Goal: Information Seeking & Learning: Learn about a topic

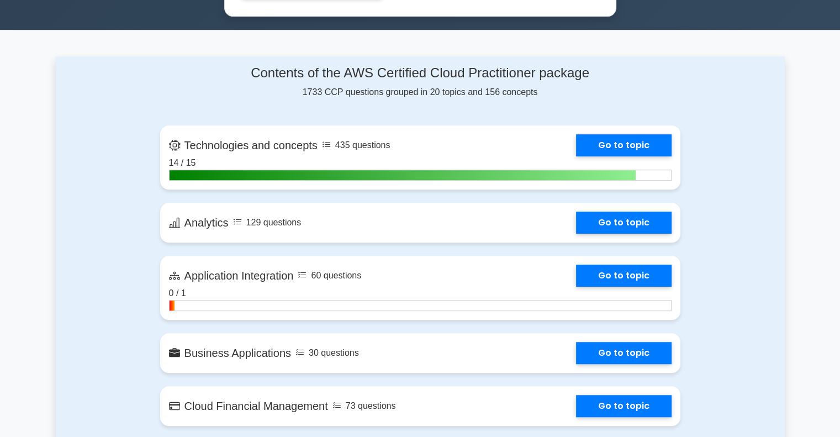
scroll to position [640, 0]
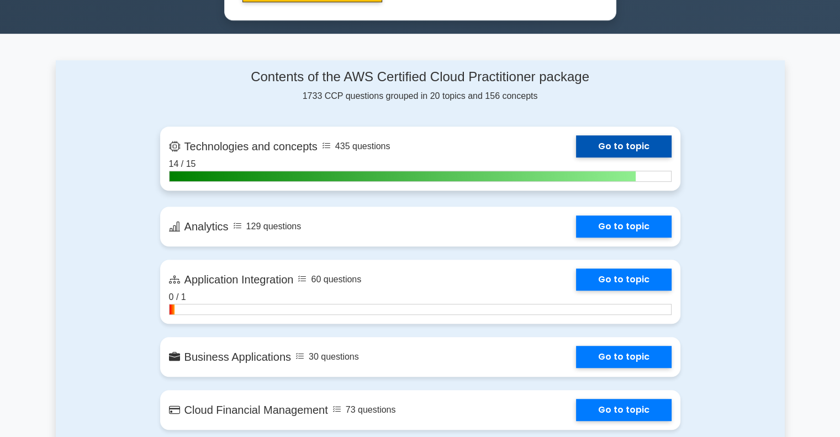
click at [576, 146] on link "Go to topic" at bounding box center [624, 146] width 96 height 22
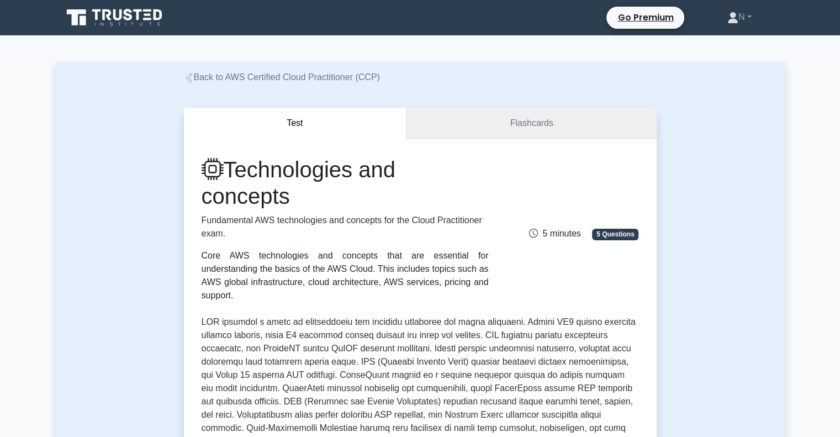
click at [513, 121] on link "Flashcards" at bounding box center [531, 123] width 250 height 31
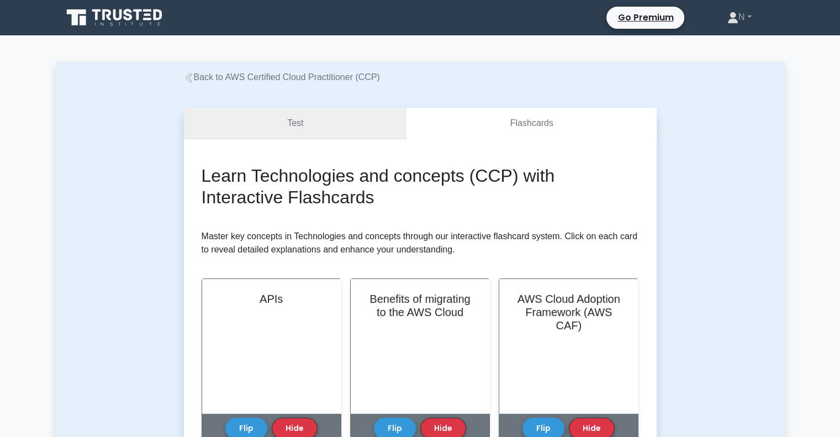
click at [352, 121] on link "Test" at bounding box center [295, 123] width 223 height 31
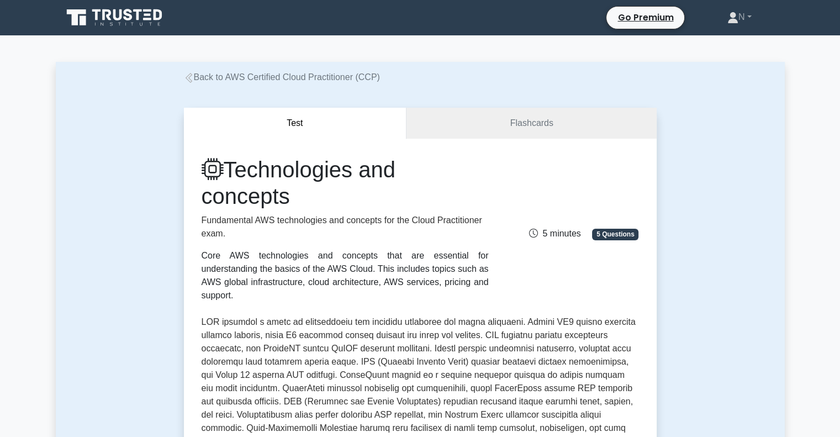
drag, startPoint x: 231, startPoint y: 173, endPoint x: 302, endPoint y: 199, distance: 74.8
click at [302, 199] on h1 "Technologies and concepts" at bounding box center [345, 182] width 287 height 53
copy h1 "Technologies and concepts"
click at [472, 186] on h1 "Technologies and concepts" at bounding box center [345, 182] width 287 height 53
click at [506, 129] on link "Flashcards" at bounding box center [531, 123] width 250 height 31
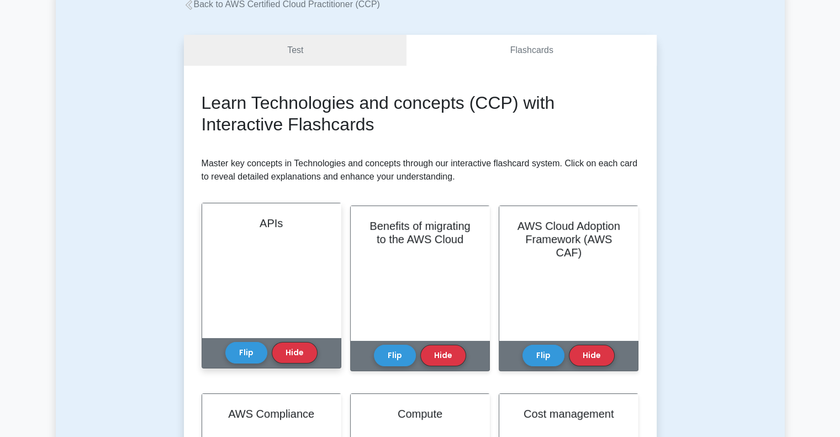
scroll to position [110, 0]
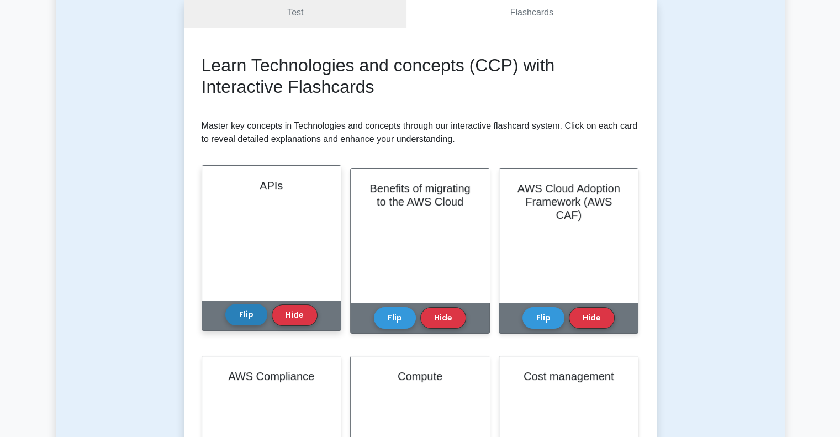
click at [250, 311] on button "Flip" at bounding box center [246, 315] width 42 height 22
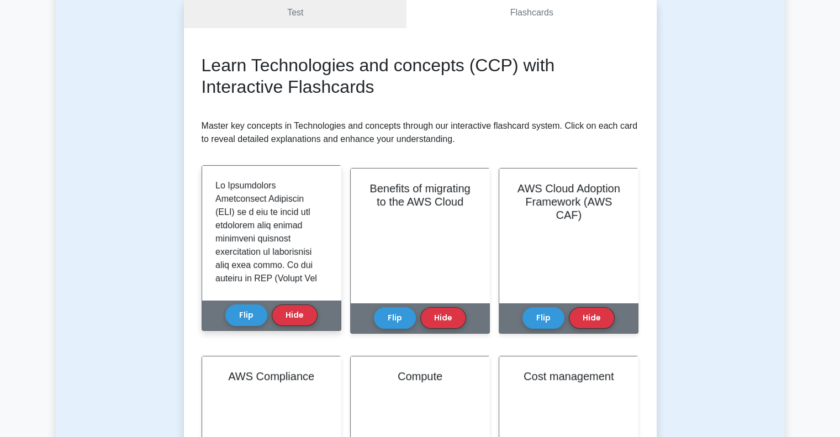
drag, startPoint x: 289, startPoint y: 237, endPoint x: 249, endPoint y: 233, distance: 41.1
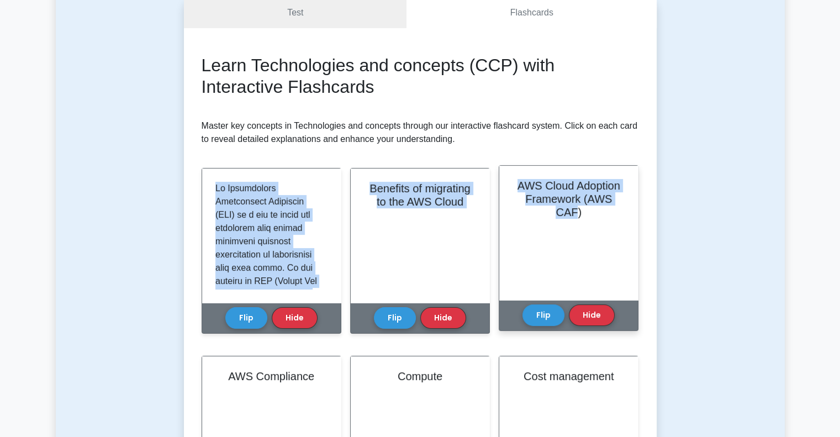
drag, startPoint x: 214, startPoint y: 184, endPoint x: 577, endPoint y: 276, distance: 374.7
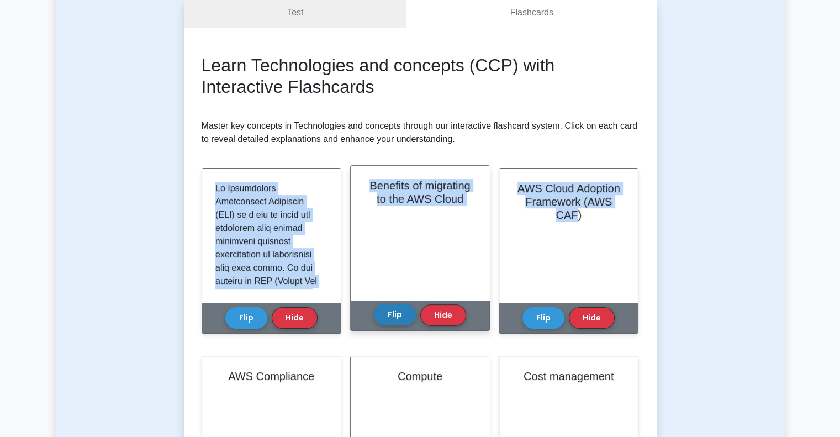
click at [382, 320] on button "Flip" at bounding box center [395, 315] width 42 height 22
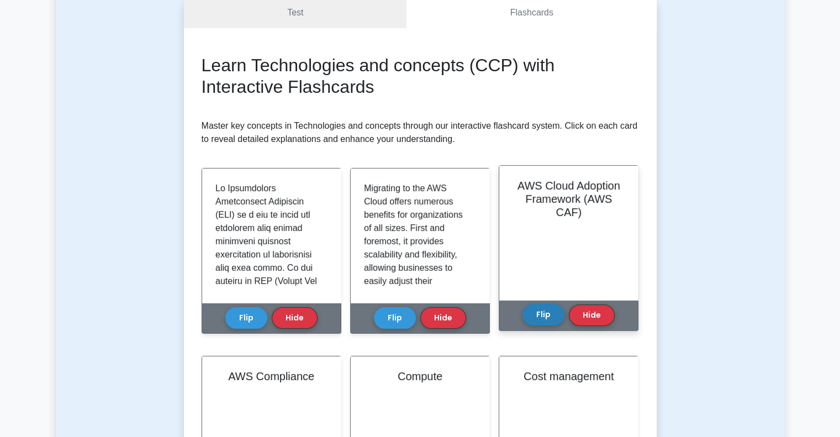
click at [557, 313] on button "Flip" at bounding box center [543, 315] width 42 height 22
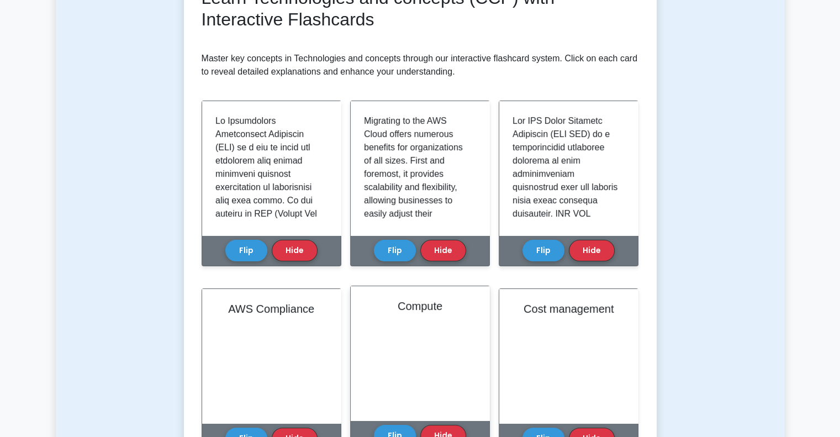
scroll to position [221, 0]
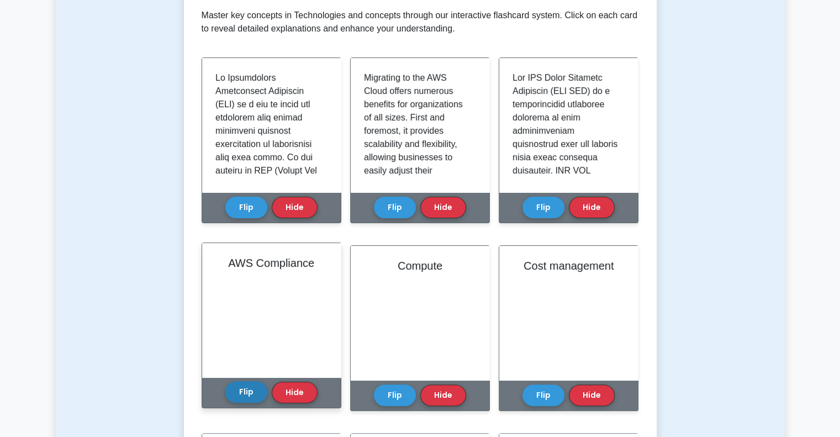
click at [241, 390] on button "Flip" at bounding box center [246, 392] width 42 height 22
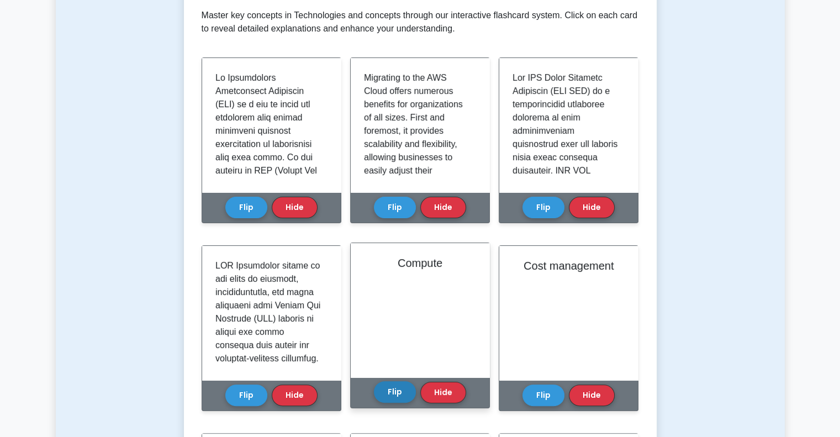
click at [409, 392] on button "Flip" at bounding box center [395, 392] width 42 height 22
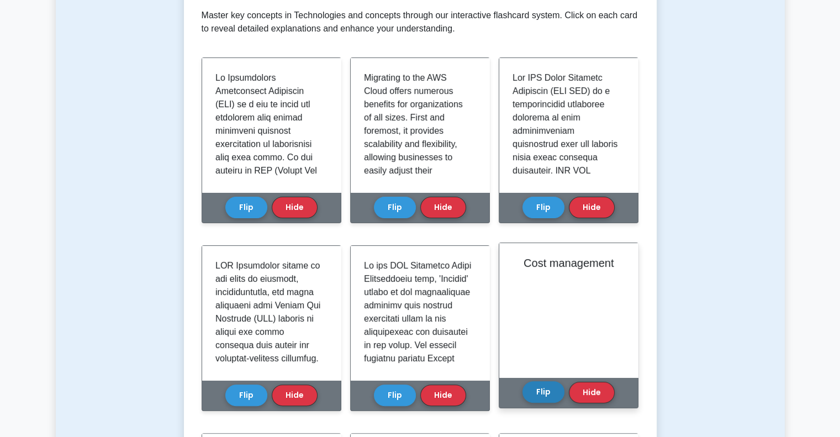
drag, startPoint x: 543, startPoint y: 390, endPoint x: 532, endPoint y: 390, distance: 10.5
click at [542, 390] on button "Flip" at bounding box center [543, 392] width 42 height 22
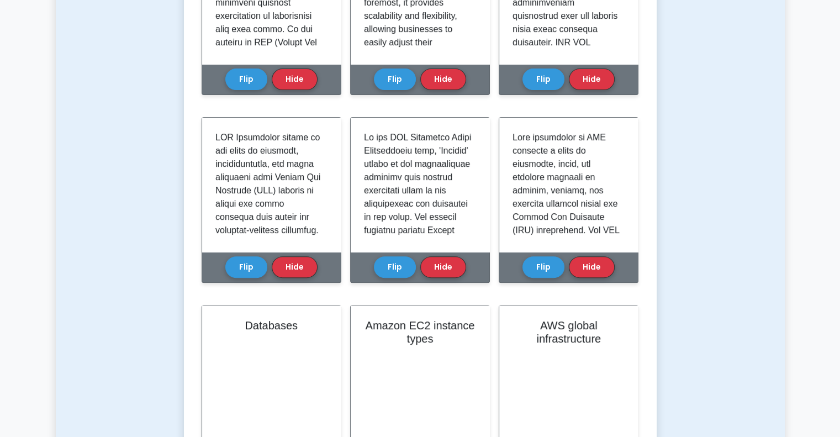
scroll to position [387, 0]
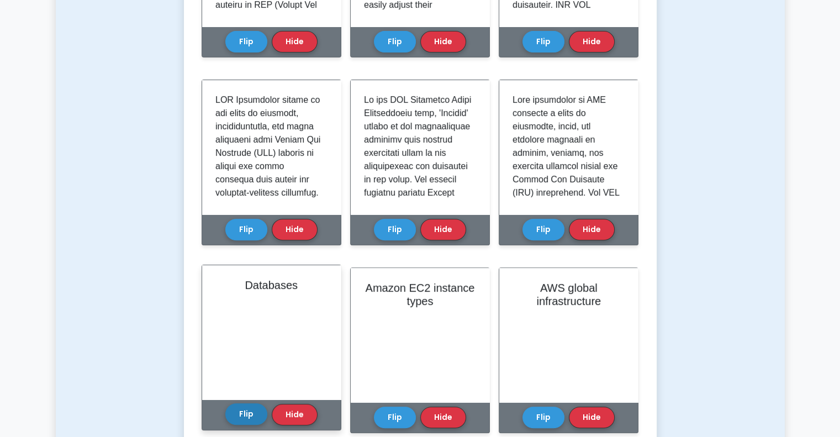
click at [243, 412] on button "Flip" at bounding box center [246, 414] width 42 height 22
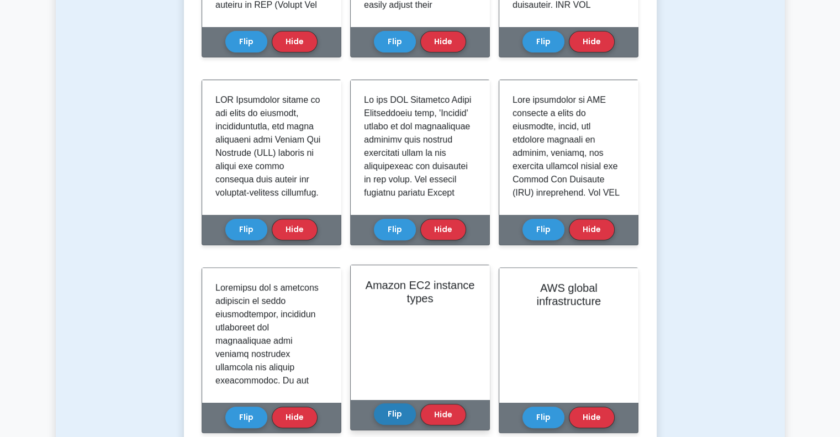
click at [378, 414] on button "Flip" at bounding box center [395, 414] width 42 height 22
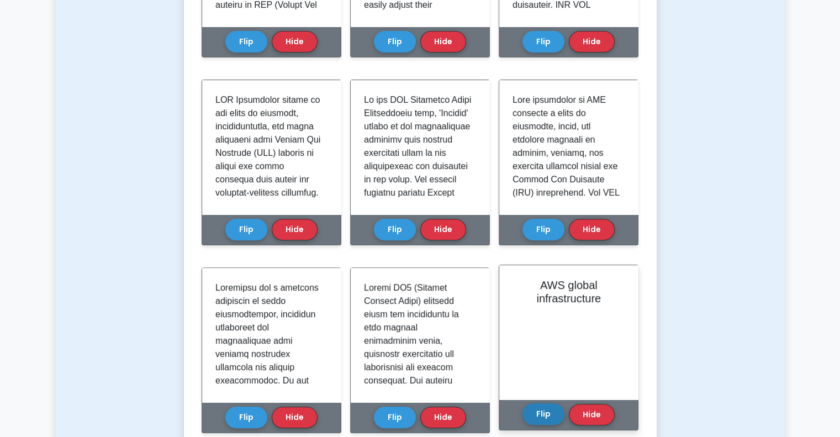
click at [539, 413] on button "Flip" at bounding box center [543, 414] width 42 height 22
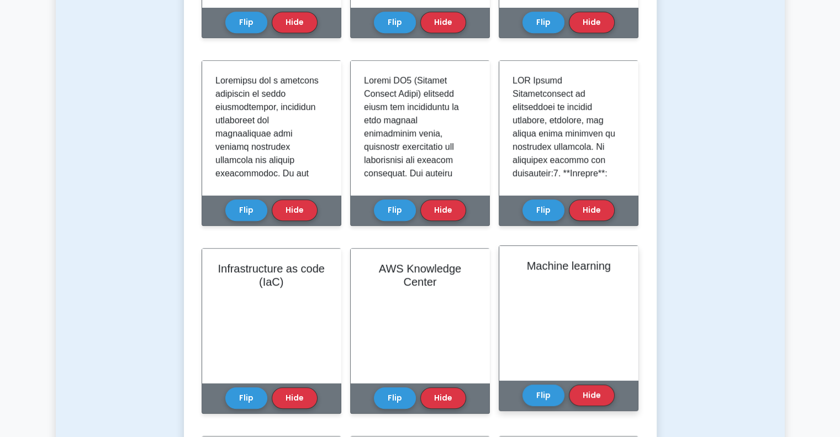
scroll to position [608, 0]
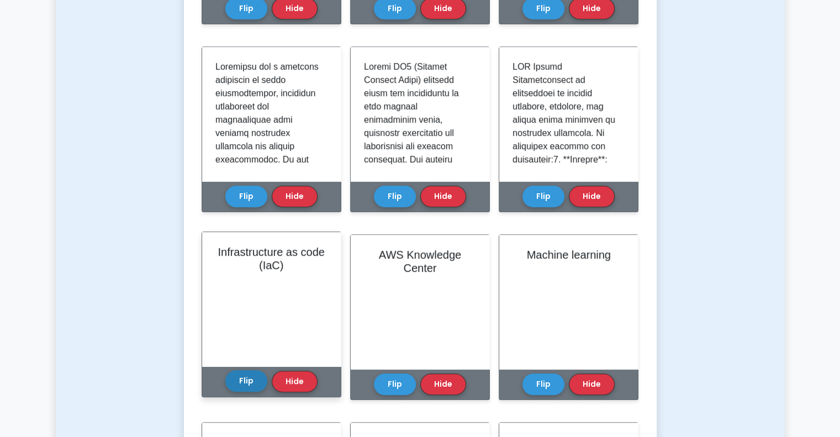
drag, startPoint x: 249, startPoint y: 388, endPoint x: 258, endPoint y: 387, distance: 8.9
click at [250, 388] on button "Flip" at bounding box center [246, 381] width 42 height 22
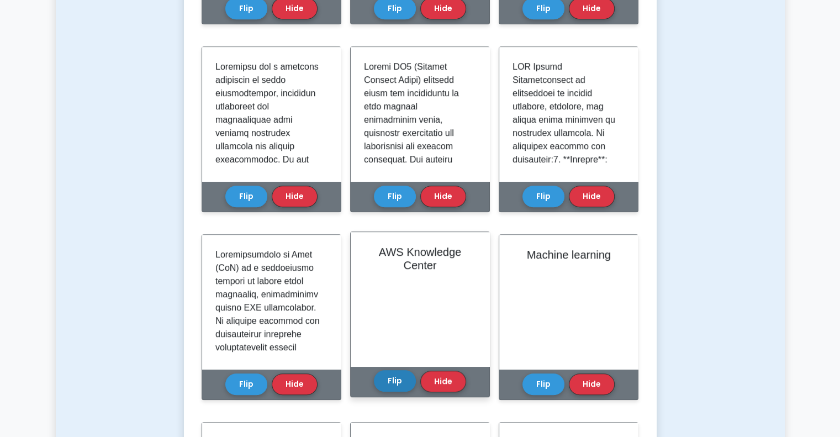
click at [378, 387] on button "Flip" at bounding box center [395, 381] width 42 height 22
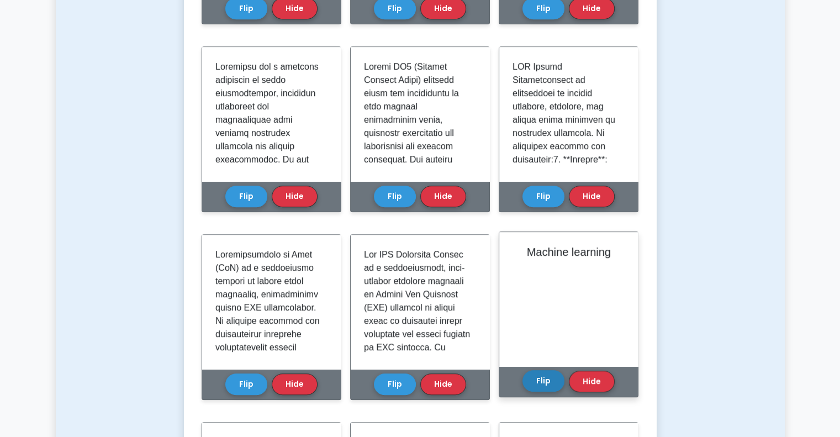
click at [557, 382] on button "Flip" at bounding box center [543, 381] width 42 height 22
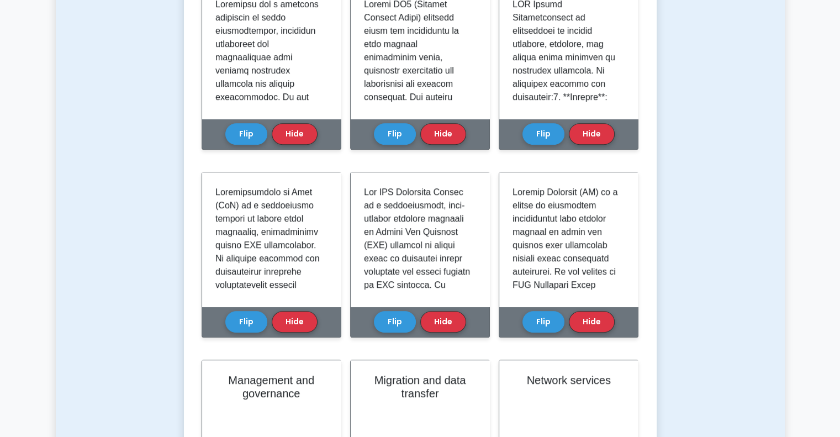
scroll to position [828, 0]
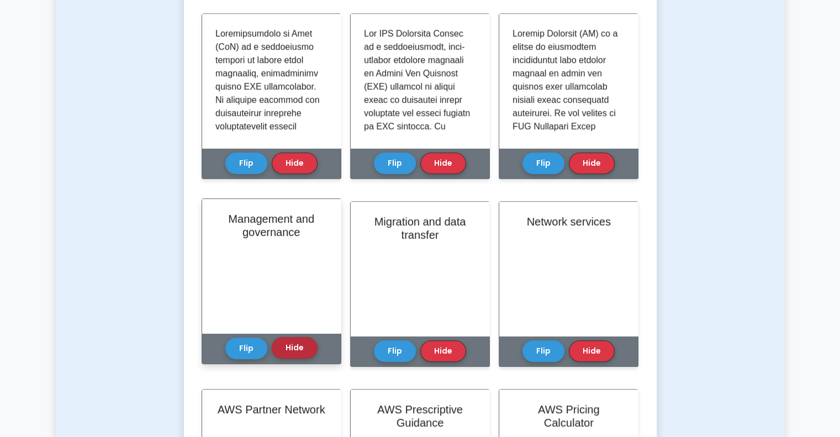
drag, startPoint x: 233, startPoint y: 349, endPoint x: 283, endPoint y: 349, distance: 50.3
click at [234, 349] on button "Flip" at bounding box center [246, 348] width 42 height 22
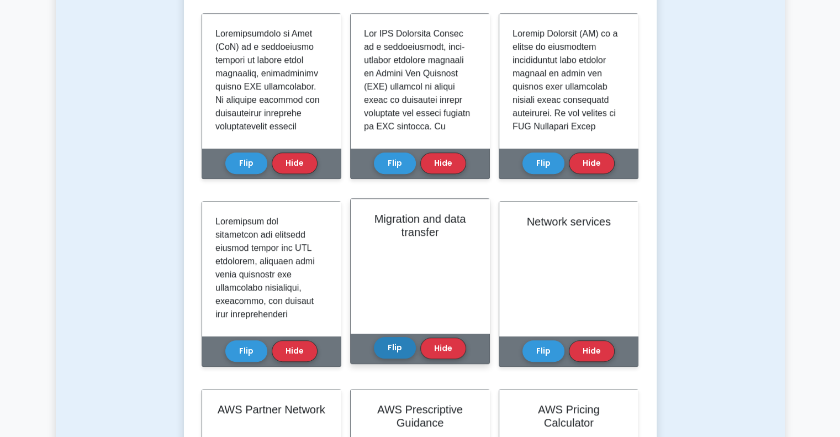
drag, startPoint x: 374, startPoint y: 349, endPoint x: 406, endPoint y: 347, distance: 32.6
click at [375, 349] on div "Migration and data transfer Flip Hide" at bounding box center [420, 281] width 140 height 166
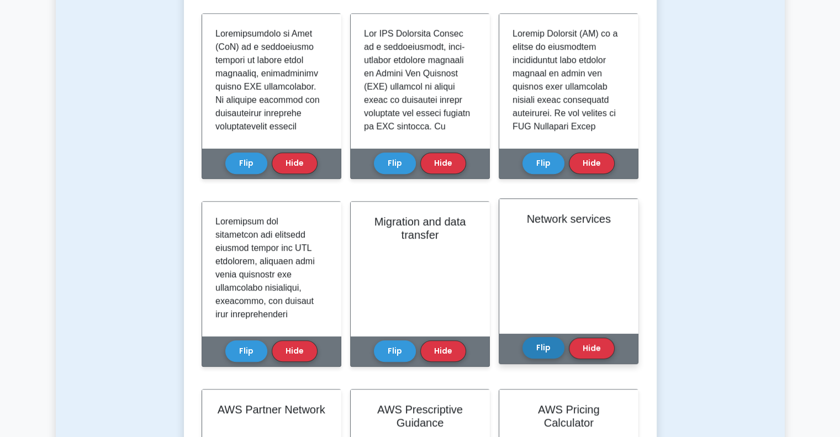
click at [548, 351] on button "Flip" at bounding box center [543, 348] width 42 height 22
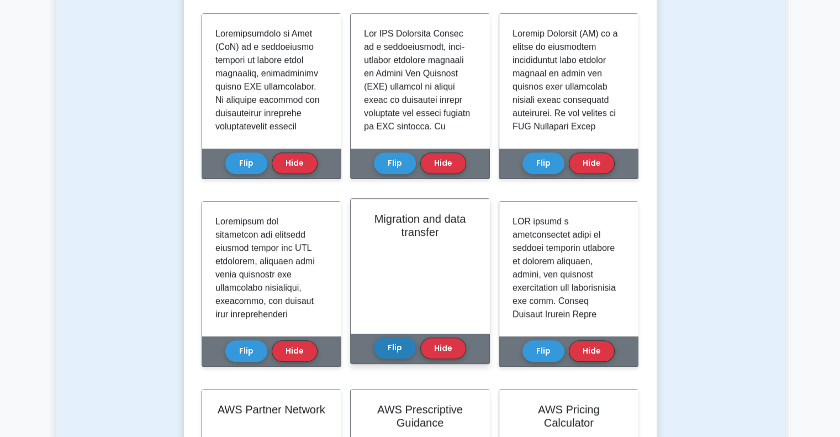
click at [397, 349] on button "Flip" at bounding box center [395, 348] width 42 height 22
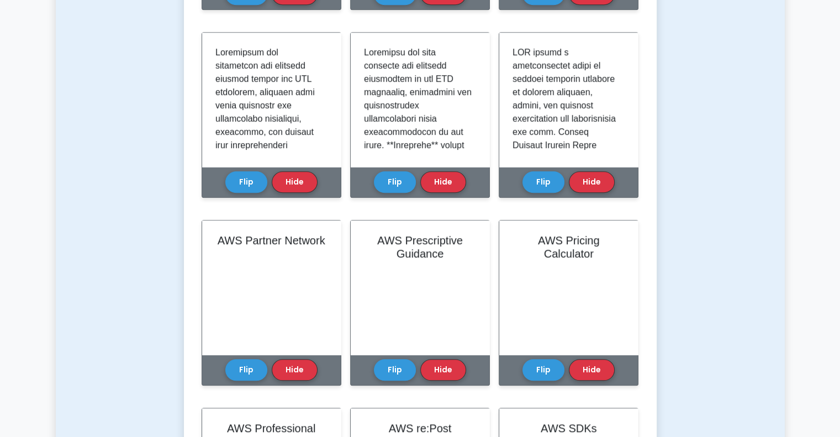
scroll to position [1049, 0]
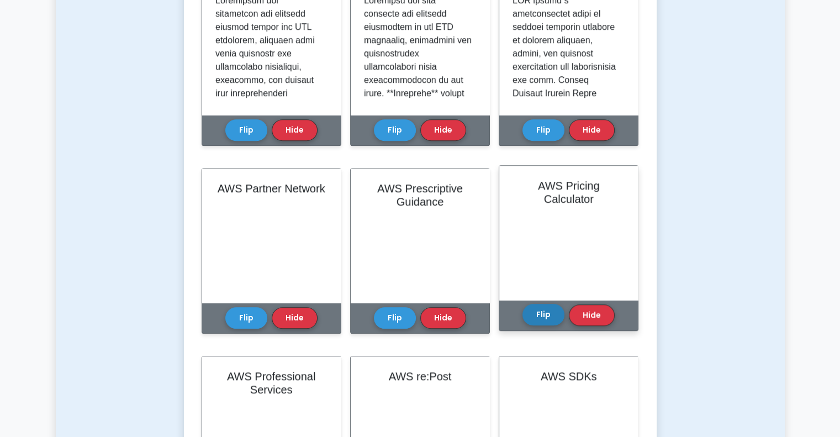
click at [534, 312] on button "Flip" at bounding box center [543, 315] width 42 height 22
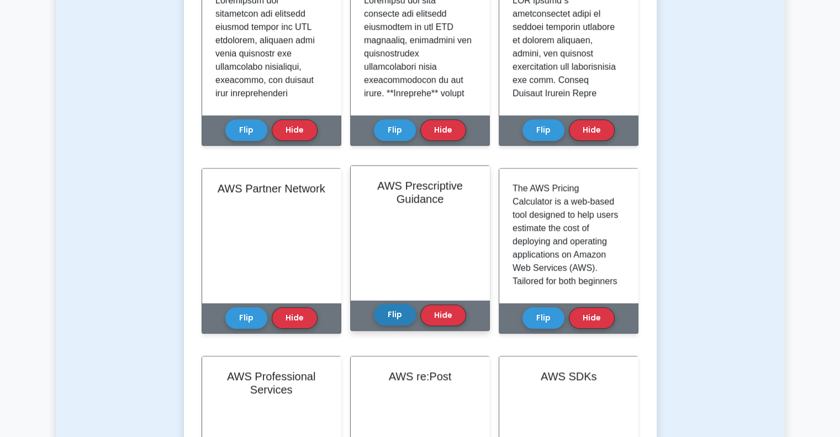
click at [390, 315] on button "Flip" at bounding box center [395, 315] width 42 height 22
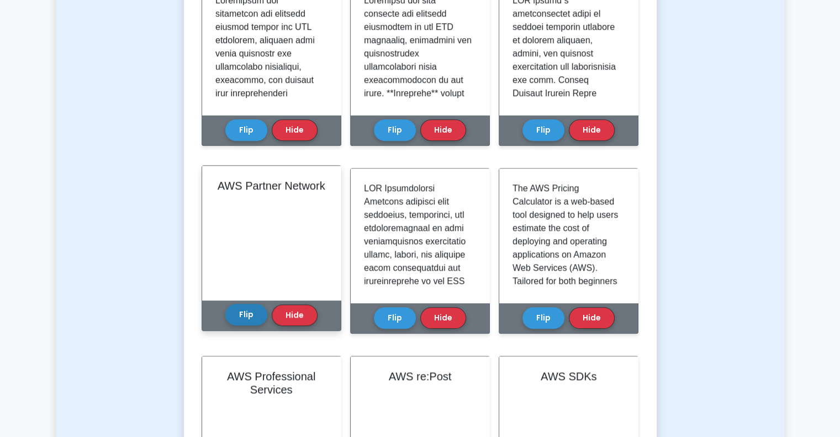
click at [236, 314] on button "Flip" at bounding box center [246, 315] width 42 height 22
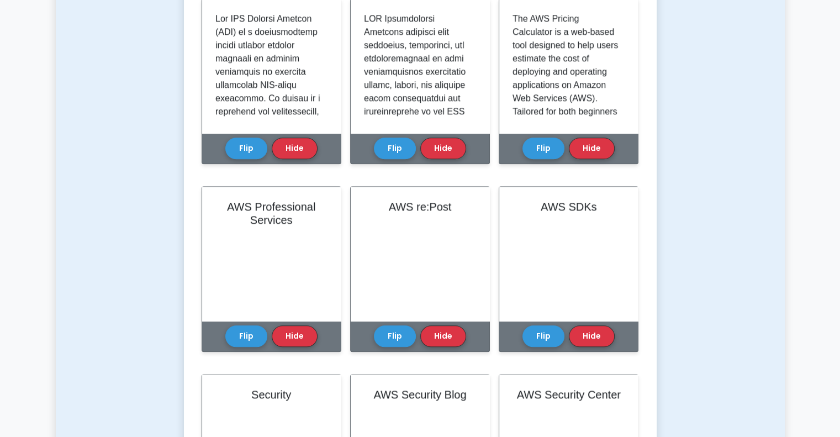
scroll to position [1270, 0]
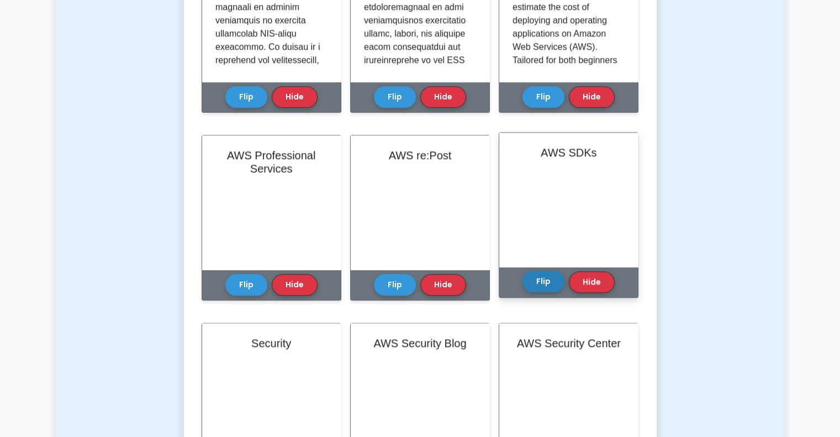
click at [538, 288] on button "Flip" at bounding box center [543, 282] width 42 height 22
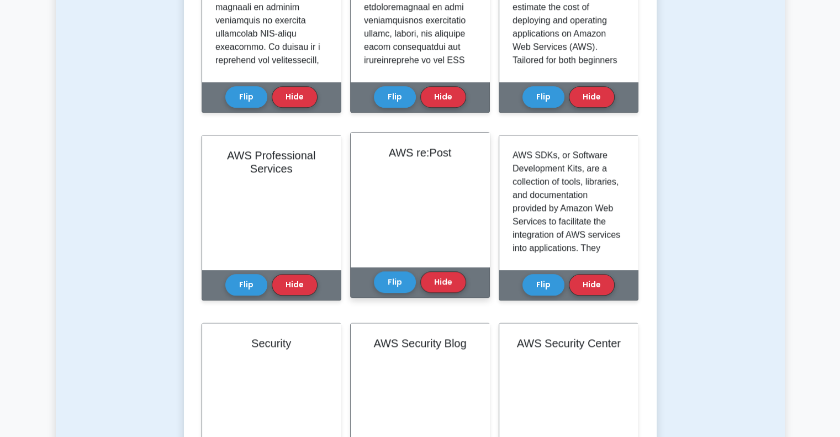
click at [363, 279] on div "AWS re:Post Flip Hide" at bounding box center [420, 215] width 140 height 166
click at [384, 278] on button "Flip" at bounding box center [395, 282] width 42 height 22
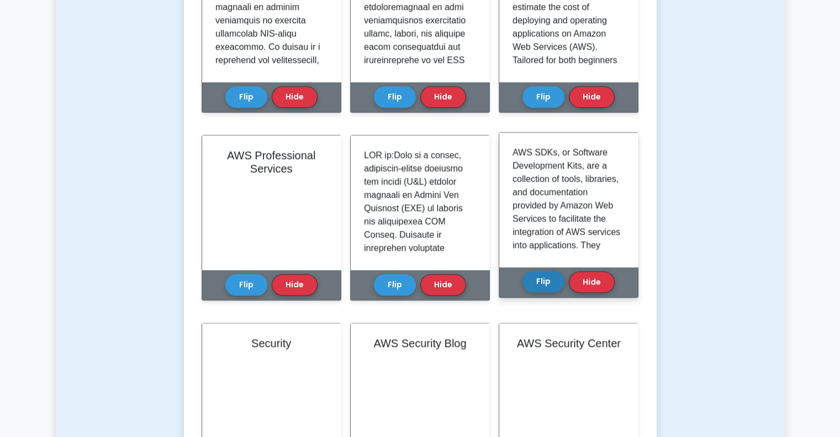
drag, startPoint x: 239, startPoint y: 280, endPoint x: 539, endPoint y: 277, distance: 299.9
click at [239, 280] on button "Flip" at bounding box center [246, 285] width 42 height 22
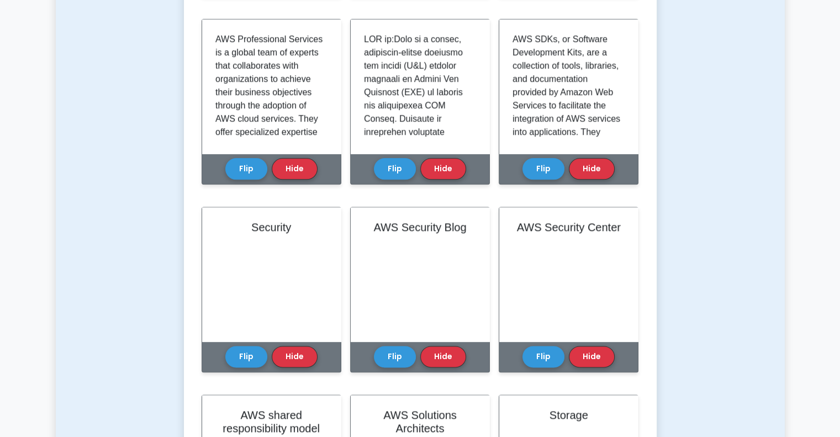
scroll to position [1491, 0]
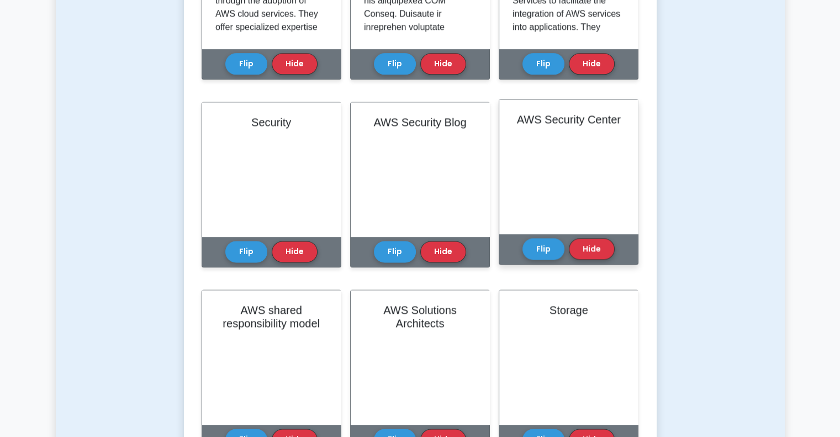
click at [521, 242] on div "AWS Security Center Another critical service is **AWS Identity and Access Manag…" at bounding box center [569, 182] width 140 height 166
click at [546, 246] on button "Flip" at bounding box center [543, 248] width 42 height 22
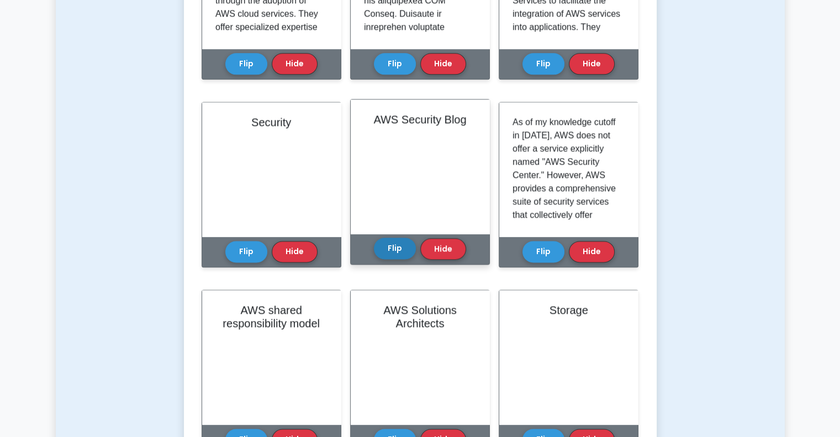
click at [389, 251] on button "Flip" at bounding box center [395, 248] width 42 height 22
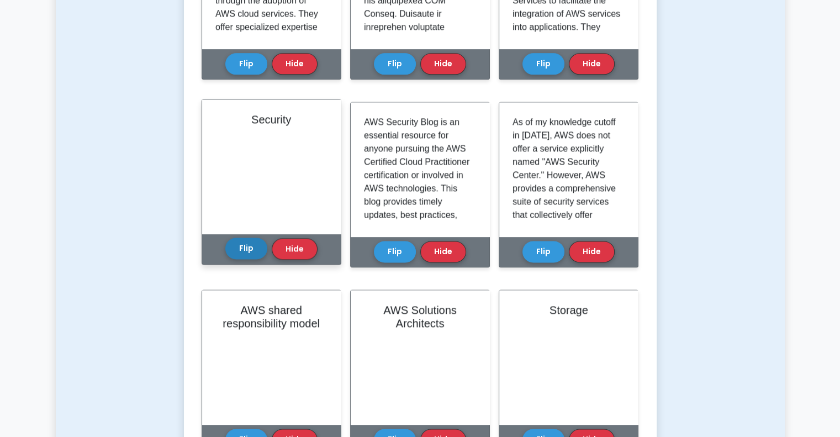
click at [245, 246] on button "Flip" at bounding box center [246, 248] width 42 height 22
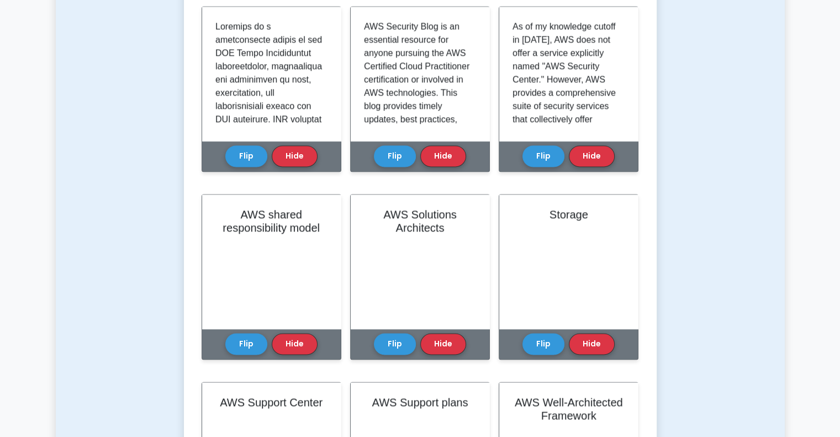
scroll to position [1657, 0]
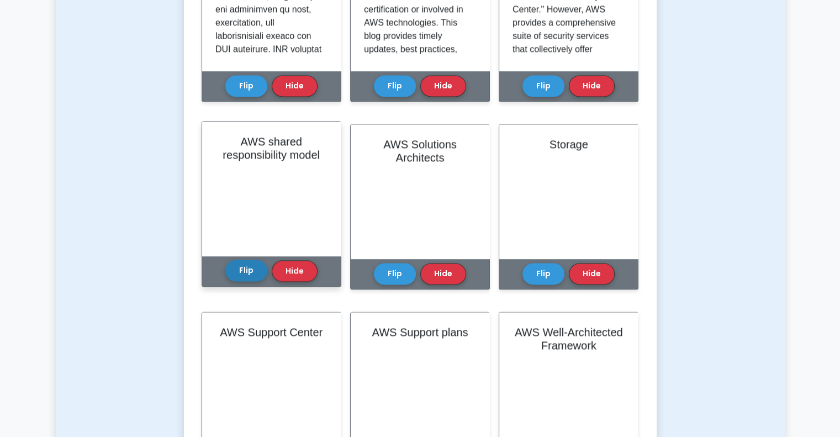
click at [252, 276] on button "Flip" at bounding box center [246, 271] width 42 height 22
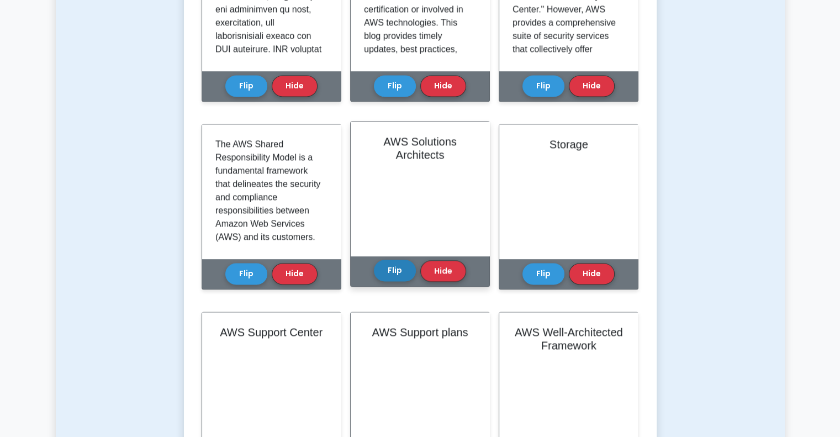
click at [394, 272] on button "Flip" at bounding box center [395, 271] width 42 height 22
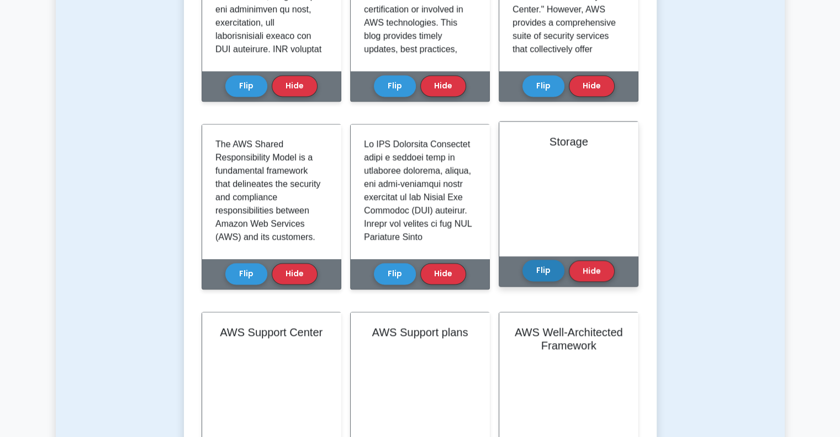
click at [545, 271] on button "Flip" at bounding box center [543, 271] width 42 height 22
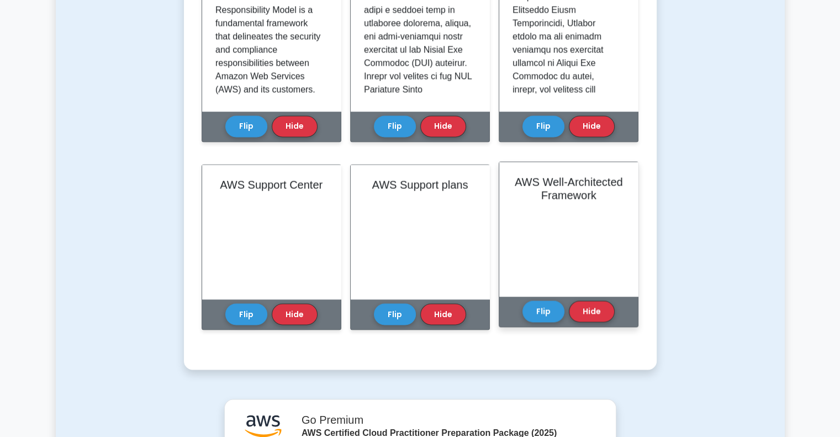
scroll to position [1823, 0]
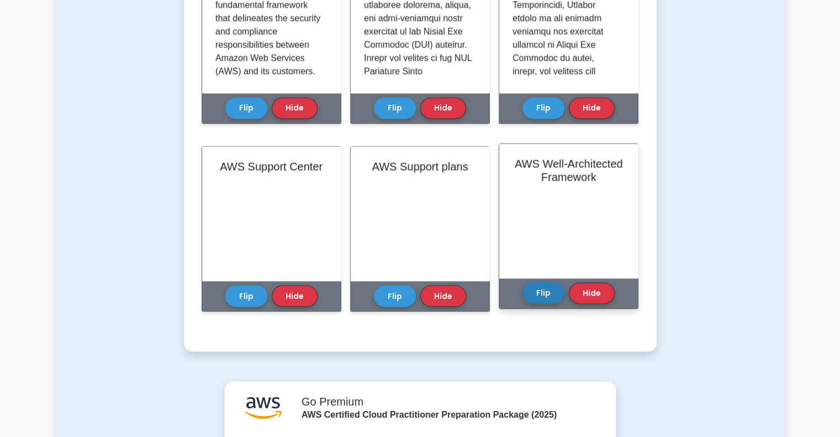
click at [548, 293] on button "Flip" at bounding box center [543, 293] width 42 height 22
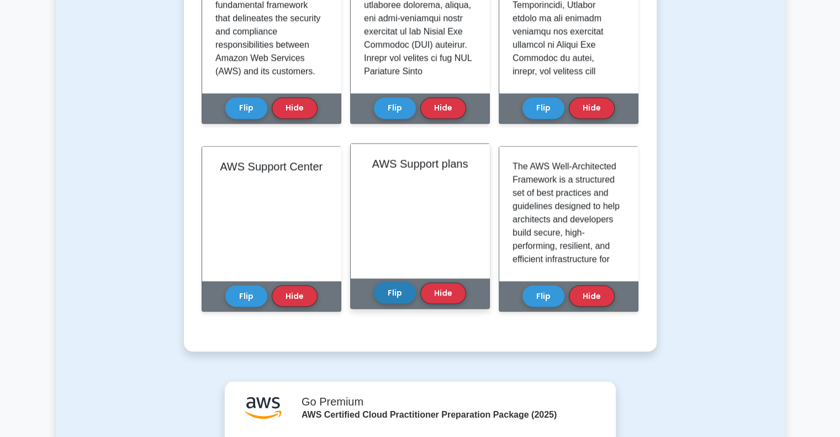
click at [395, 289] on button "Flip" at bounding box center [395, 293] width 42 height 22
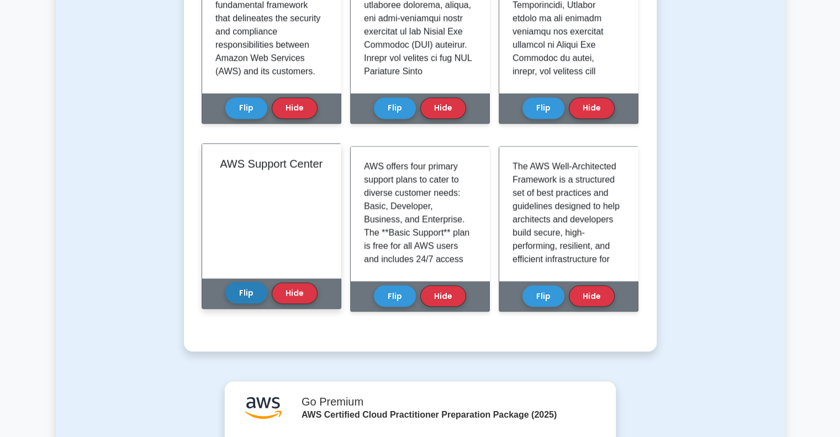
click at [242, 294] on button "Flip" at bounding box center [246, 293] width 42 height 22
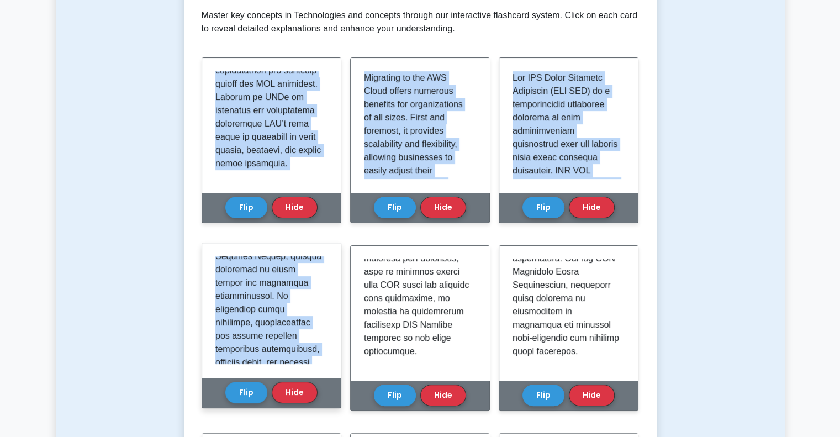
scroll to position [1054, 0]
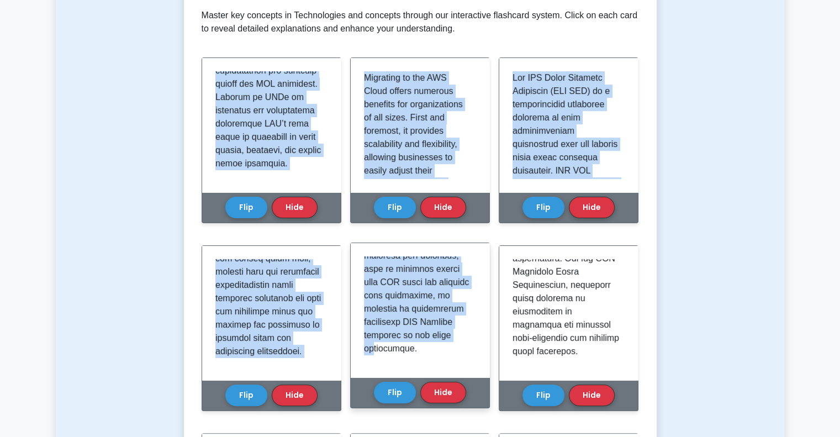
drag, startPoint x: 213, startPoint y: 183, endPoint x: 375, endPoint y: 356, distance: 237.2
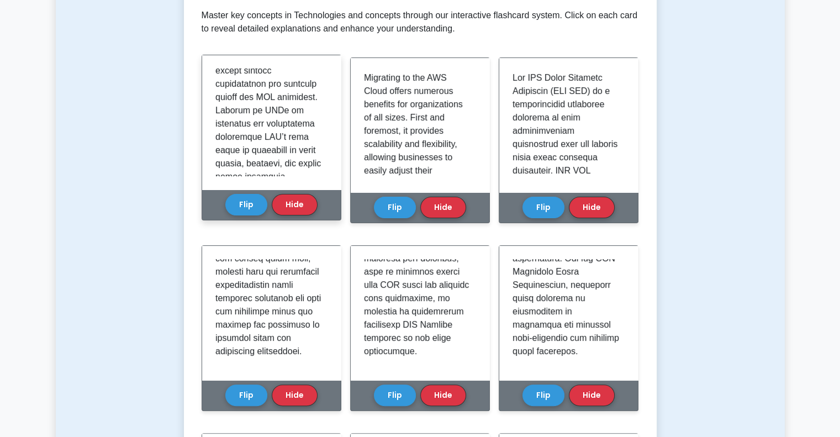
scroll to position [1237, 0]
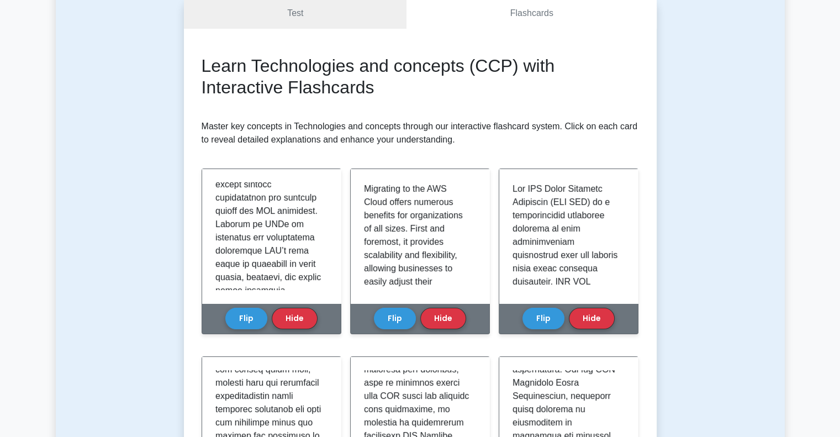
scroll to position [166, 0]
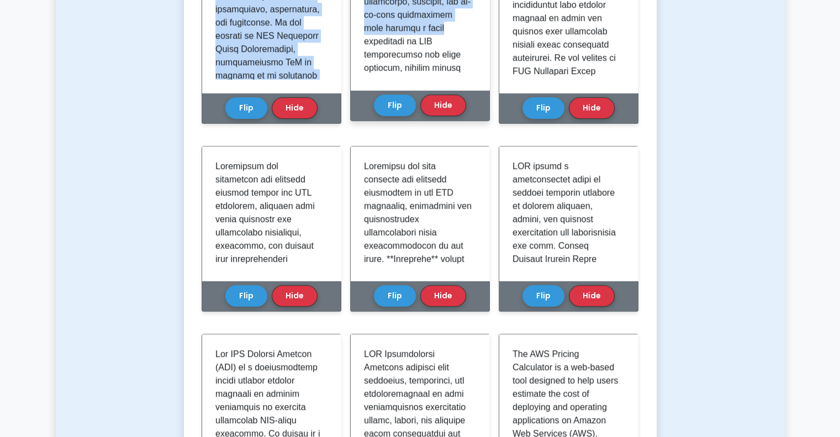
scroll to position [1027, 0]
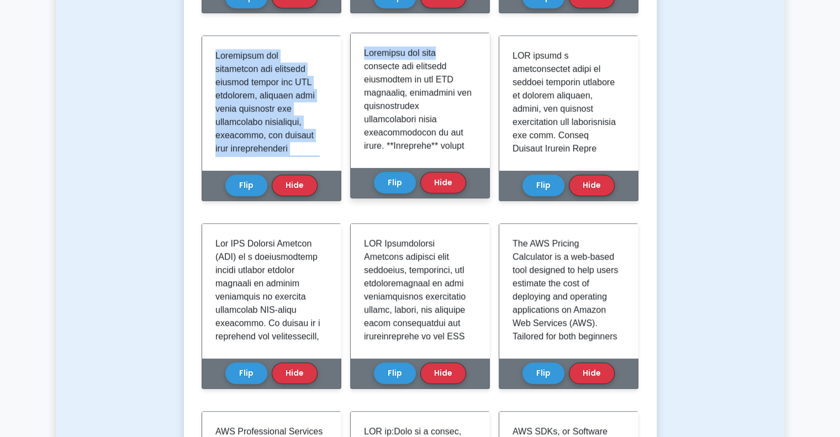
drag, startPoint x: 214, startPoint y: 295, endPoint x: 468, endPoint y: 47, distance: 355.0
click at [468, 47] on div "Learn Technologies and concepts (CCP) with Interactive Flashcards Master key co…" at bounding box center [420, 162] width 437 height 1982
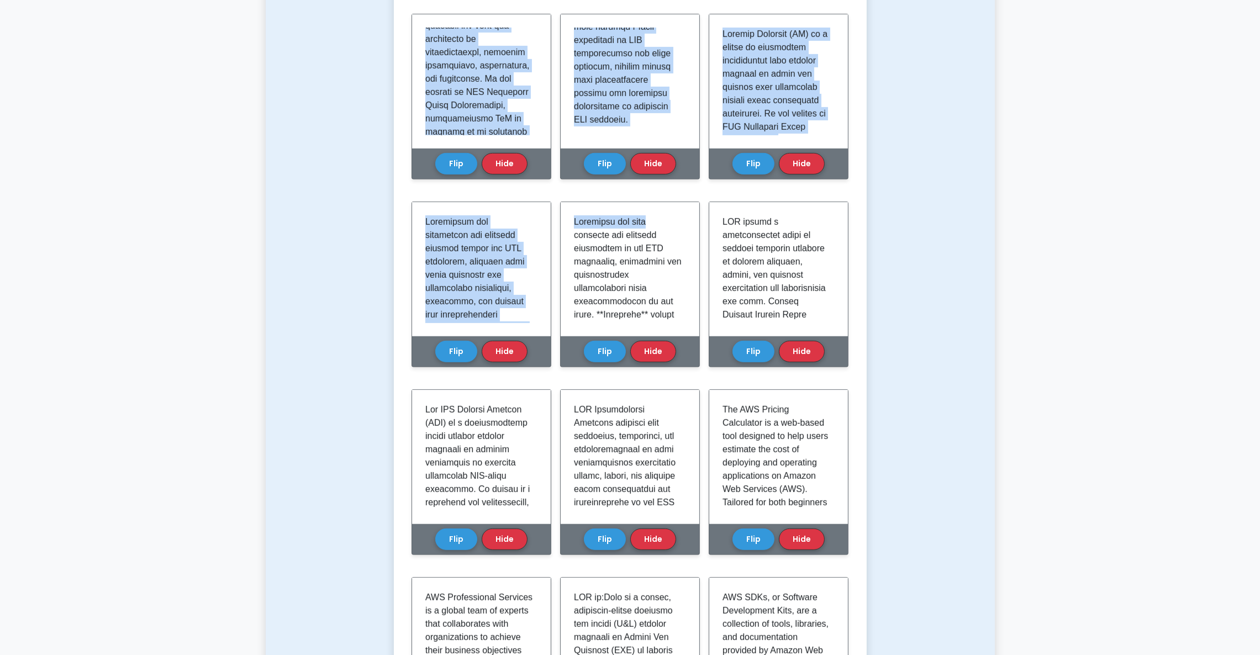
click at [366, 204] on div "Test Flashcards Learn Technologies and concepts (CCP) with Interactive Flashcar…" at bounding box center [630, 312] width 729 height 2119
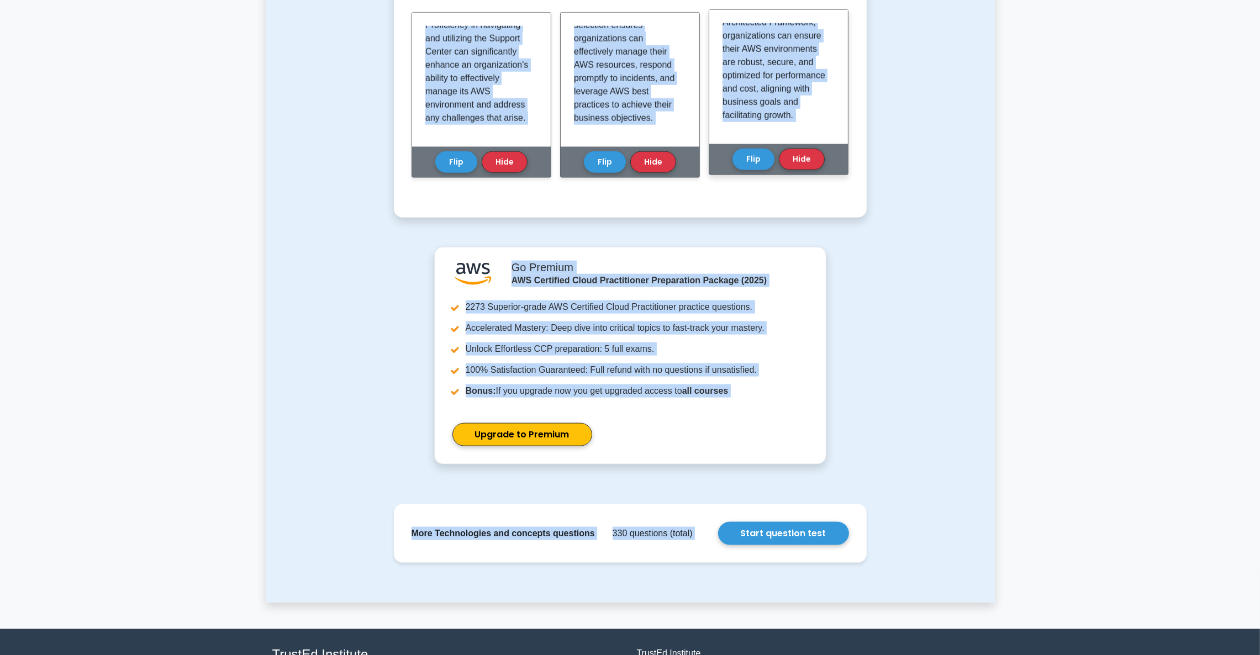
scroll to position [1957, 0]
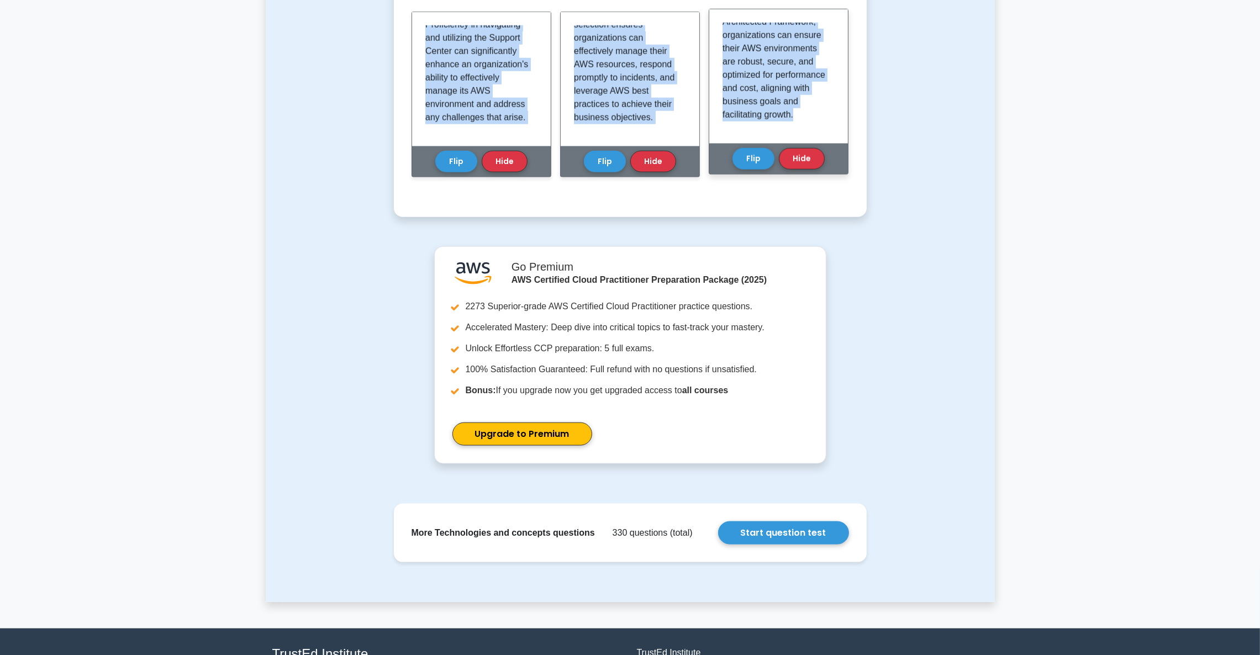
drag, startPoint x: 425, startPoint y: 27, endPoint x: 767, endPoint y: 122, distance: 355.4
copy div "Infrastructure as Code (IaC) is a fundamental concept in modern cloud computing…"
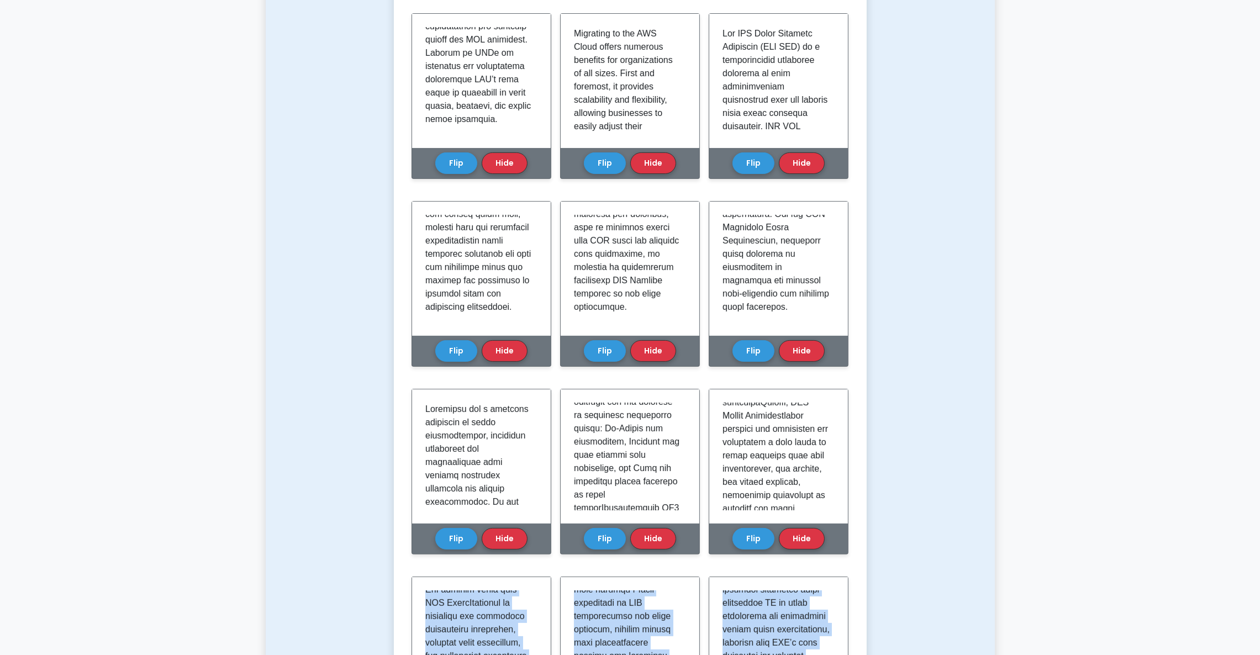
scroll to position [251, 0]
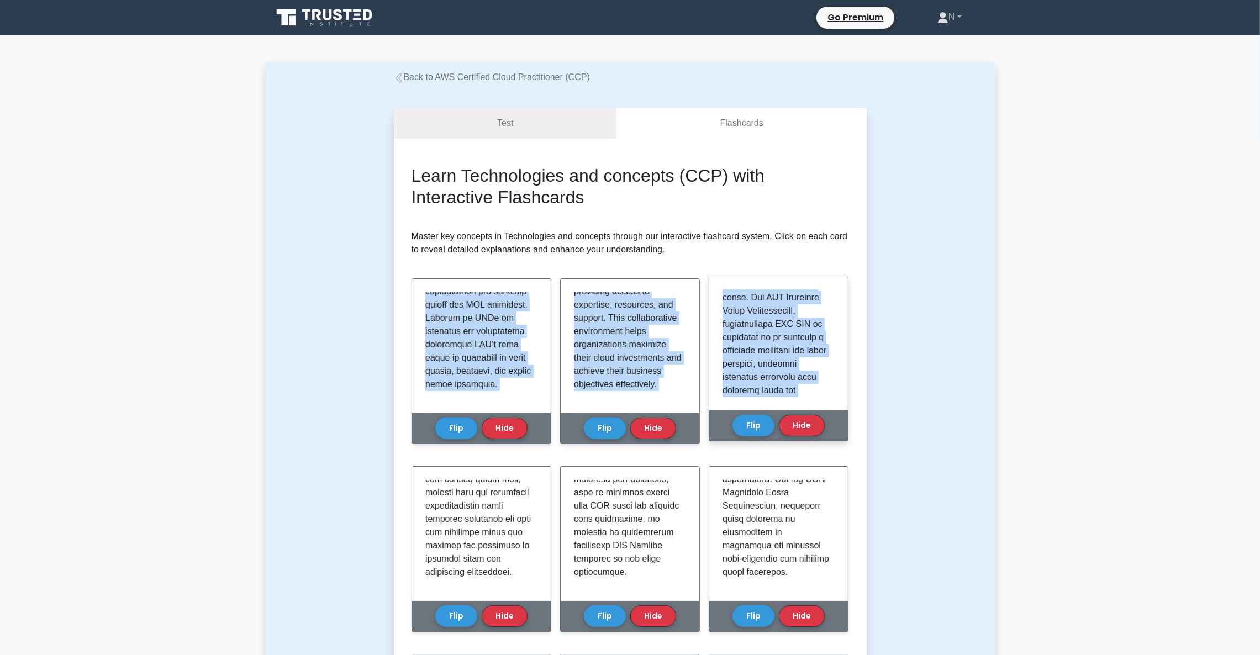
scroll to position [1280, 0]
drag, startPoint x: 426, startPoint y: 296, endPoint x: 810, endPoint y: 384, distance: 393.8
copy div "An Application Programming Interface (API) is a set of rules and protocols that…"
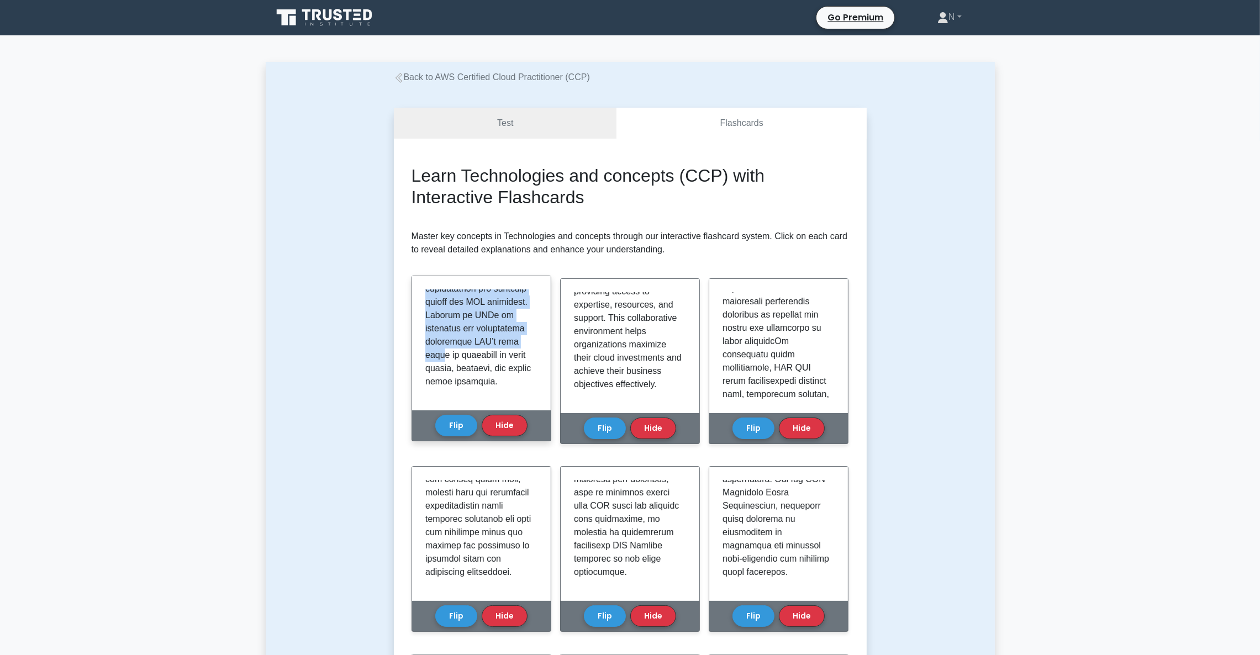
scroll to position [1293, 0]
drag, startPoint x: 423, startPoint y: 290, endPoint x: 472, endPoint y: 399, distance: 119.6
click at [472, 399] on div at bounding box center [481, 343] width 139 height 134
copy p "An Application Programming Interface (API) is a set of rules and protocols that…"
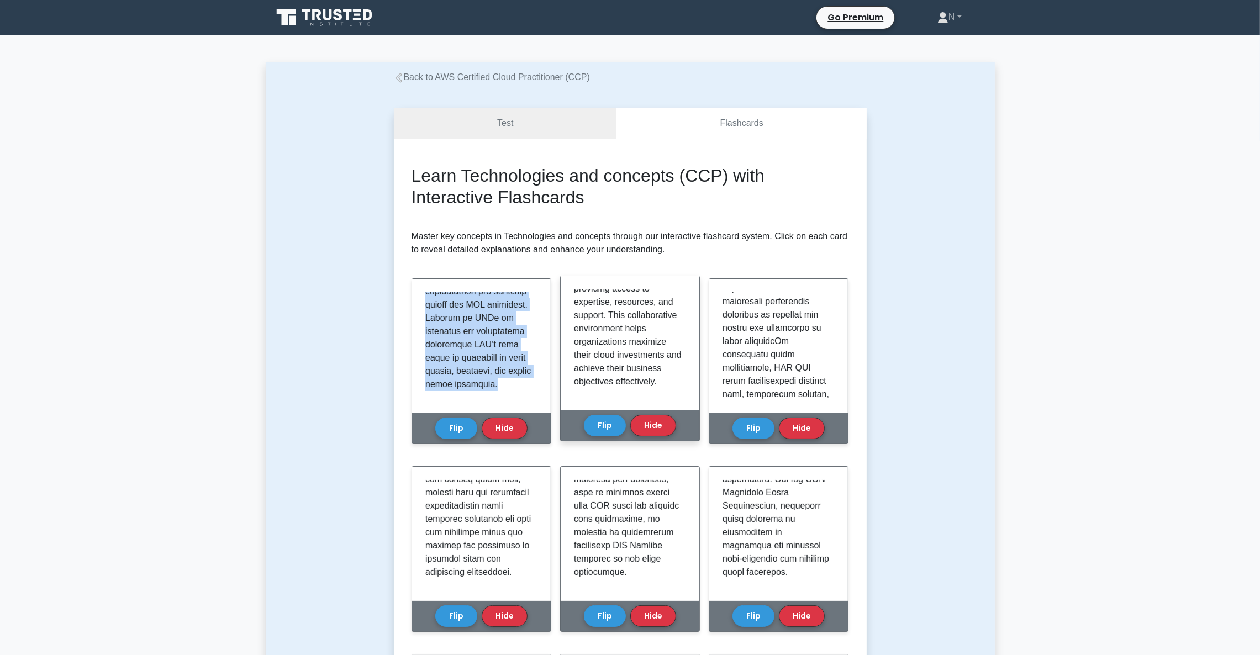
click at [601, 297] on p "Lastly, AWS offers a rich ecosystem of partners and a vibrant community, provid…" at bounding box center [628, 315] width 108 height 146
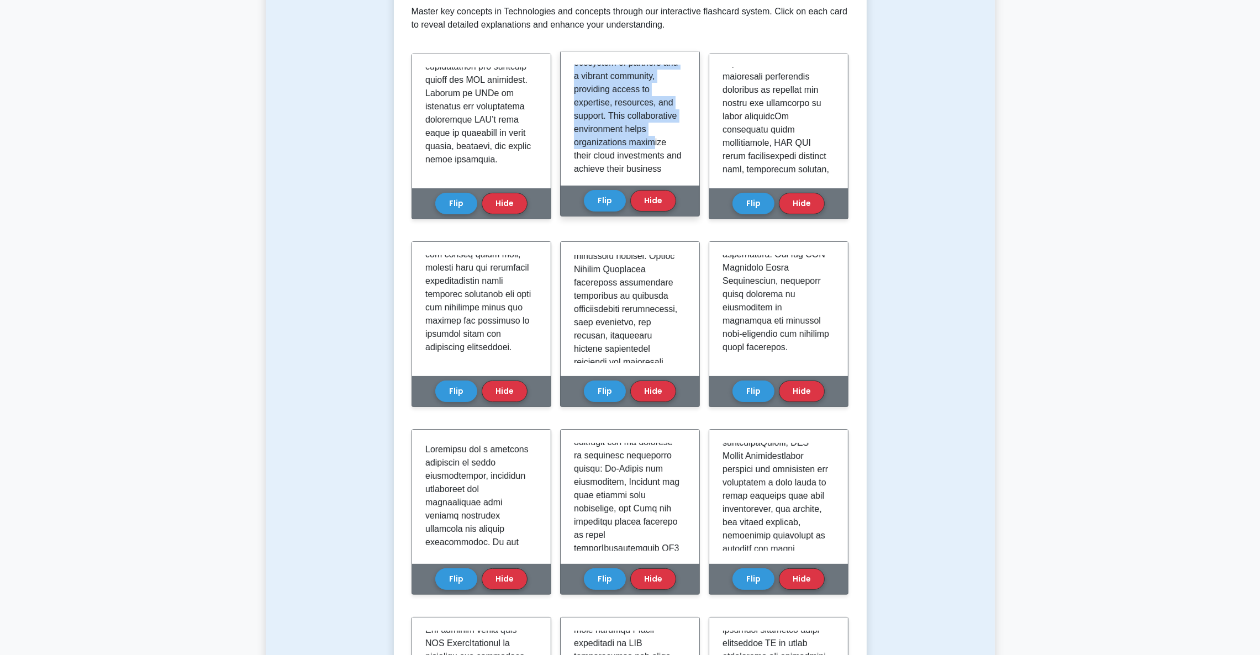
scroll to position [1276, 0]
drag, startPoint x: 574, startPoint y: 293, endPoint x: 662, endPoint y: 154, distance: 164.7
click at [662, 154] on div "Migrating to the AWS Cloud offers numerous benefits for organizations of all si…" at bounding box center [630, 119] width 112 height 108
copy div "Migrating to the AWS Cloud offers numerous benefits for organizations of all si…"
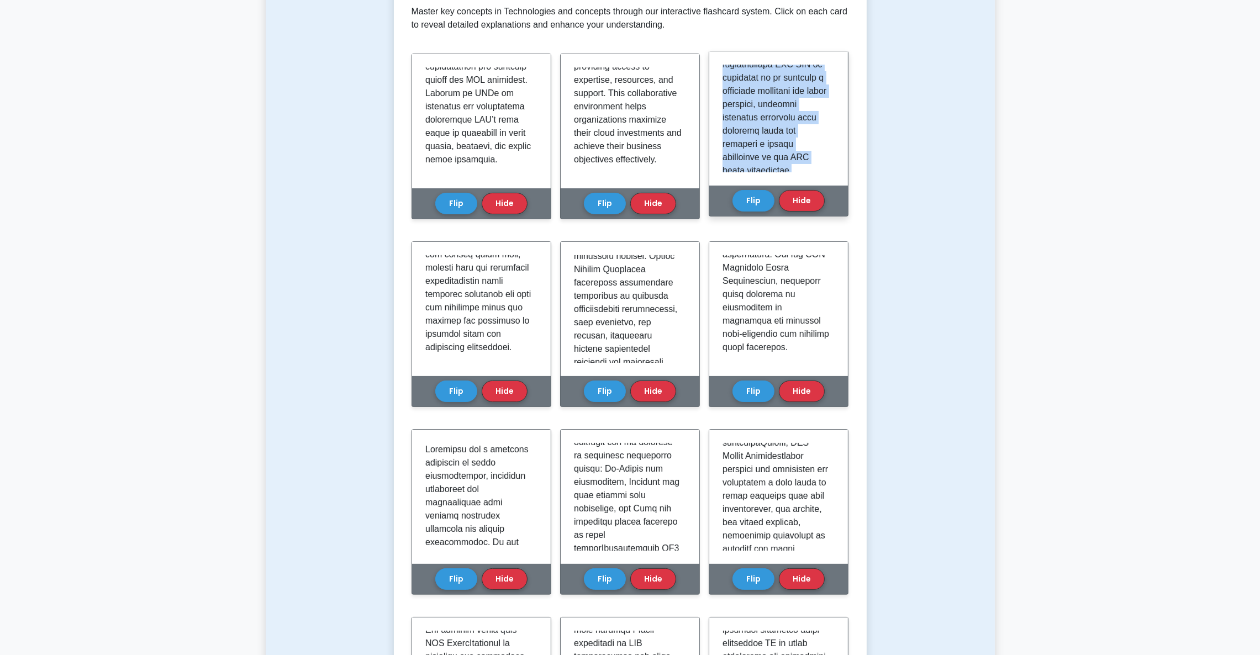
scroll to position [1280, 0]
drag, startPoint x: 720, startPoint y: 71, endPoint x: 803, endPoint y: 154, distance: 117.2
click at [803, 154] on div at bounding box center [778, 118] width 139 height 134
copy p "The AWS Cloud Adoption Framework (AWS CAF) is a comprehensive framework designe…"
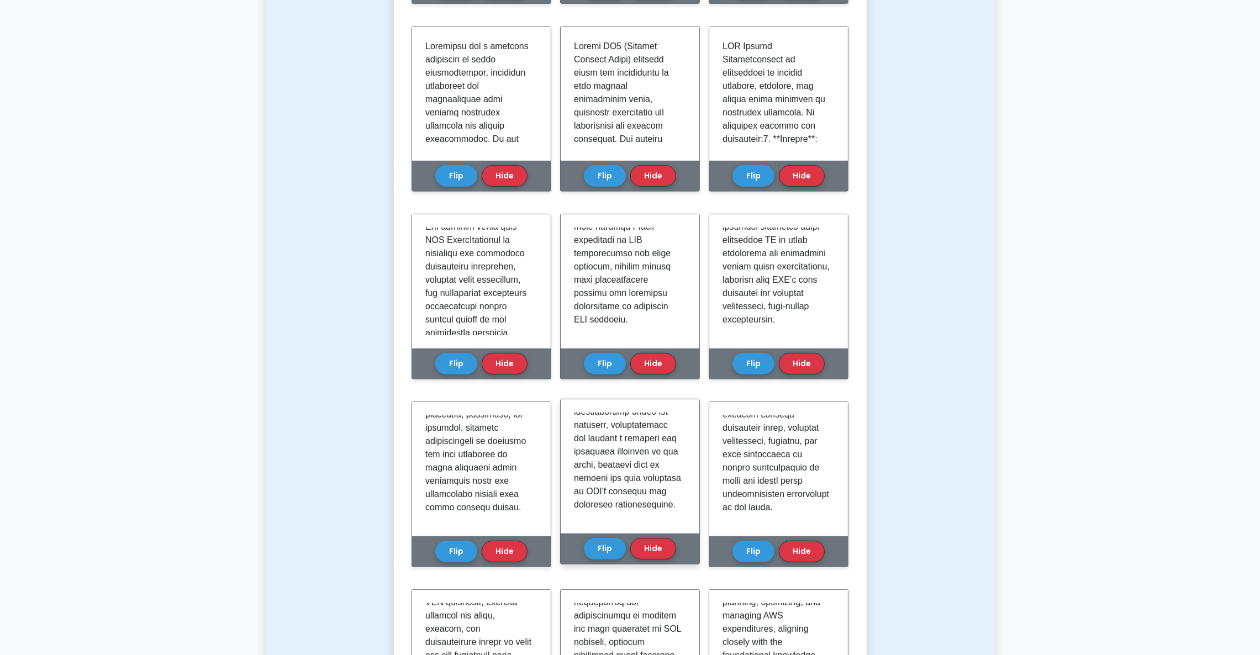
scroll to position [640, 0]
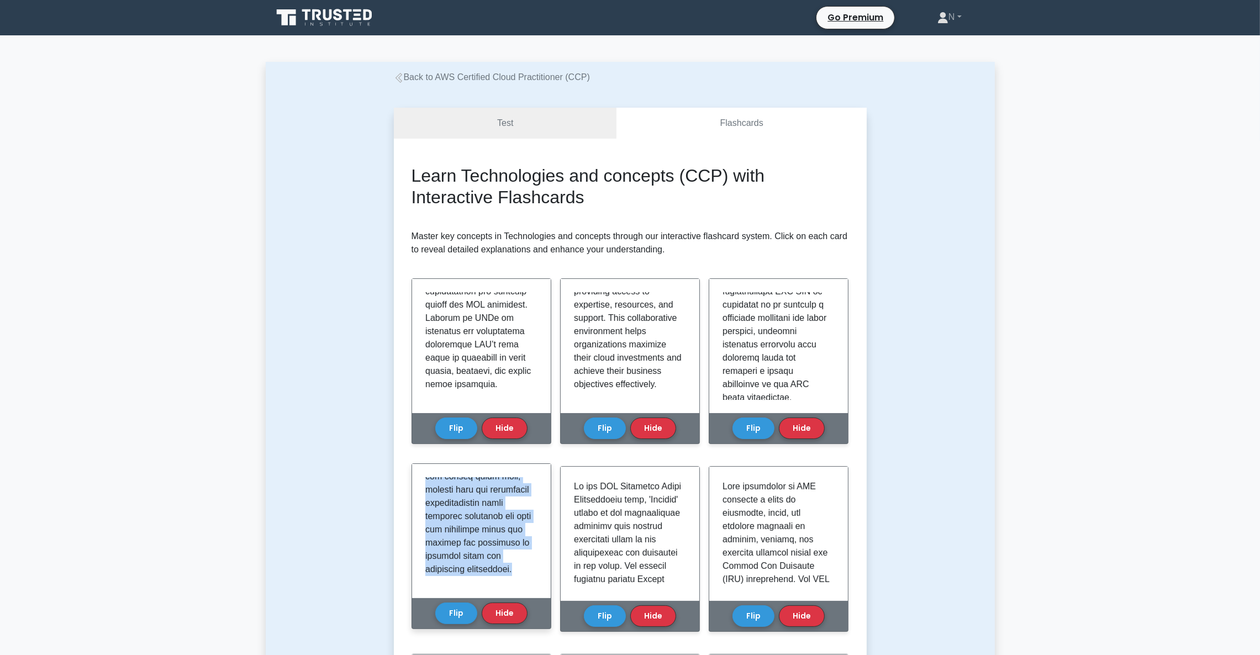
drag, startPoint x: 420, startPoint y: 476, endPoint x: 541, endPoint y: 579, distance: 158.7
click at [541, 436] on div at bounding box center [481, 531] width 139 height 134
copy p "AWS Compliance refers to the suite of policies, certifications, and audit proce…"
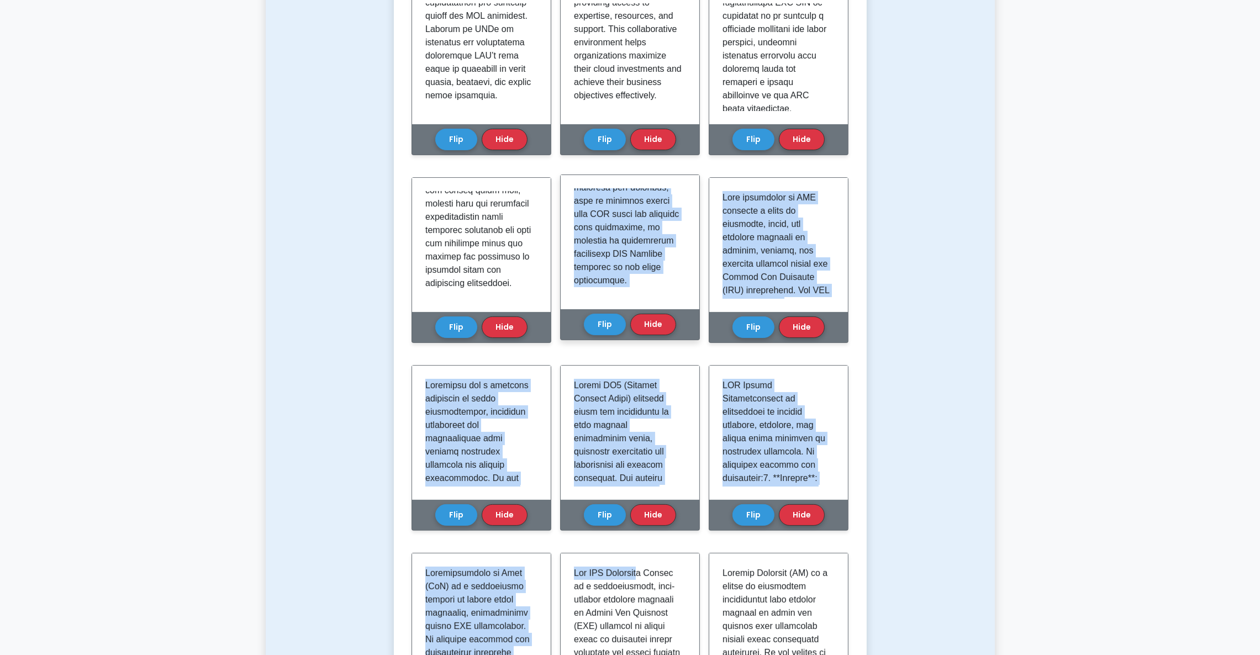
scroll to position [331, 0]
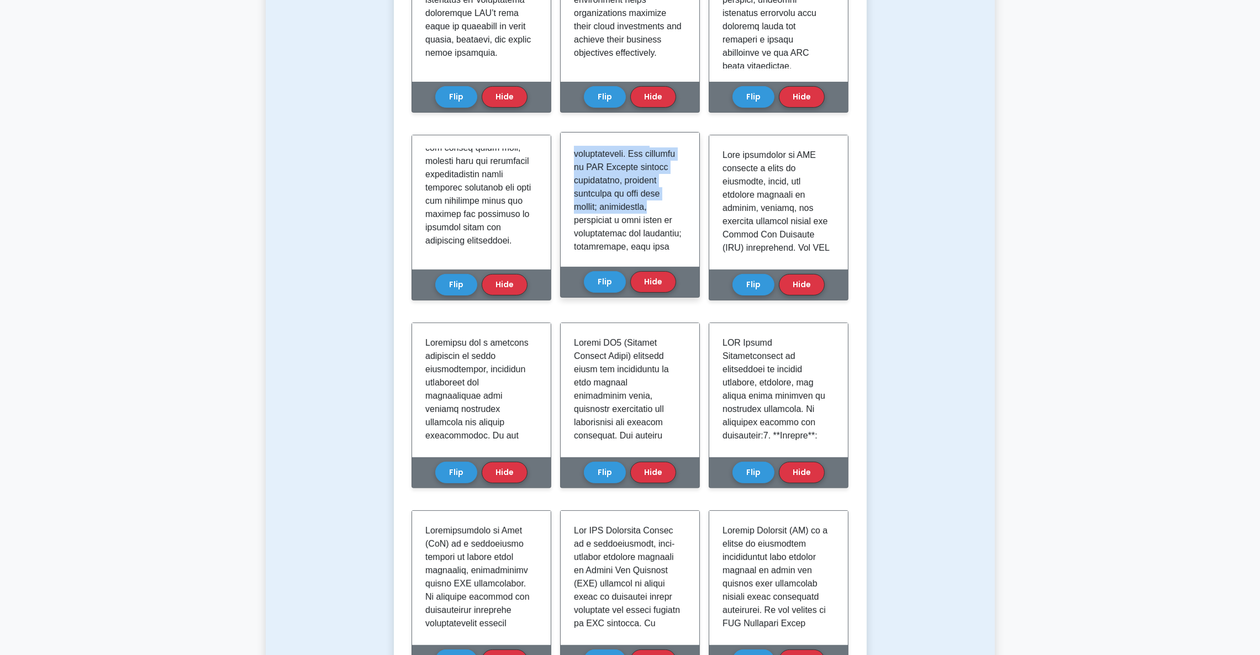
drag, startPoint x: 572, startPoint y: 484, endPoint x: 660, endPoint y: 241, distance: 258.1
click at [660, 241] on div at bounding box center [630, 200] width 139 height 134
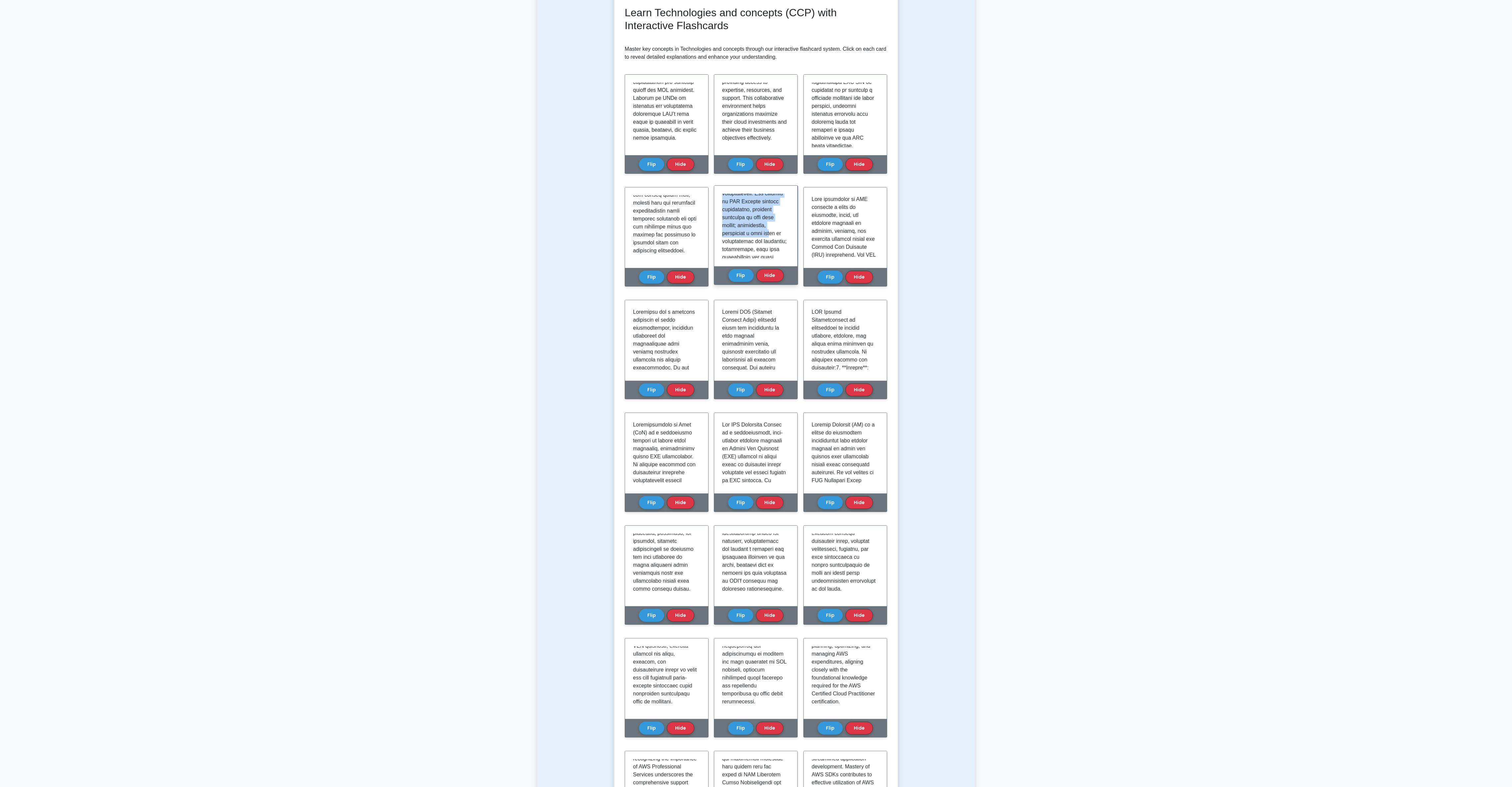
scroll to position [736, 0]
click at [504, 224] on p at bounding box center [754, 122] width 65 height 645
click at [504, 212] on p at bounding box center [754, 122] width 65 height 645
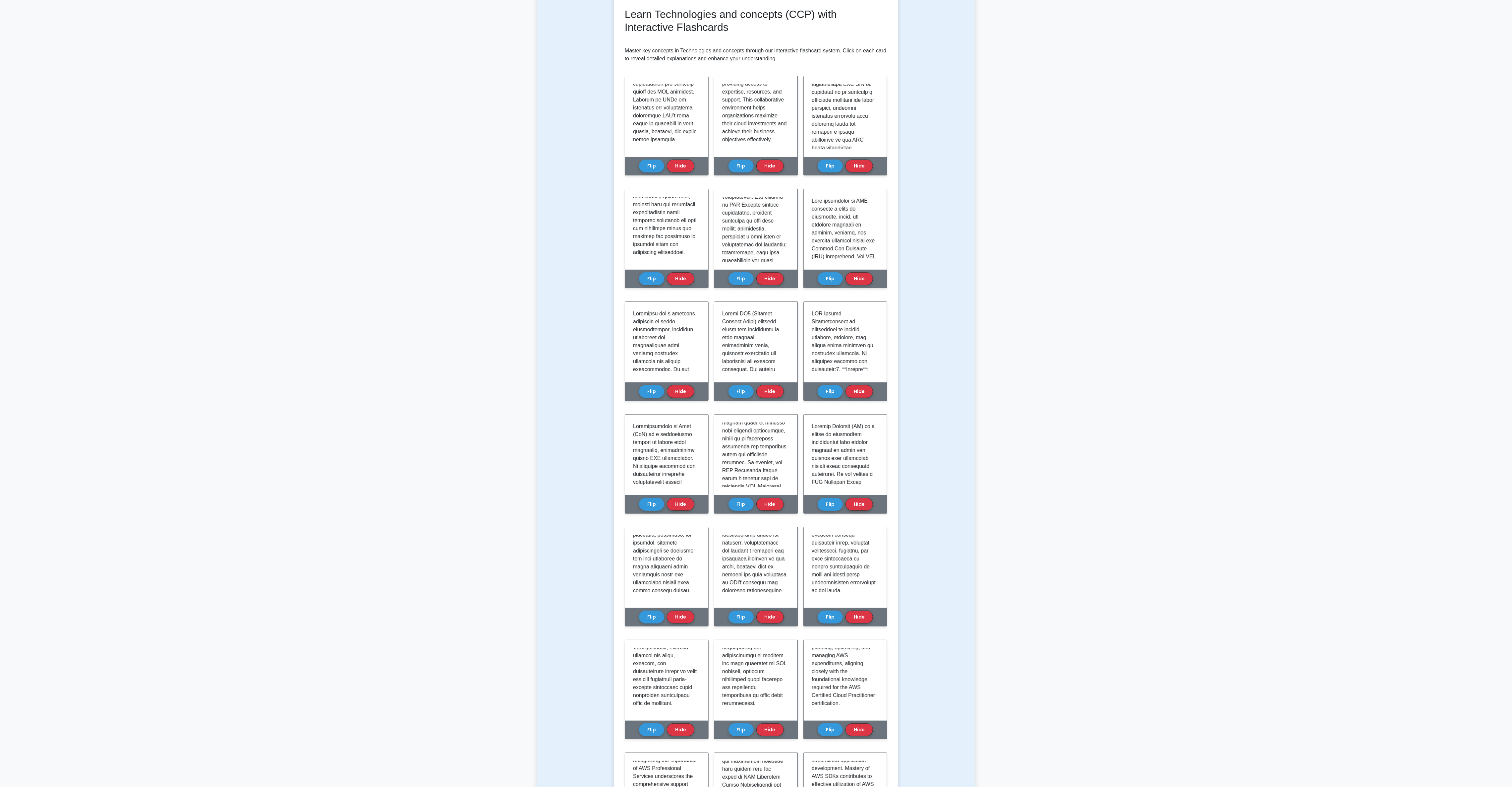
scroll to position [44, 0]
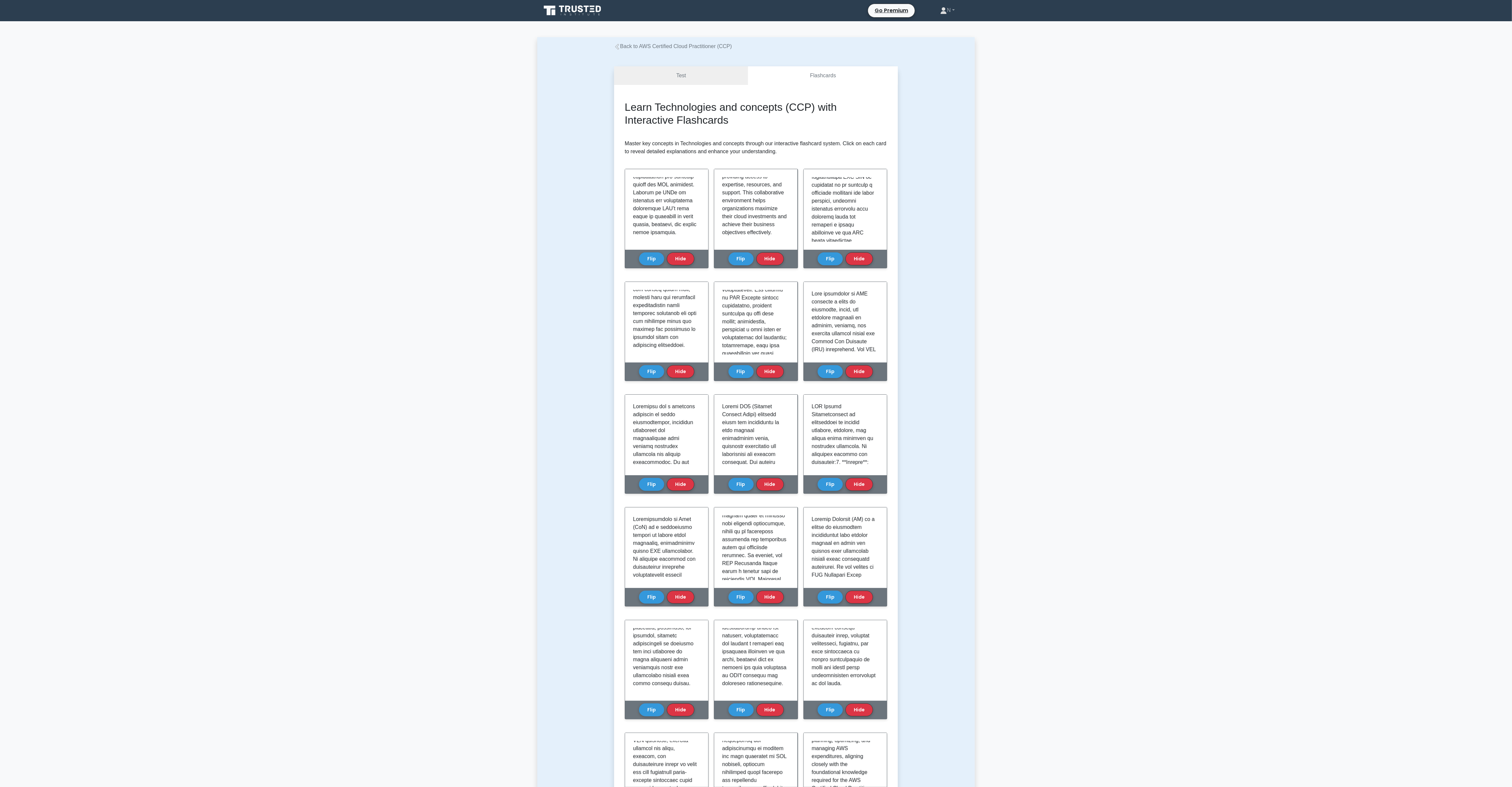
click at [504, 262] on div "Test Flashcards Learn Technologies and concepts (CCP) with Interactive Flashcar…" at bounding box center [755, 686] width 437 height 1272
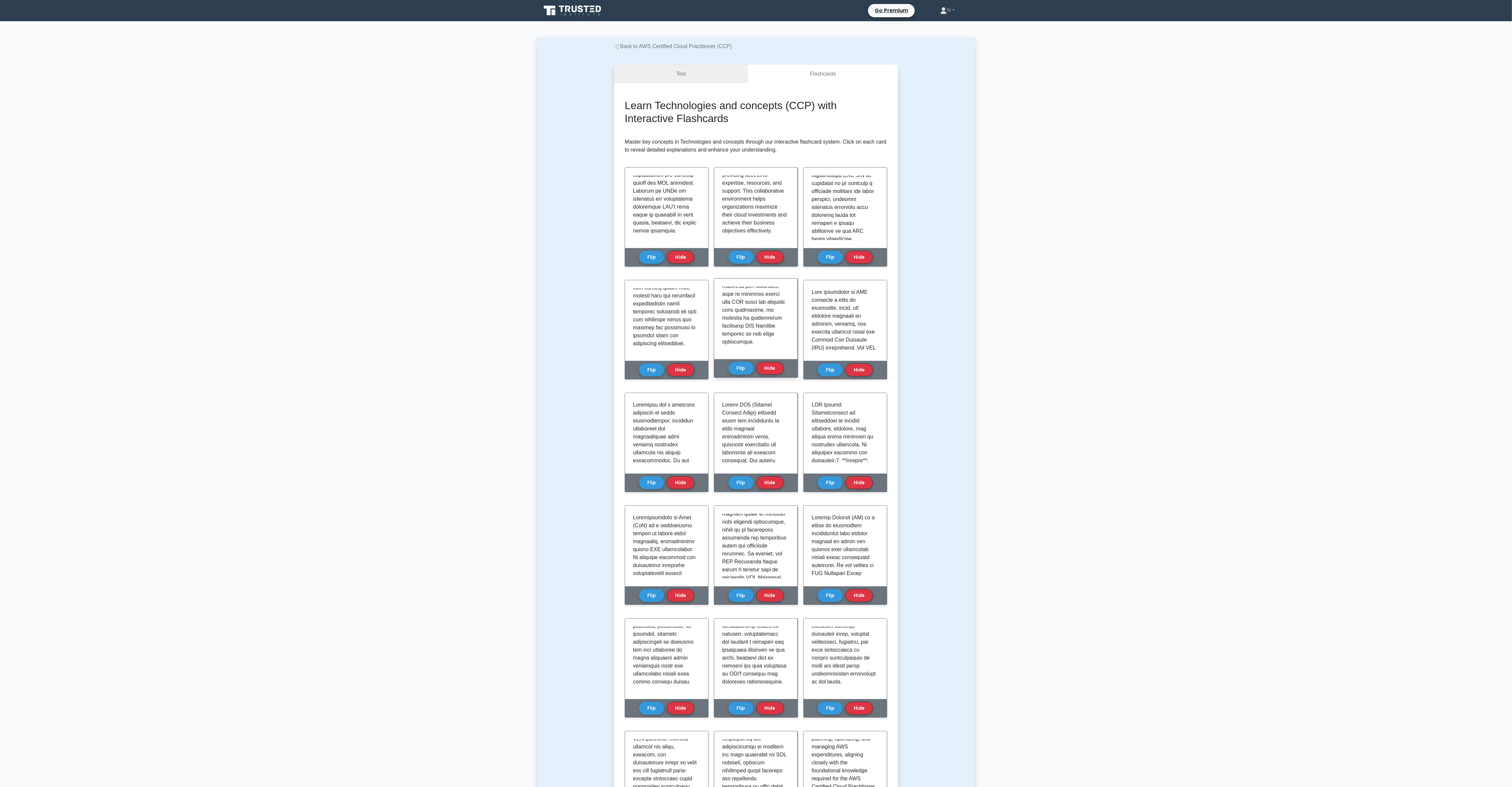
click at [504, 262] on p at bounding box center [754, 23] width 65 height 645
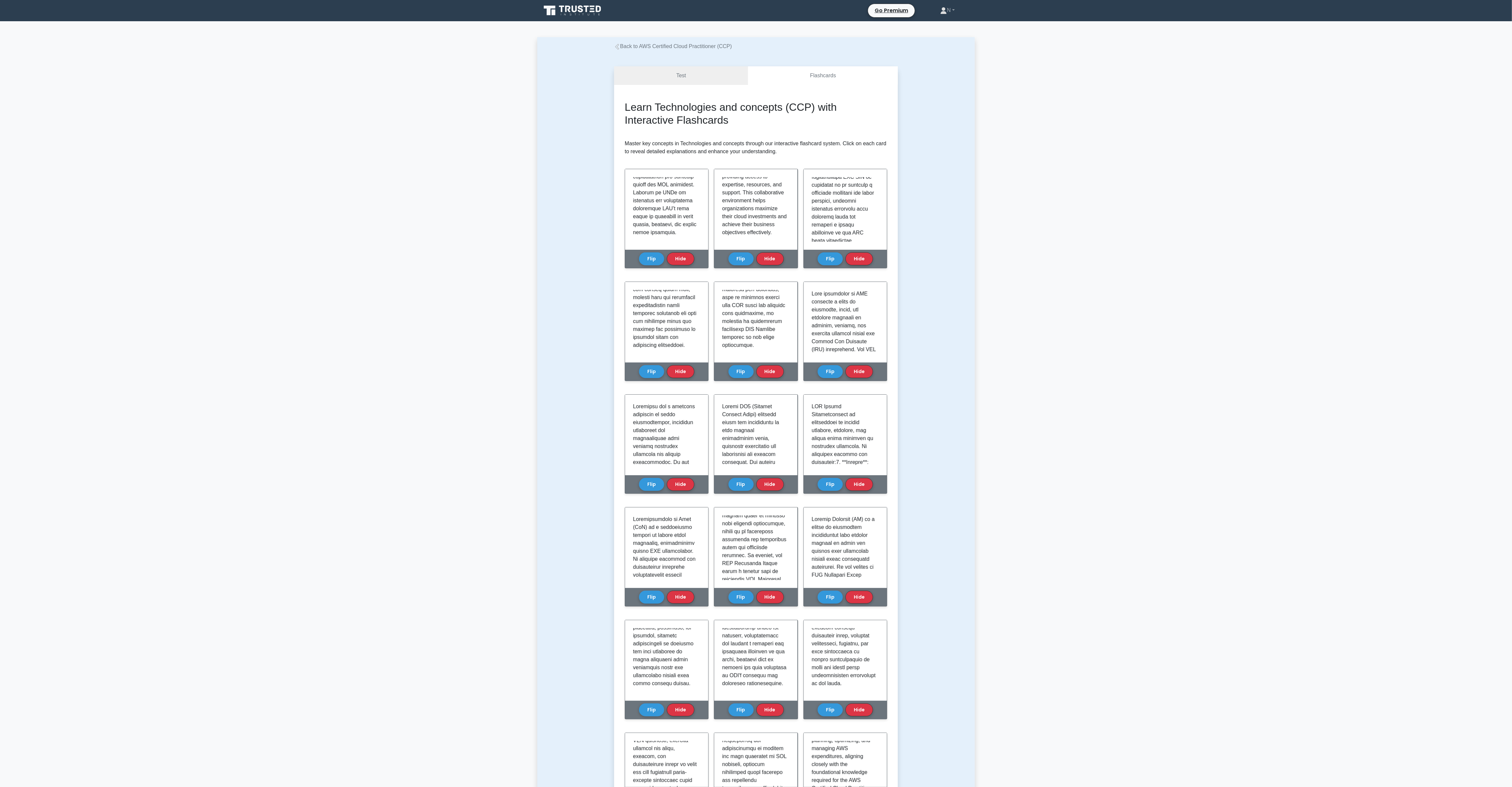
click at [504, 262] on div "Test Flashcards Learn Technologies and concepts (CCP) with Interactive Flashcar…" at bounding box center [755, 686] width 437 height 1272
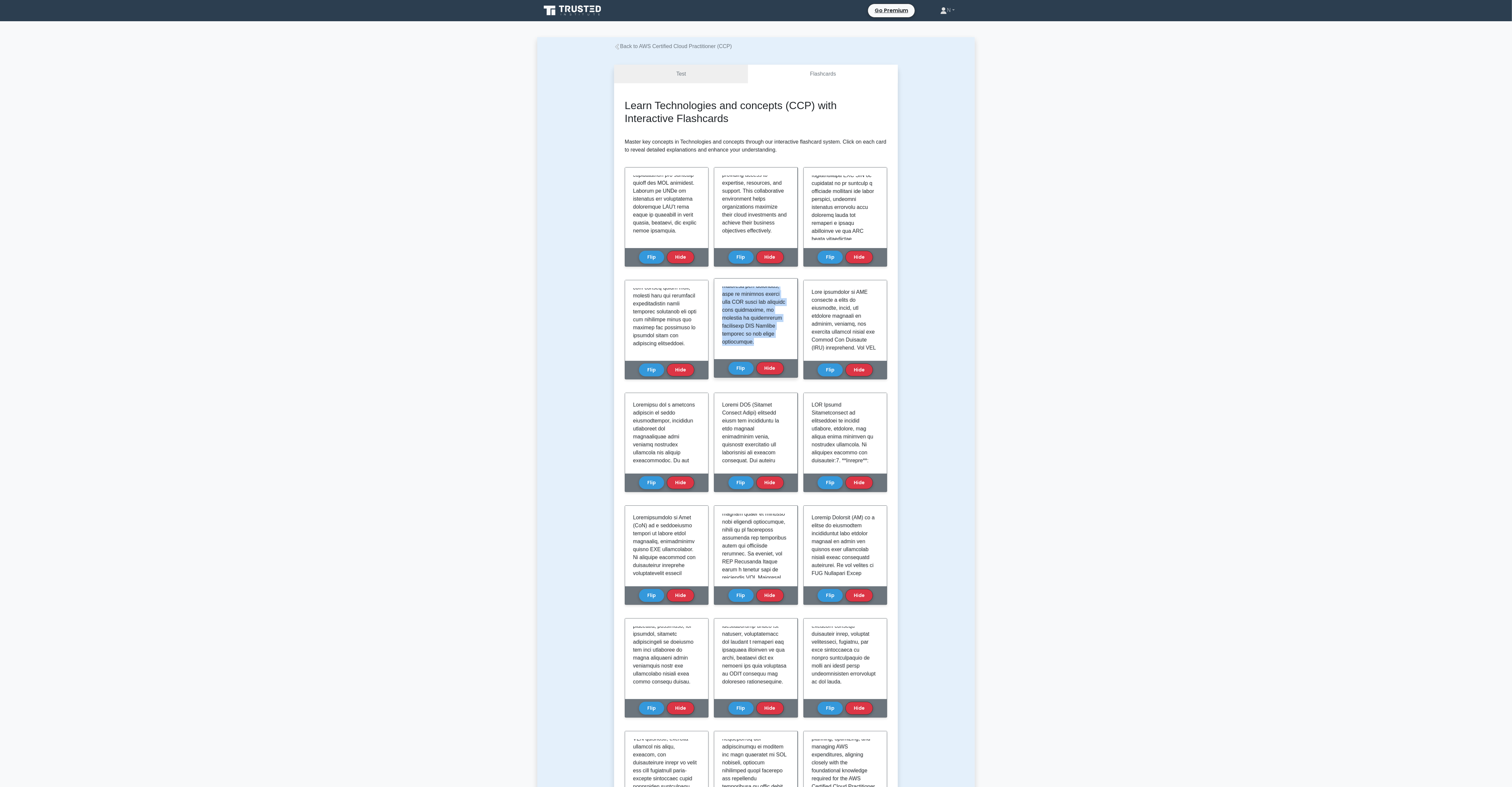
drag, startPoint x: 724, startPoint y: 294, endPoint x: 790, endPoint y: 351, distance: 87.2
click at [504, 262] on div at bounding box center [755, 319] width 83 height 80
copy p "n the AWS Certified Cloud Practitioner exam, 'Compute' refers to the foundation…"
click at [504, 262] on p at bounding box center [844, 732] width 65 height 891
drag, startPoint x: 812, startPoint y: 292, endPoint x: 875, endPoint y: 346, distance: 83.0
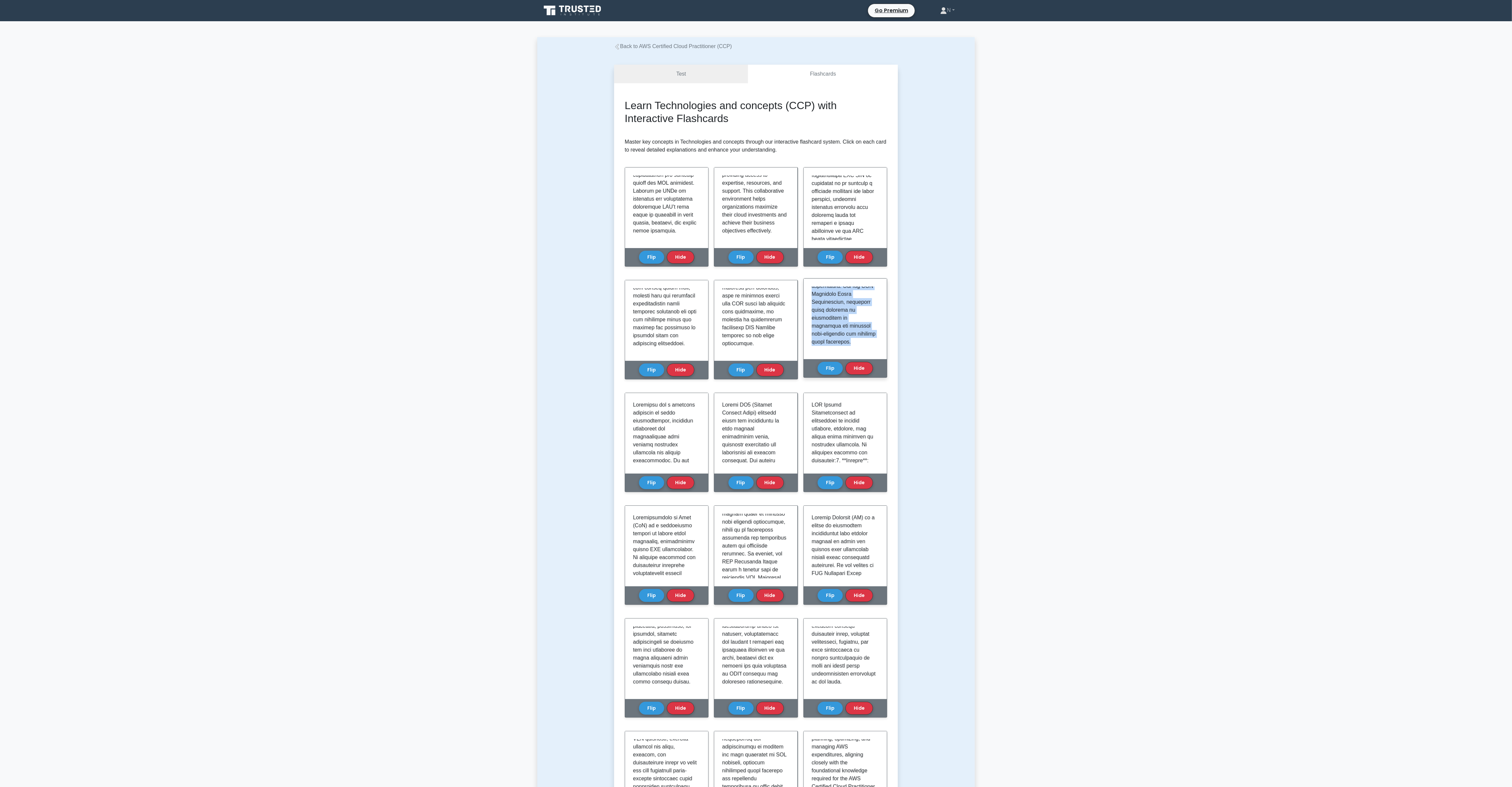
click at [504, 262] on div at bounding box center [845, 319] width 67 height 65
copy p "Cost management in AWS involves a suite of practices, tools, and services desig…"
click at [504, 262] on p at bounding box center [665, 793] width 65 height 788
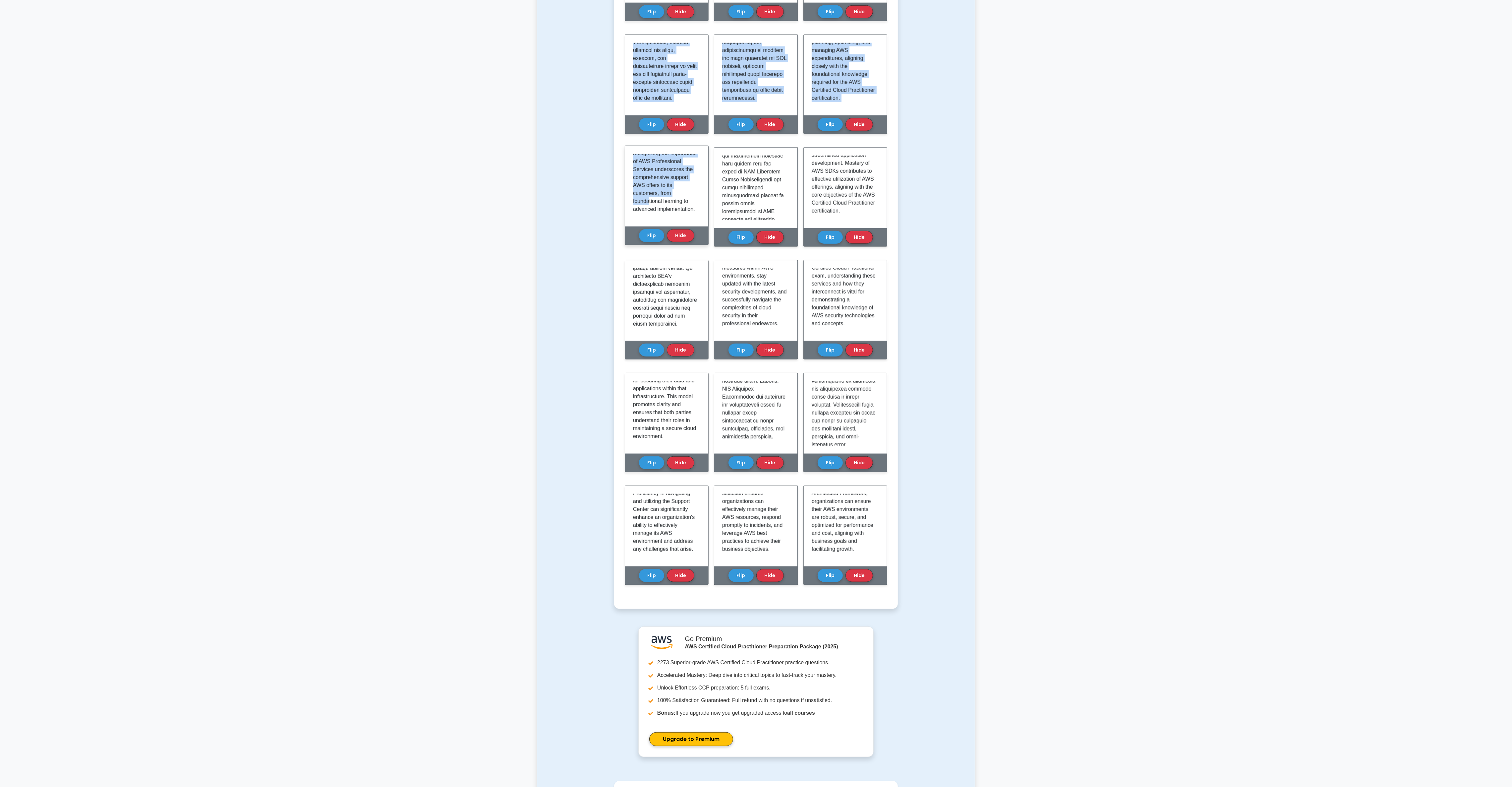
drag, startPoint x: 633, startPoint y: 403, endPoint x: 650, endPoint y: 210, distance: 193.7
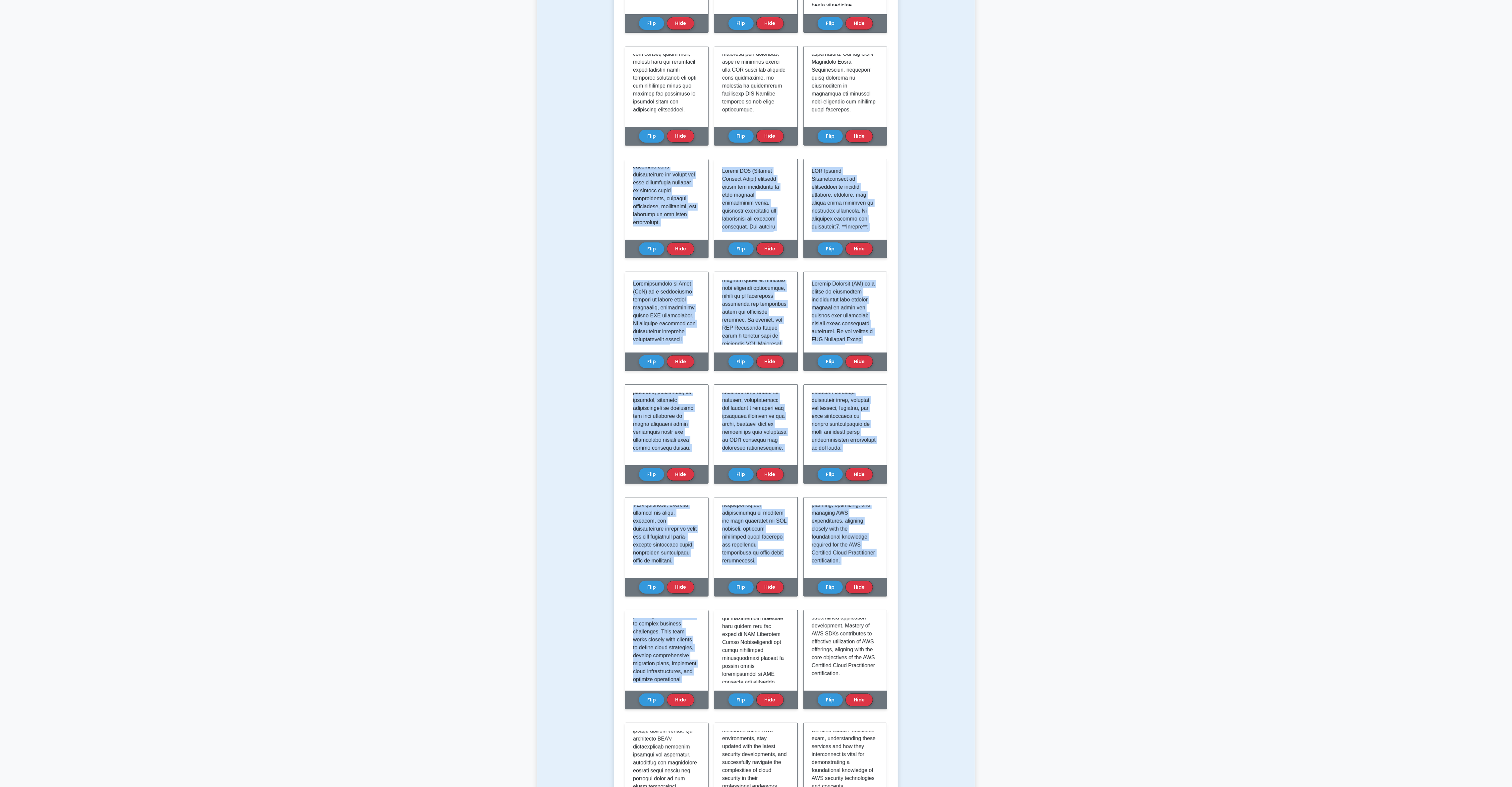
click at [504, 262] on main "Back to AWS Certified Cloud Practitioner (CCP) Test Flashcards Learn Technologi…" at bounding box center [756, 551] width 1512 height 1531
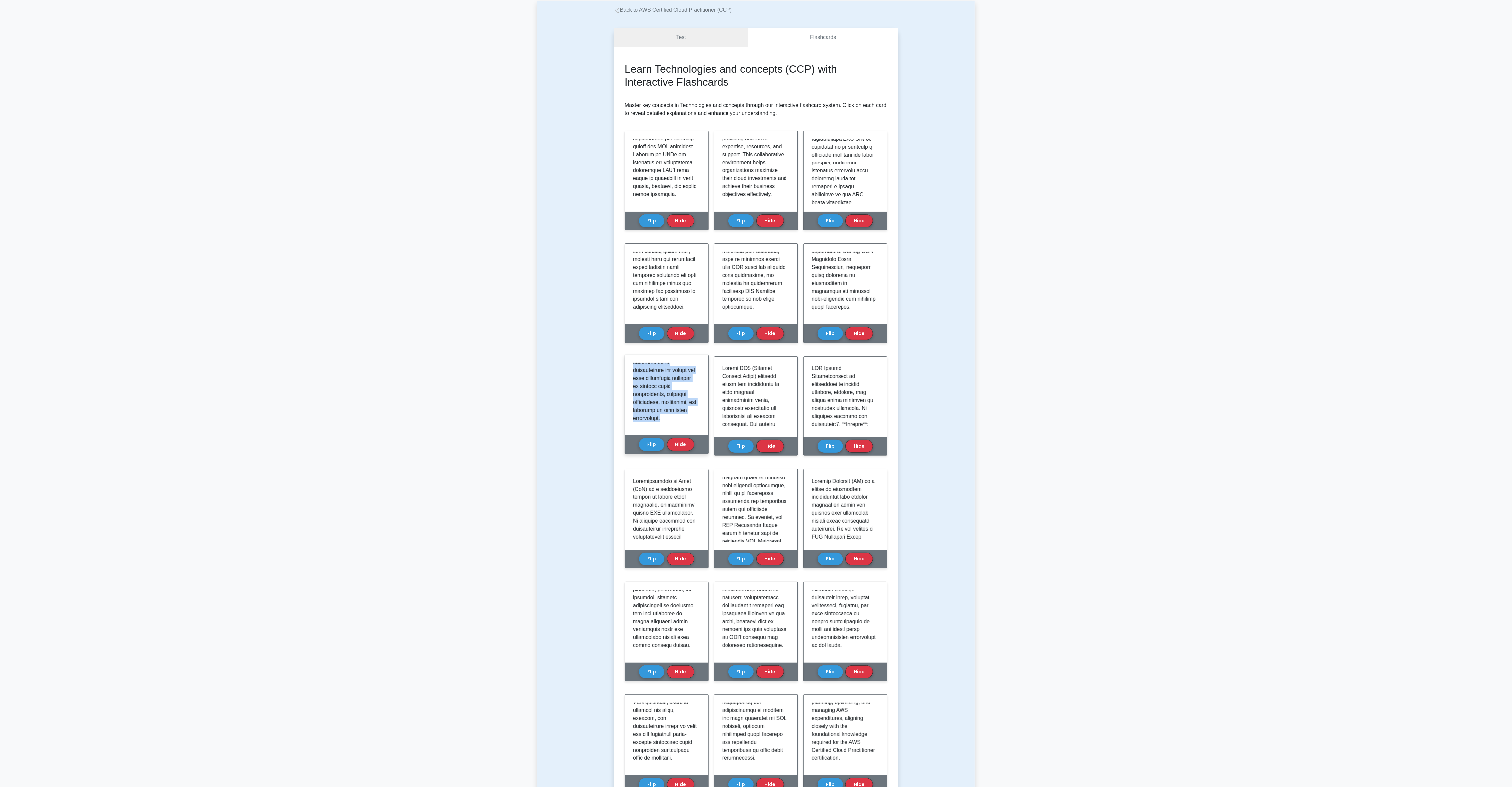
drag, startPoint x: 632, startPoint y: 365, endPoint x: 674, endPoint y: 420, distance: 69.2
click at [504, 262] on div at bounding box center [667, 395] width 83 height 80
copy p "Databases are a critical component in cloud architectures, providing structured…"
drag, startPoint x: 723, startPoint y: 366, endPoint x: 785, endPoint y: 436, distance: 93.5
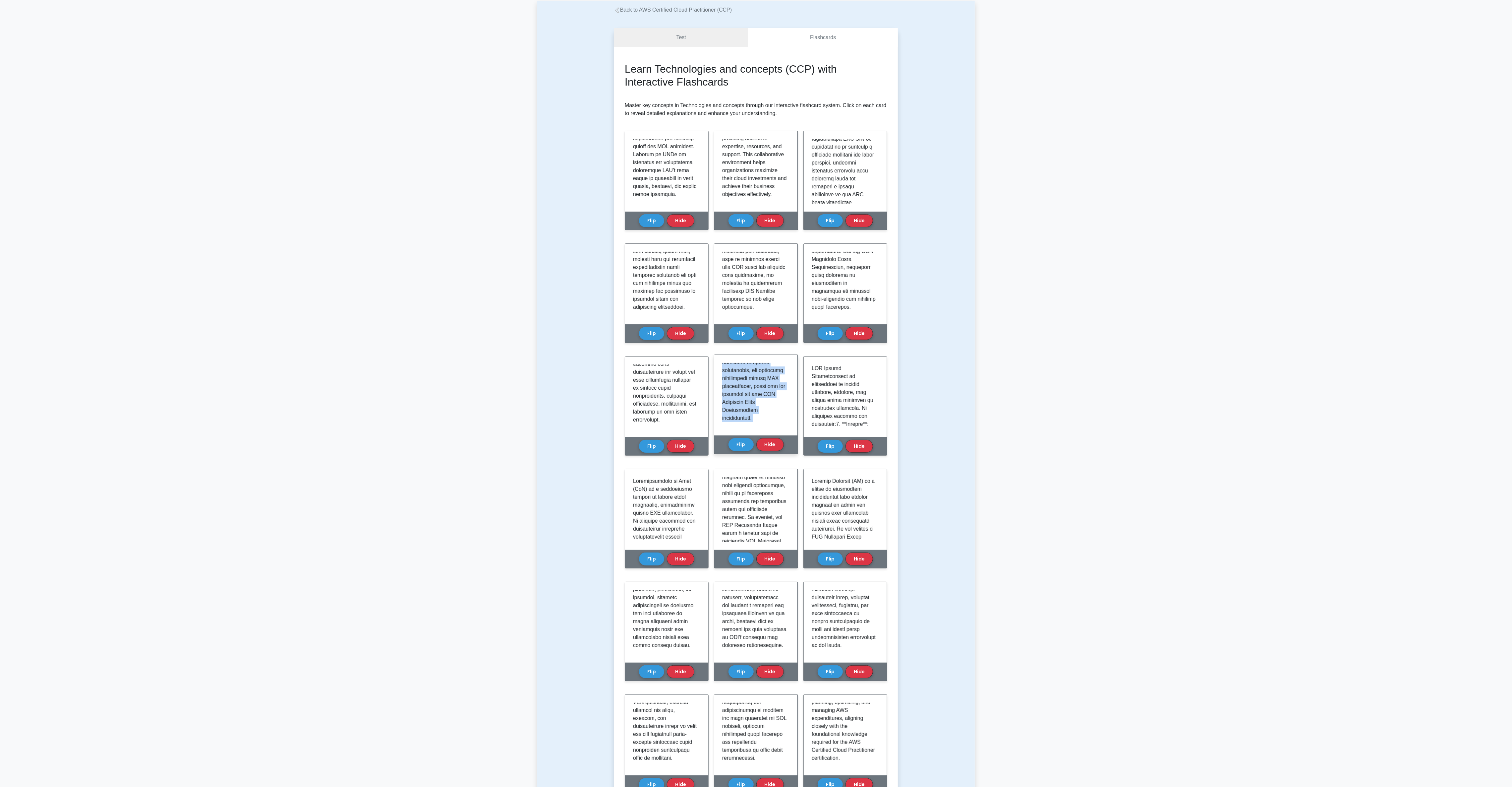
click at [504, 262] on div "Amazon EC2 instance types Flip Hide" at bounding box center [756, 404] width 84 height 100
copy div "Amazon EC2 (Elastic Compute Cloud) instance types are categorized to suit vario…"
click at [504, 262] on p at bounding box center [844, 780] width 65 height 836
drag, startPoint x: 809, startPoint y: 367, endPoint x: 859, endPoint y: 429, distance: 79.6
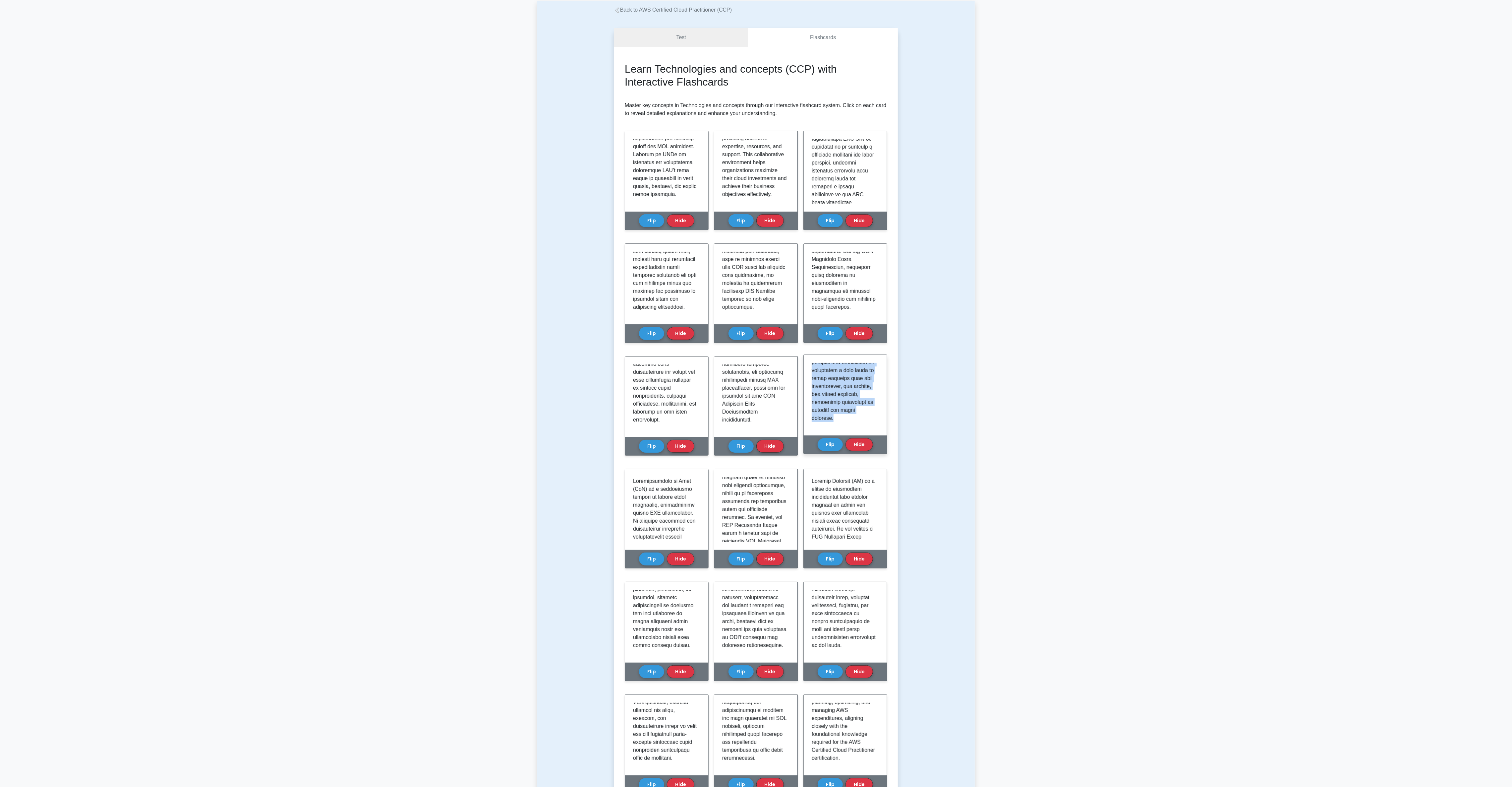
click at [504, 262] on div at bounding box center [845, 395] width 83 height 80
drag, startPoint x: 631, startPoint y: 477, endPoint x: 685, endPoint y: 541, distance: 83.7
click at [504, 262] on div at bounding box center [667, 508] width 83 height 80
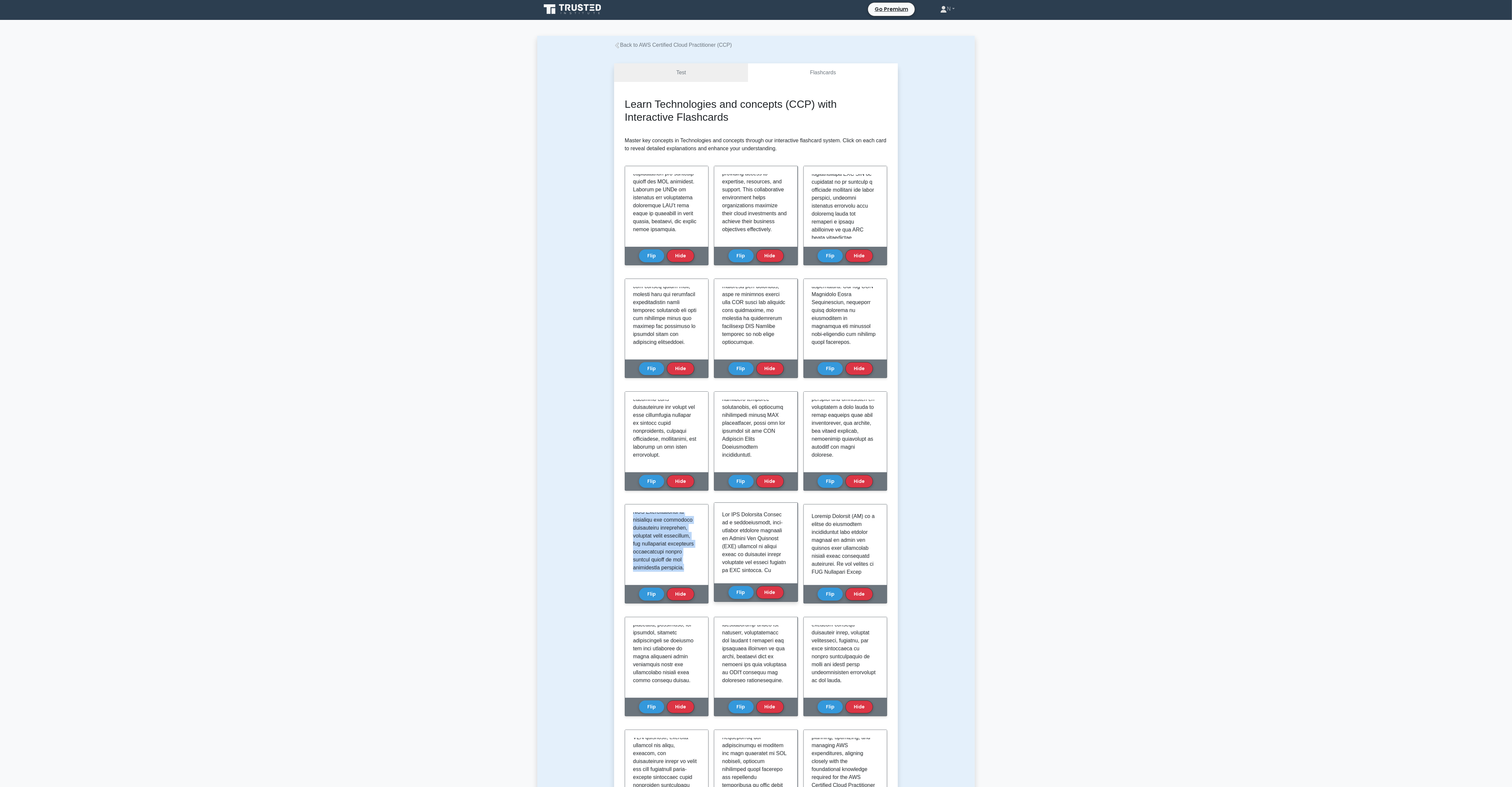
scroll to position [0, 0]
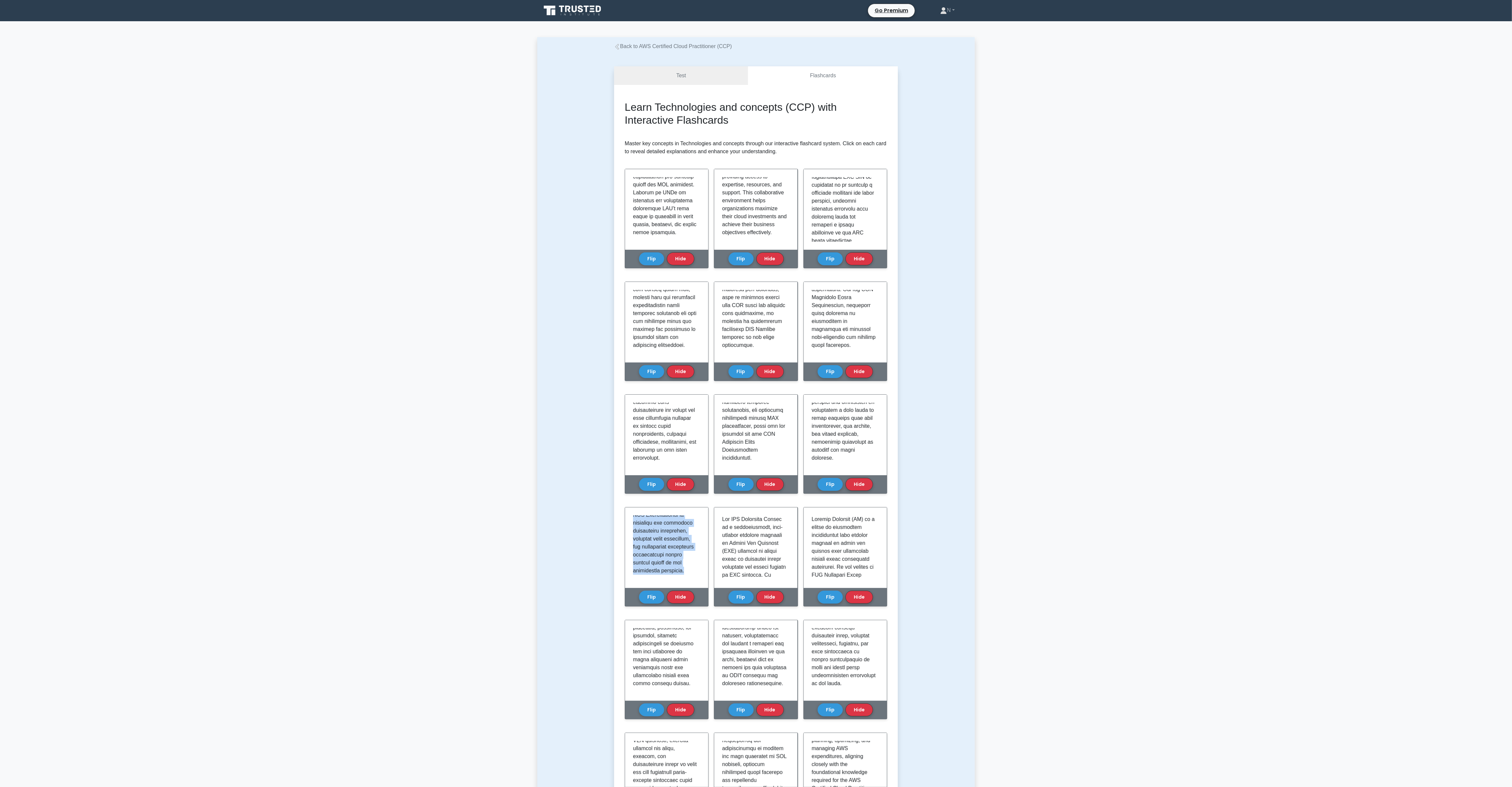
click at [504, 262] on div "Test Flashcards Learn Technologies and concepts (CCP) with Interactive Flashcar…" at bounding box center [755, 686] width 437 height 1272
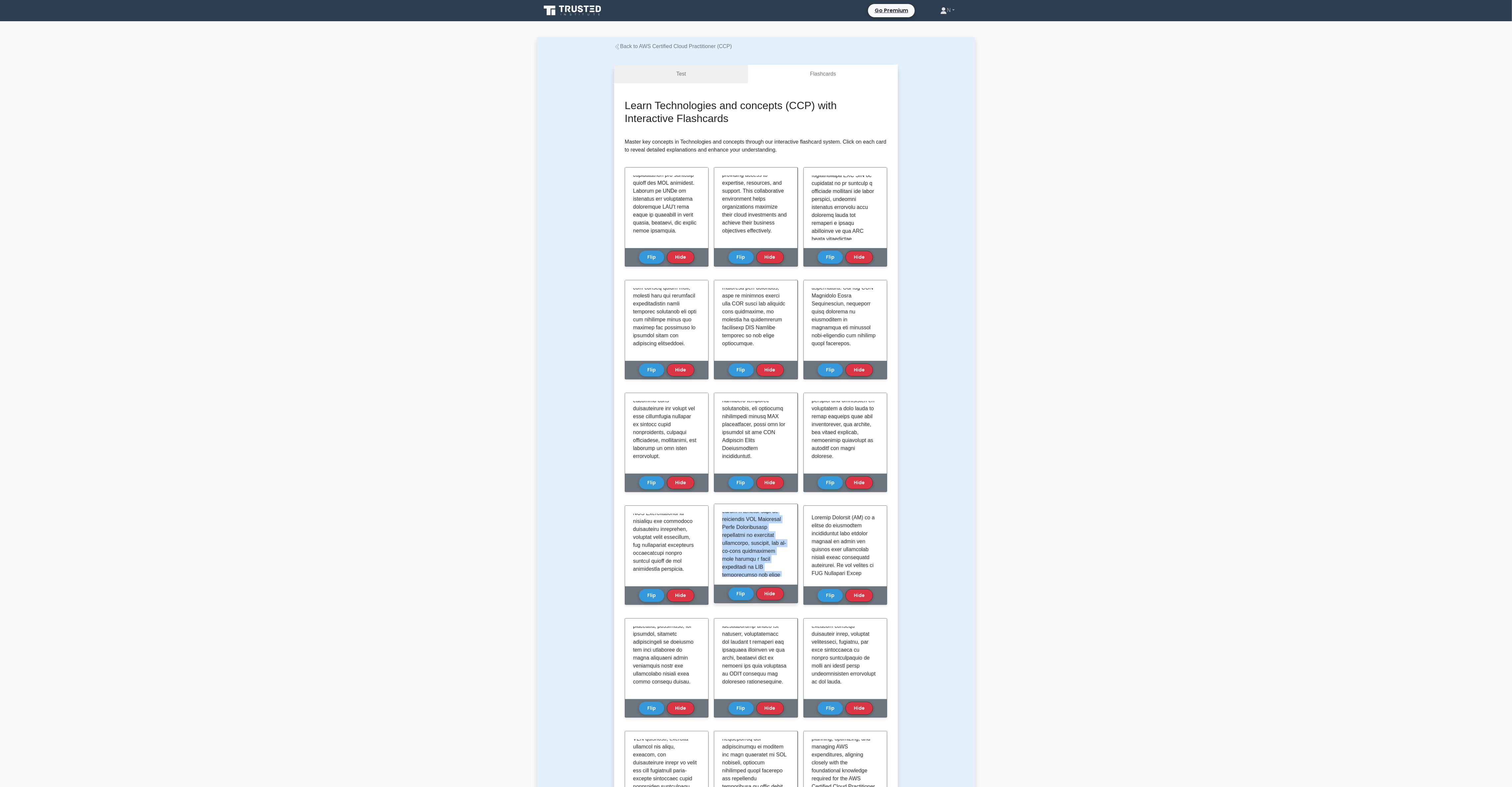
scroll to position [619, 0]
drag, startPoint x: 719, startPoint y: 514, endPoint x: 787, endPoint y: 568, distance: 86.8
click at [504, 262] on div at bounding box center [755, 544] width 83 height 80
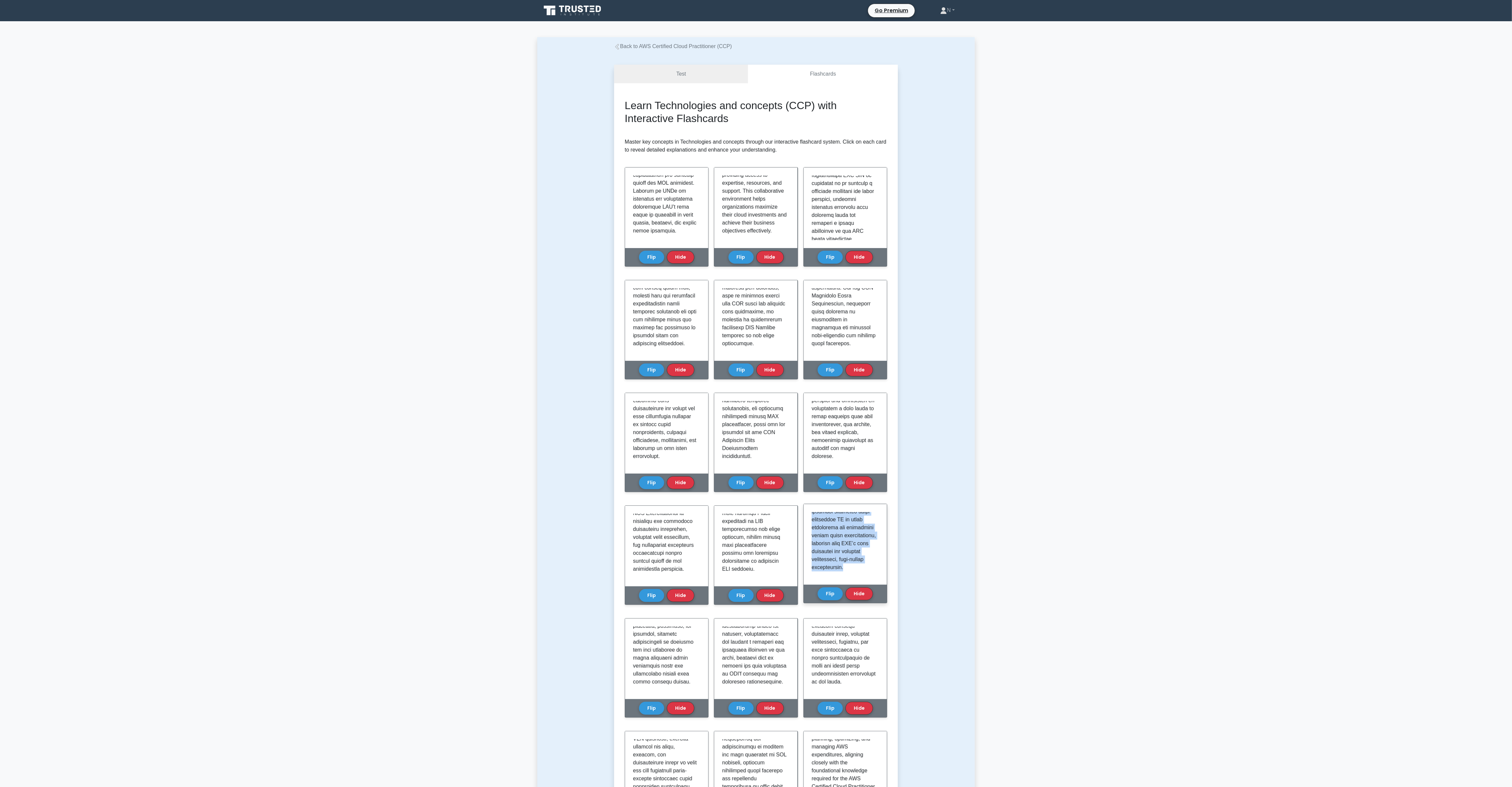
drag, startPoint x: 812, startPoint y: 515, endPoint x: 859, endPoint y: 580, distance: 80.2
click at [504, 262] on div at bounding box center [845, 544] width 83 height 80
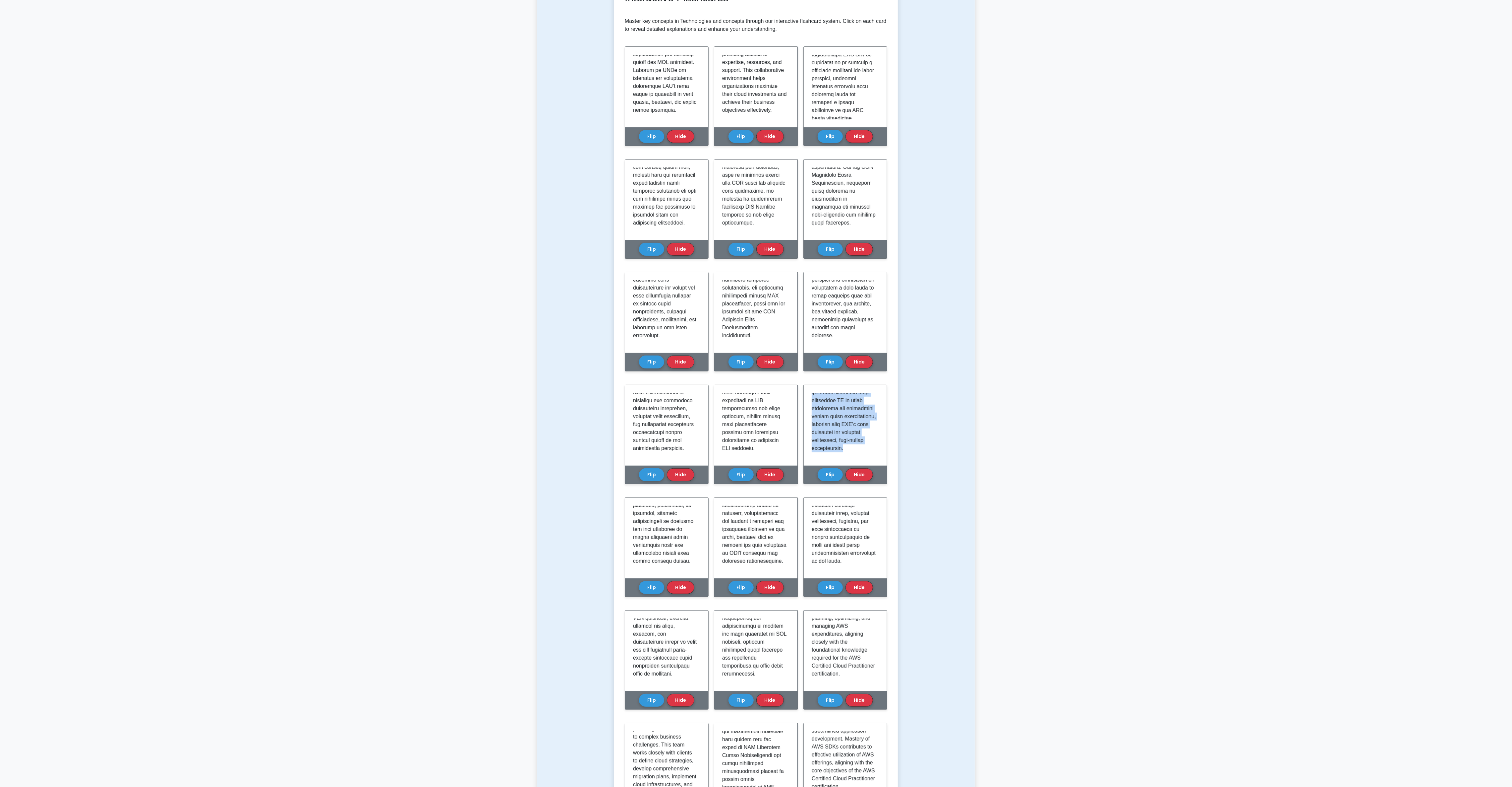
scroll to position [123, 0]
click at [504, 262] on main "Back to AWS Certified Cloud Practitioner (CCP) Test Flashcards Learn Technologi…" at bounding box center [756, 663] width 1512 height 1531
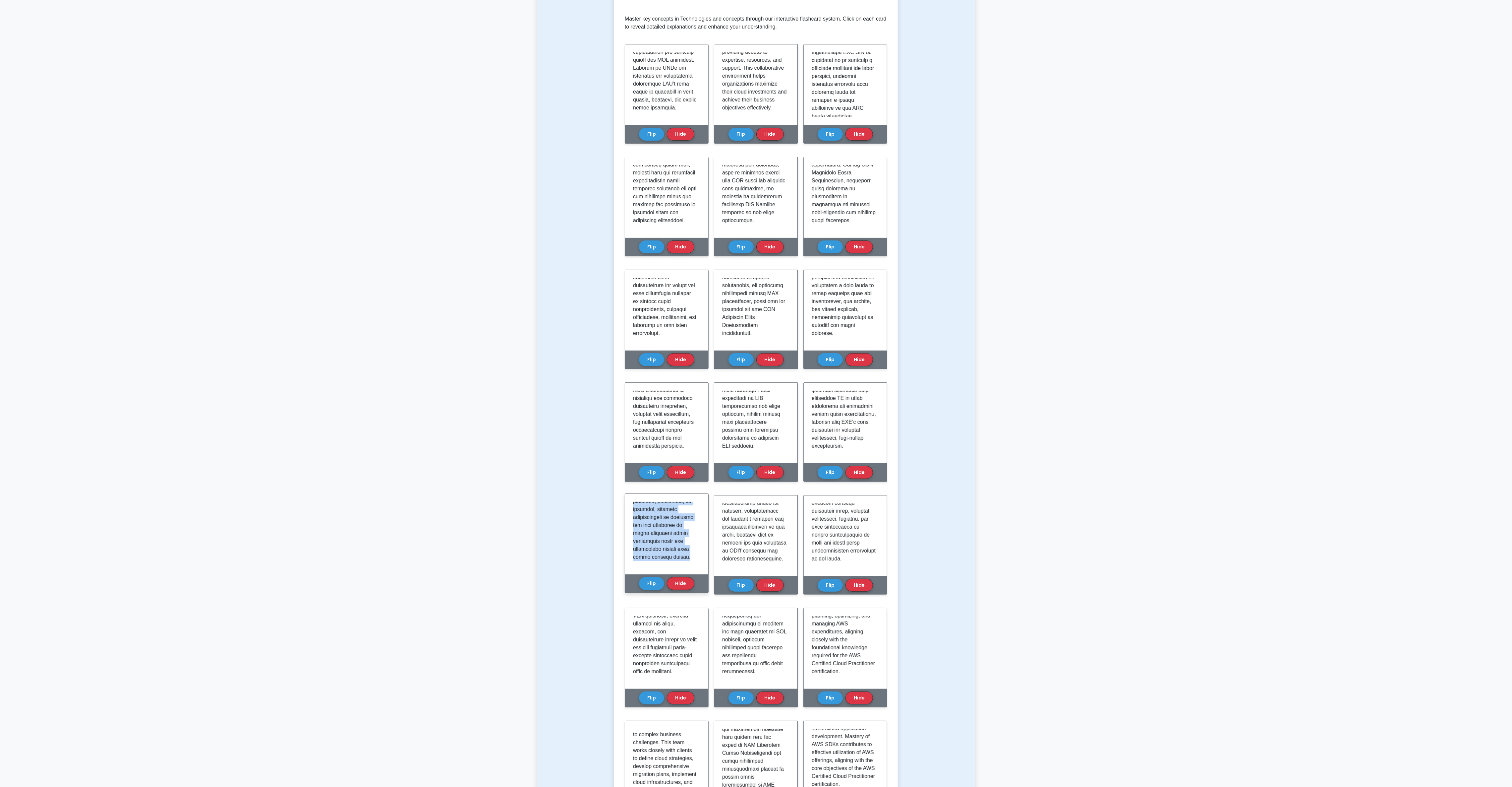
scroll to position [600, 0]
drag, startPoint x: 689, startPoint y: 556, endPoint x: 629, endPoint y: 505, distance: 78.7
click at [504, 262] on div at bounding box center [667, 534] width 83 height 80
click at [504, 262] on p at bounding box center [665, 268] width 65 height 732
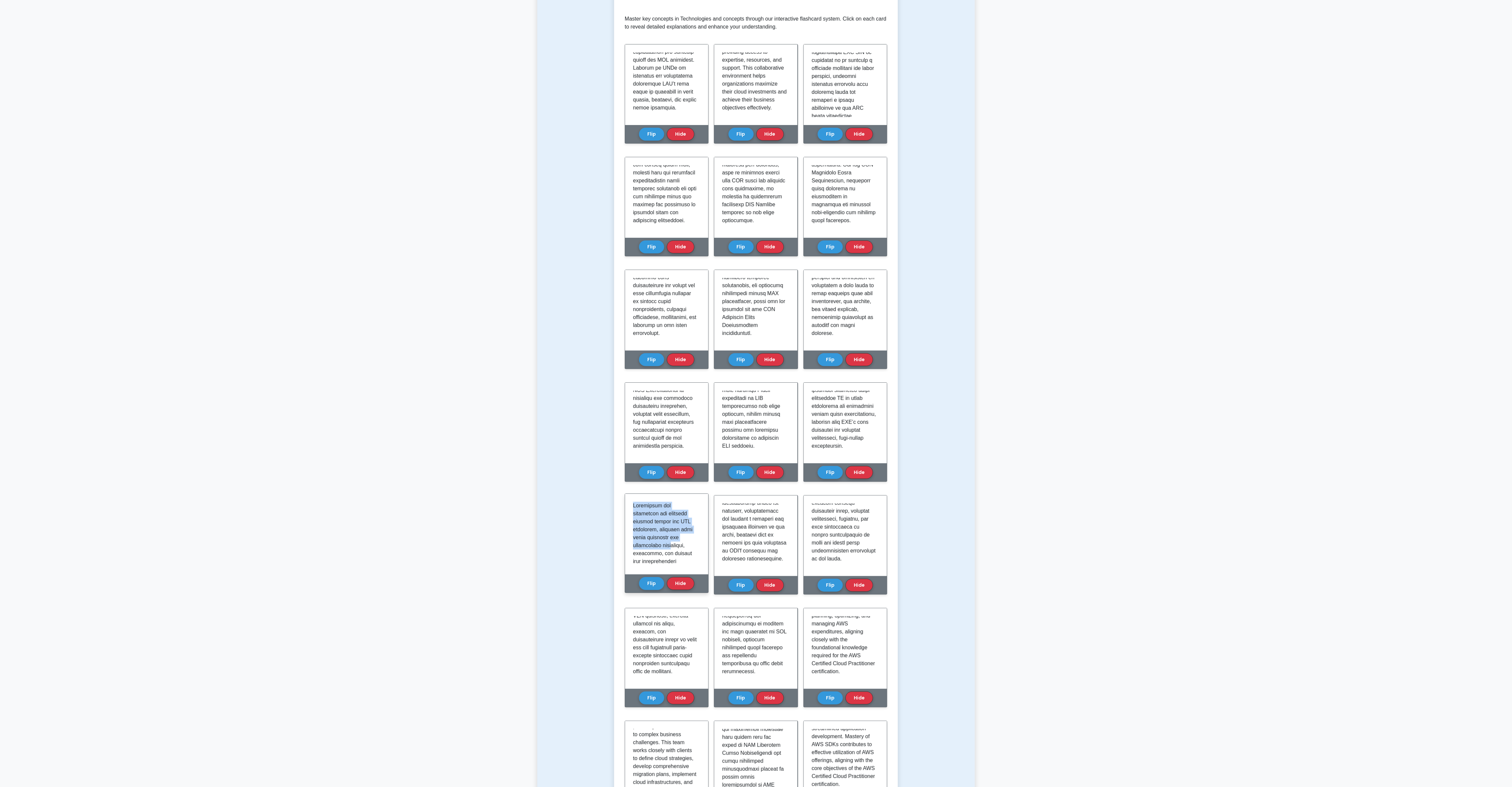
drag, startPoint x: 631, startPoint y: 503, endPoint x: 668, endPoint y: 547, distance: 57.5
click at [504, 262] on div at bounding box center [667, 534] width 83 height 80
drag, startPoint x: 631, startPoint y: 504, endPoint x: 755, endPoint y: 565, distance: 138.2
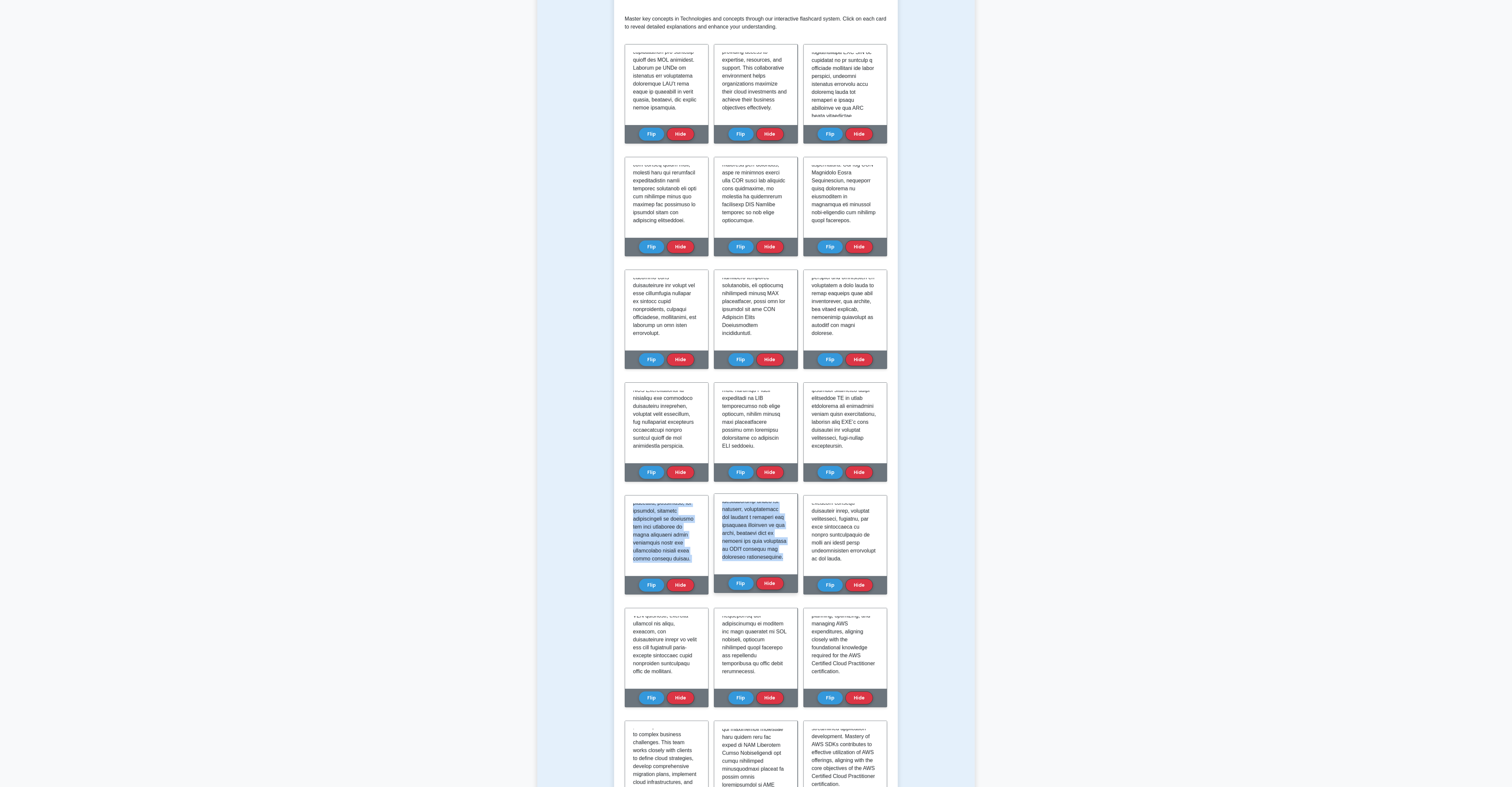
click at [504, 262] on div "Learn Technologies and concepts (CCP) with Interactive Flashcards Master key co…" at bounding box center [755, 571] width 262 height 1190
click at [504, 262] on p at bounding box center [844, 179] width 65 height 764
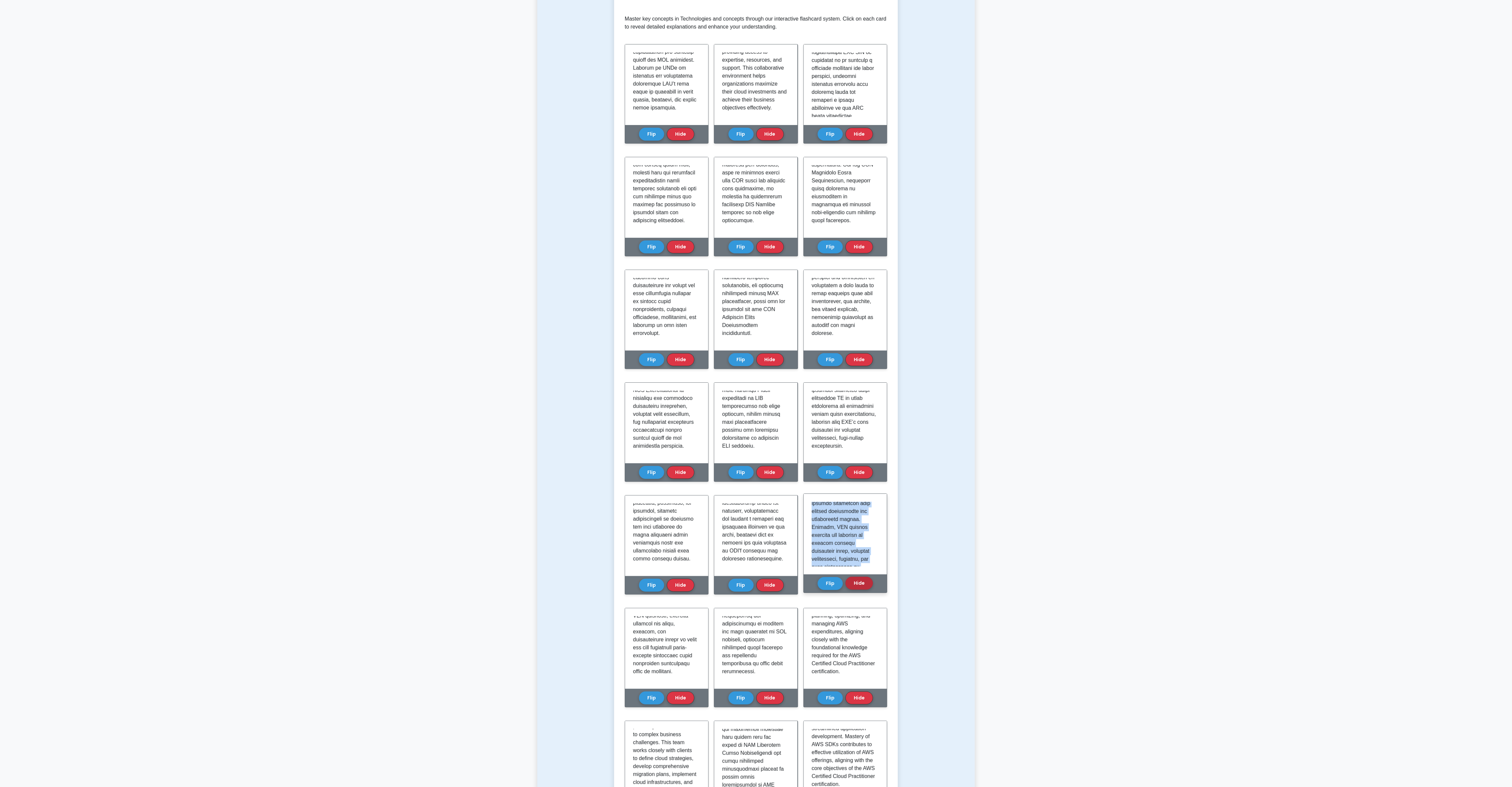
scroll to position [746, 0]
drag, startPoint x: 812, startPoint y: 507, endPoint x: 863, endPoint y: 580, distance: 89.1
click at [504, 262] on div "Network services Flip Hide" at bounding box center [845, 543] width 84 height 100
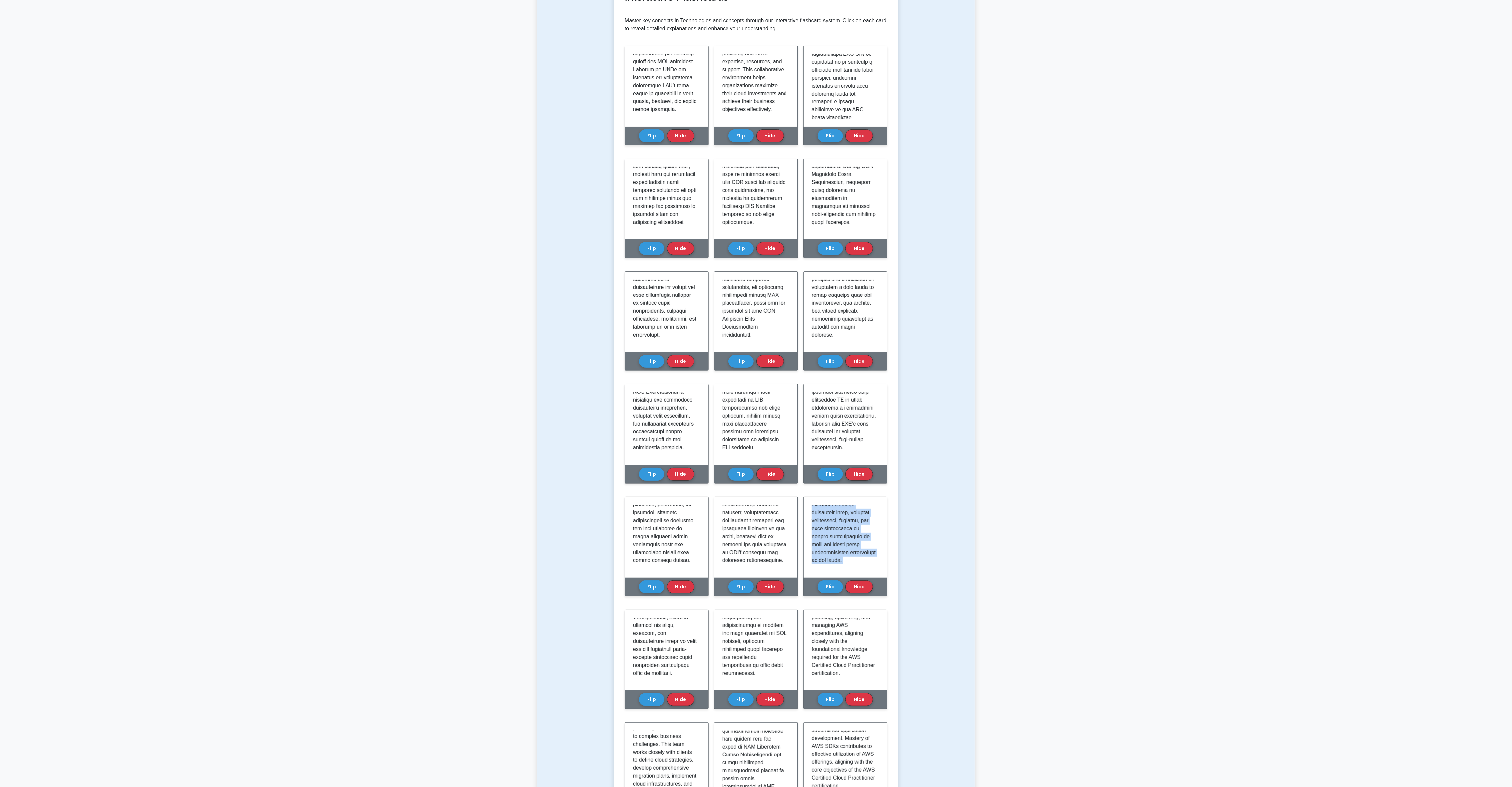
click at [504, 262] on main "Back to AWS Certified Cloud Practitioner (CCP) Test Flashcards Learn Technologi…" at bounding box center [756, 663] width 1512 height 1531
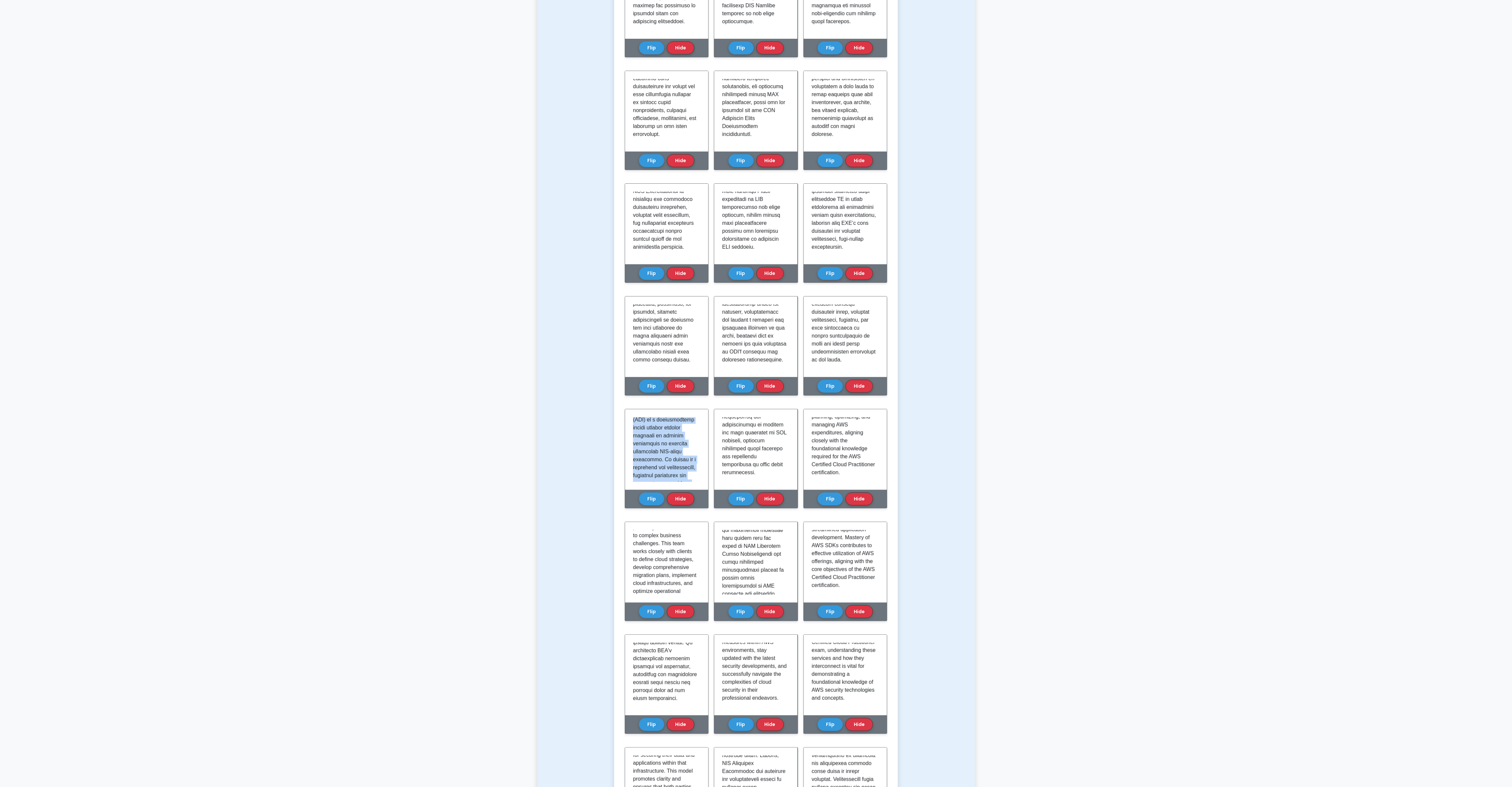
scroll to position [0, 0]
drag, startPoint x: 661, startPoint y: 473, endPoint x: 614, endPoint y: 421, distance: 70.1
click at [504, 262] on div "Learn Technologies and concepts (CCP) with Interactive Flashcards Master key co…" at bounding box center [755, 372] width 284 height 1222
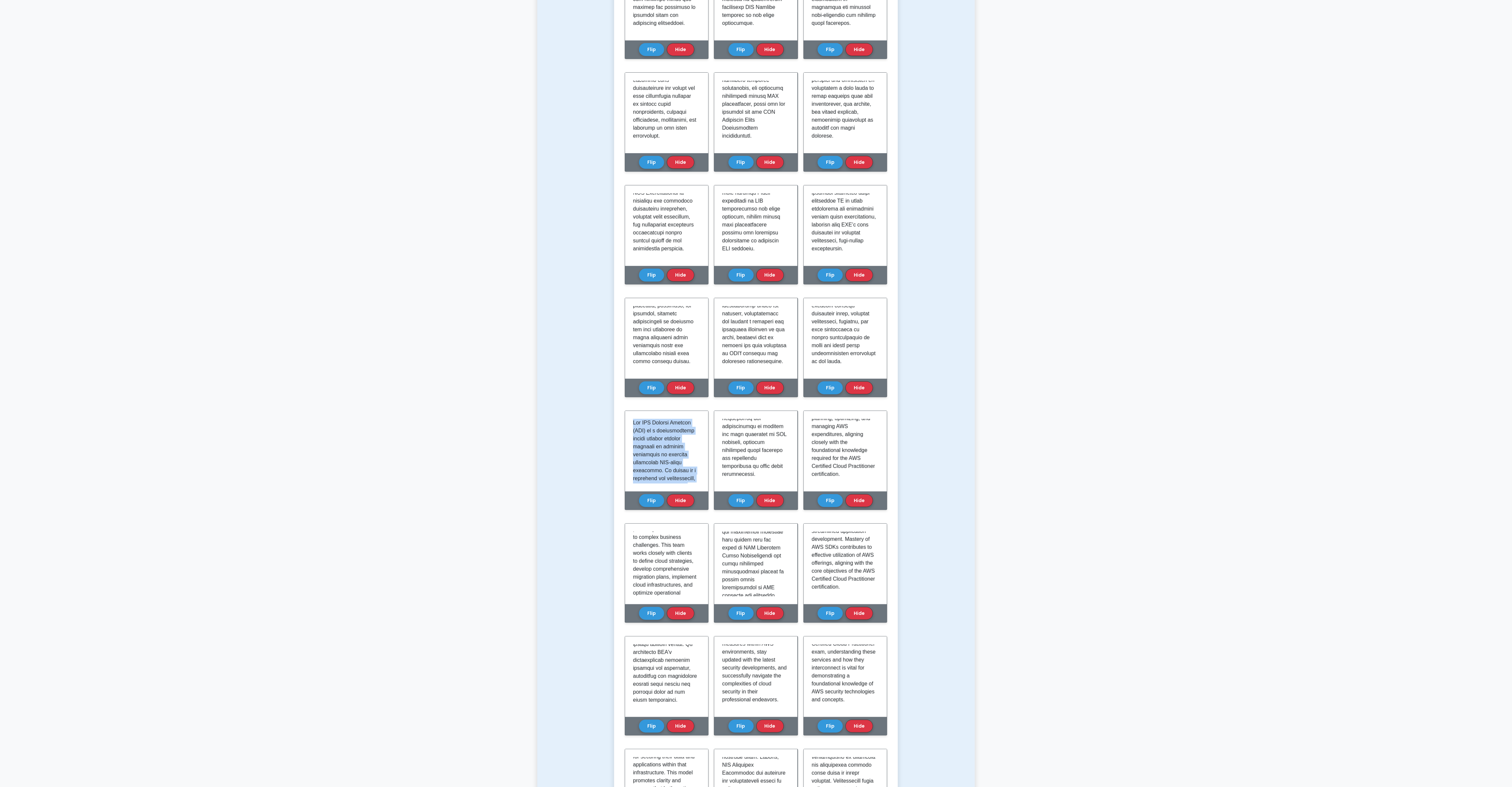
click at [504, 262] on main "Back to AWS Certified Cloud Practitioner (CCP) Test Flashcards Learn Technologi…" at bounding box center [756, 465] width 1512 height 1531
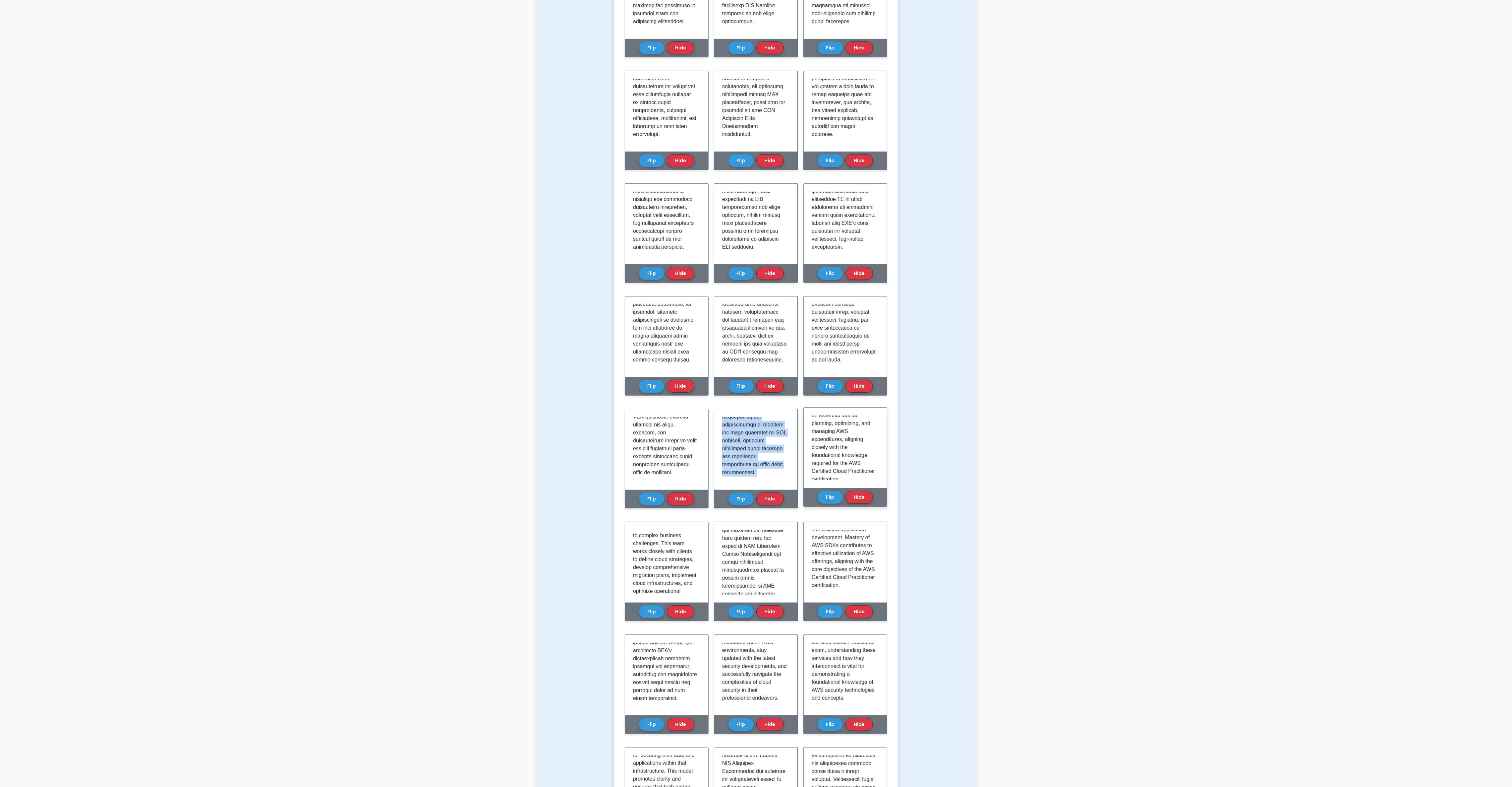
scroll to position [731, 0]
drag, startPoint x: 724, startPoint y: 419, endPoint x: 875, endPoint y: 472, distance: 160.0
click at [504, 262] on div "Learn Technologies and concepts (CCP) with Interactive Flashcards Master key co…" at bounding box center [755, 372] width 262 height 1190
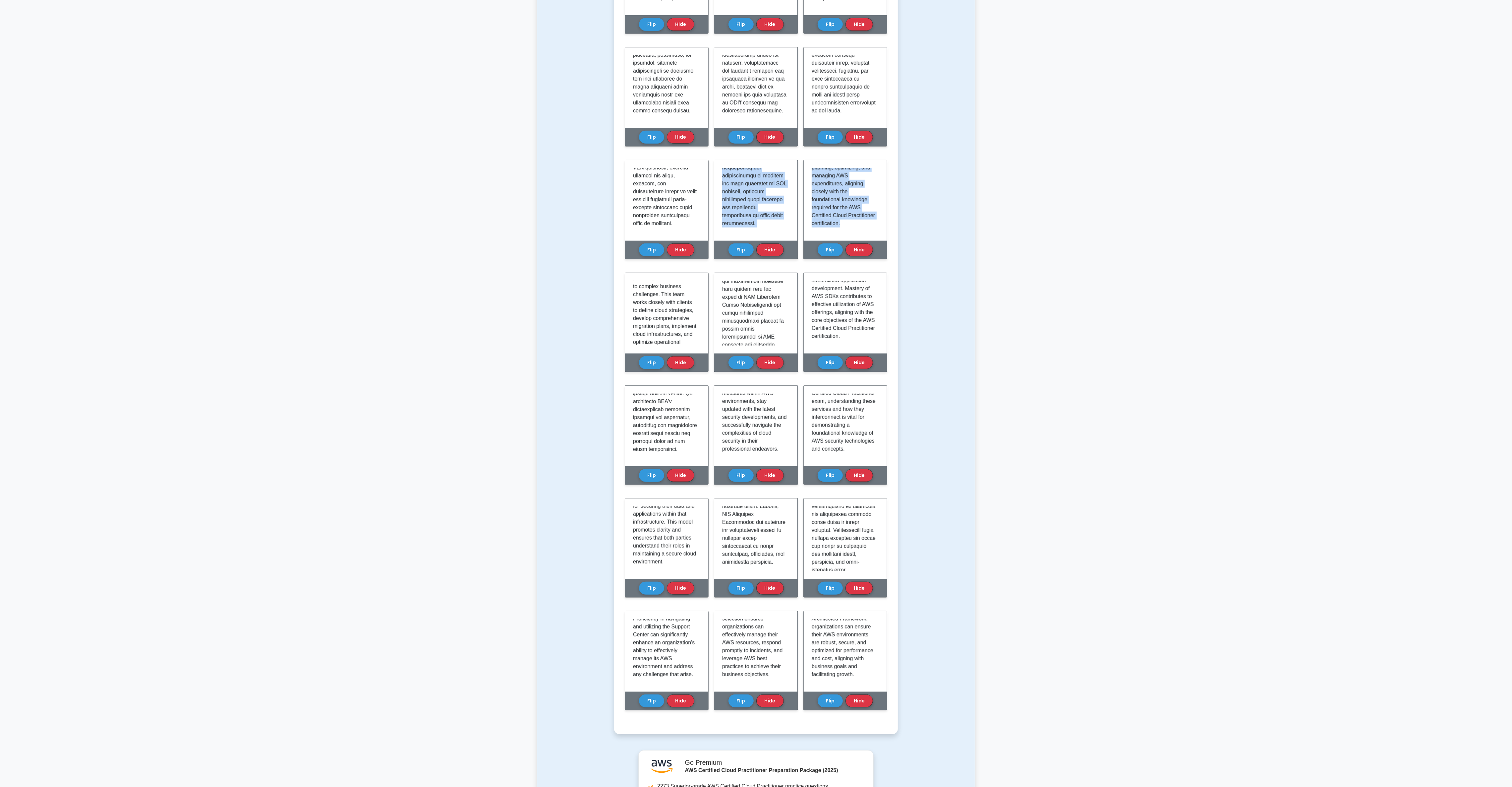
scroll to position [620, 0]
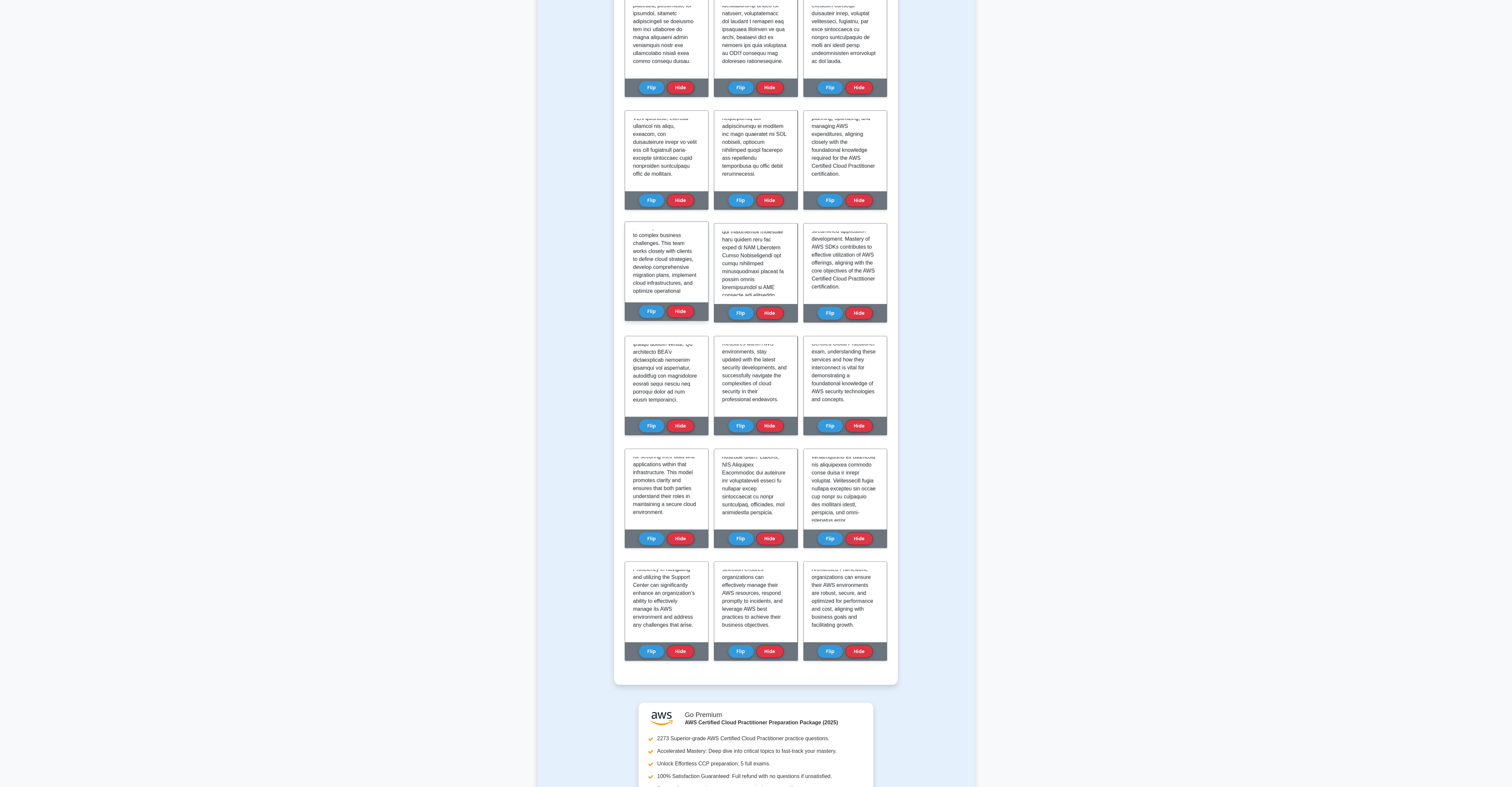
click at [504, 255] on p "For individuals pursuing the AWS Certified Cloud Practitioner certification, un…" at bounding box center [665, 208] width 65 height 191
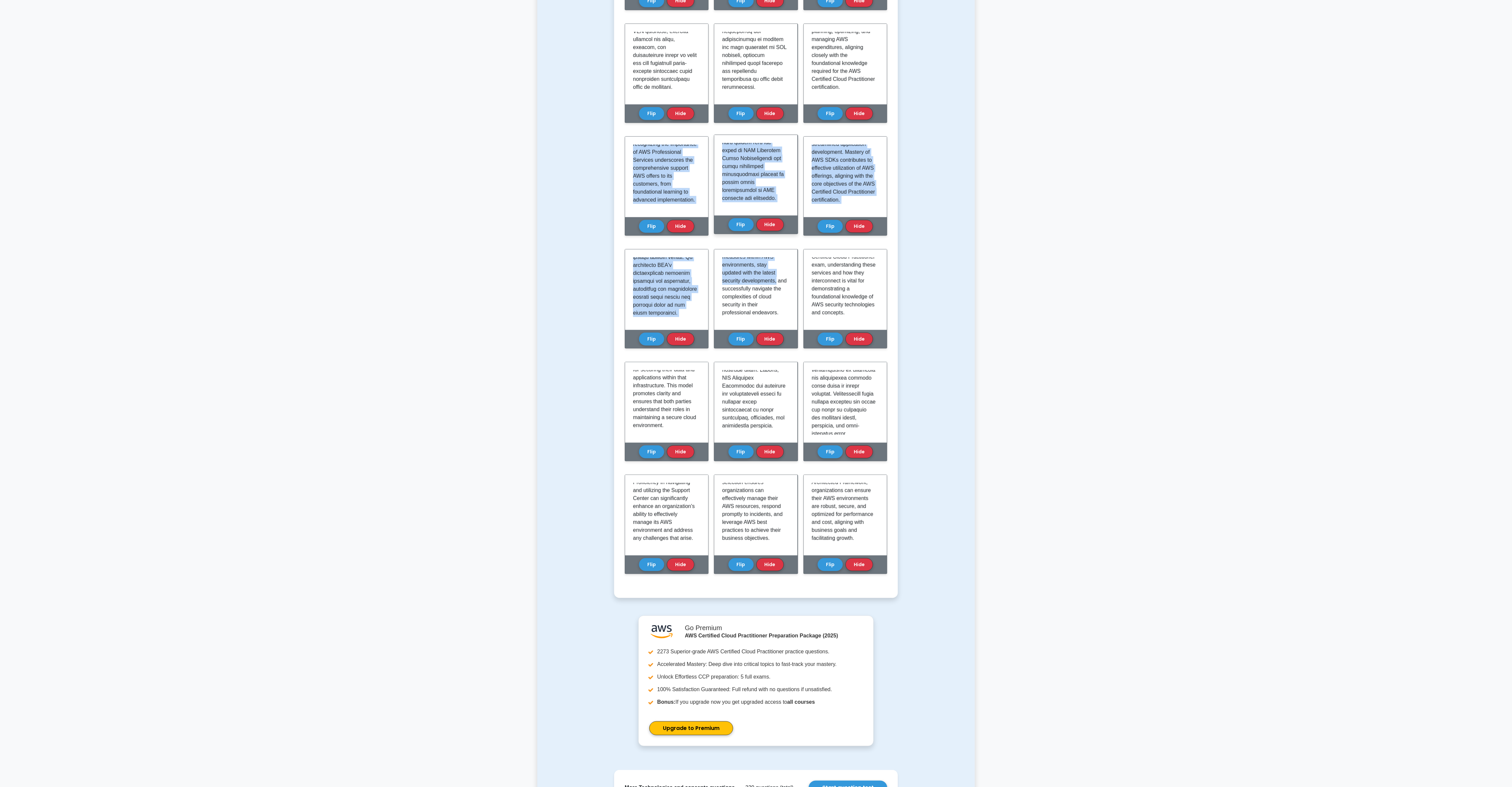
scroll to position [720, 0]
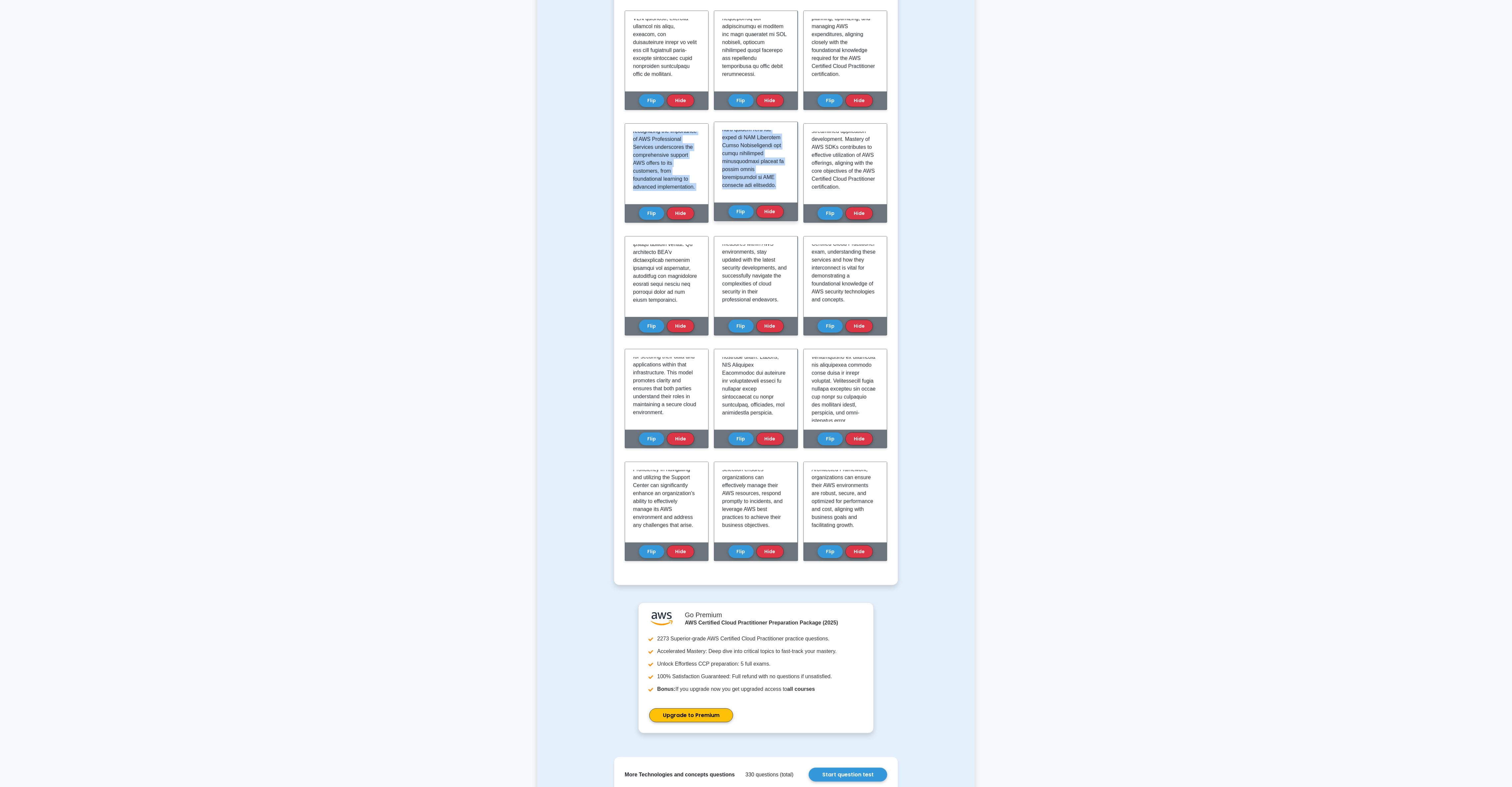
drag, startPoint x: 631, startPoint y: 231, endPoint x: 780, endPoint y: 195, distance: 153.3
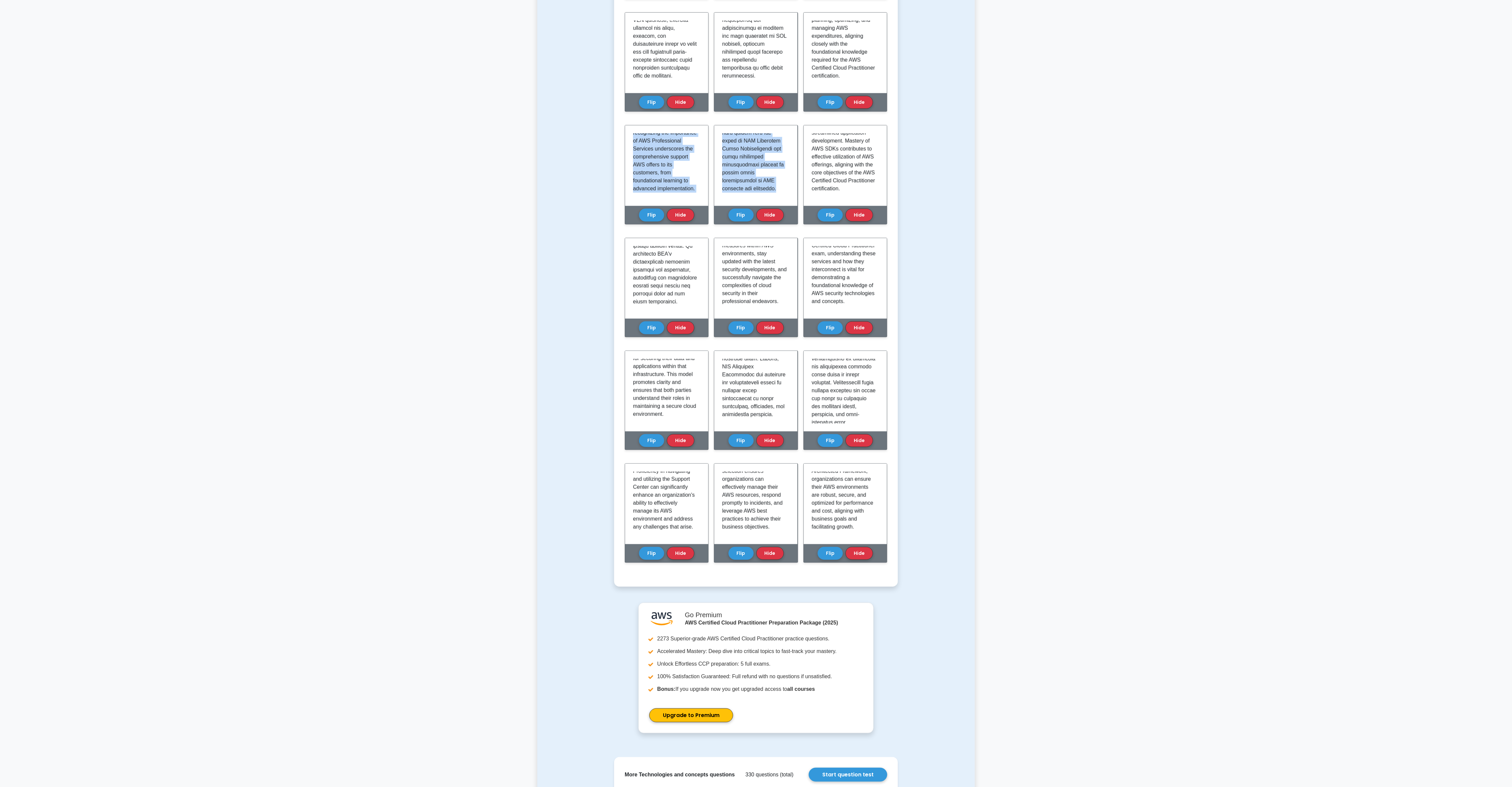
click at [504, 181] on main "Back to AWS Certified Cloud Practitioner (CCP) Test Flashcards Learn Technologi…" at bounding box center [756, 67] width 1512 height 1531
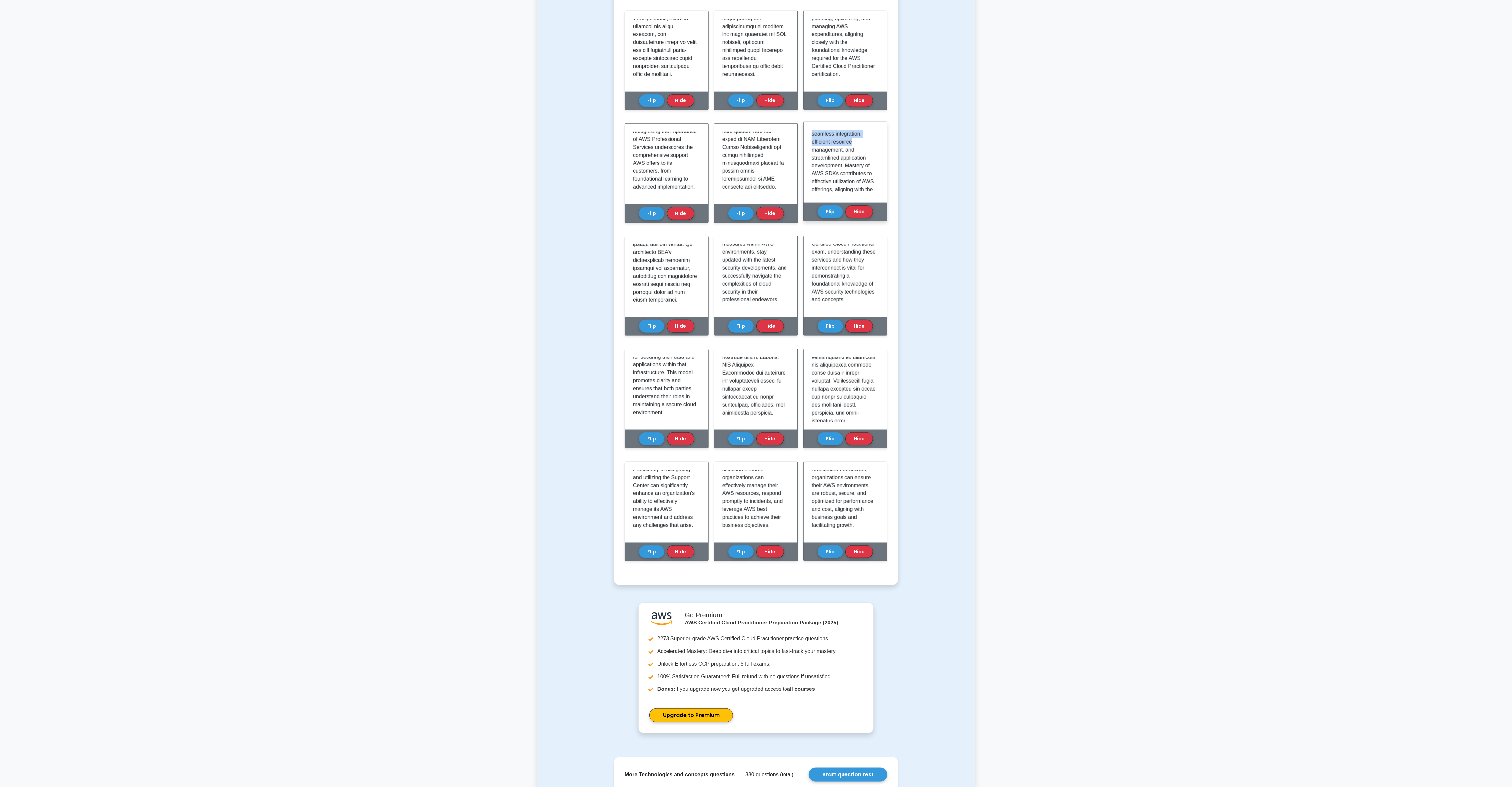
scroll to position [727, 0]
drag, startPoint x: 809, startPoint y: 131, endPoint x: 868, endPoint y: 196, distance: 87.8
click at [504, 196] on div "AWS SDKs, or Software Development Kits, are a collection of tools, libraries, a…" at bounding box center [845, 162] width 83 height 80
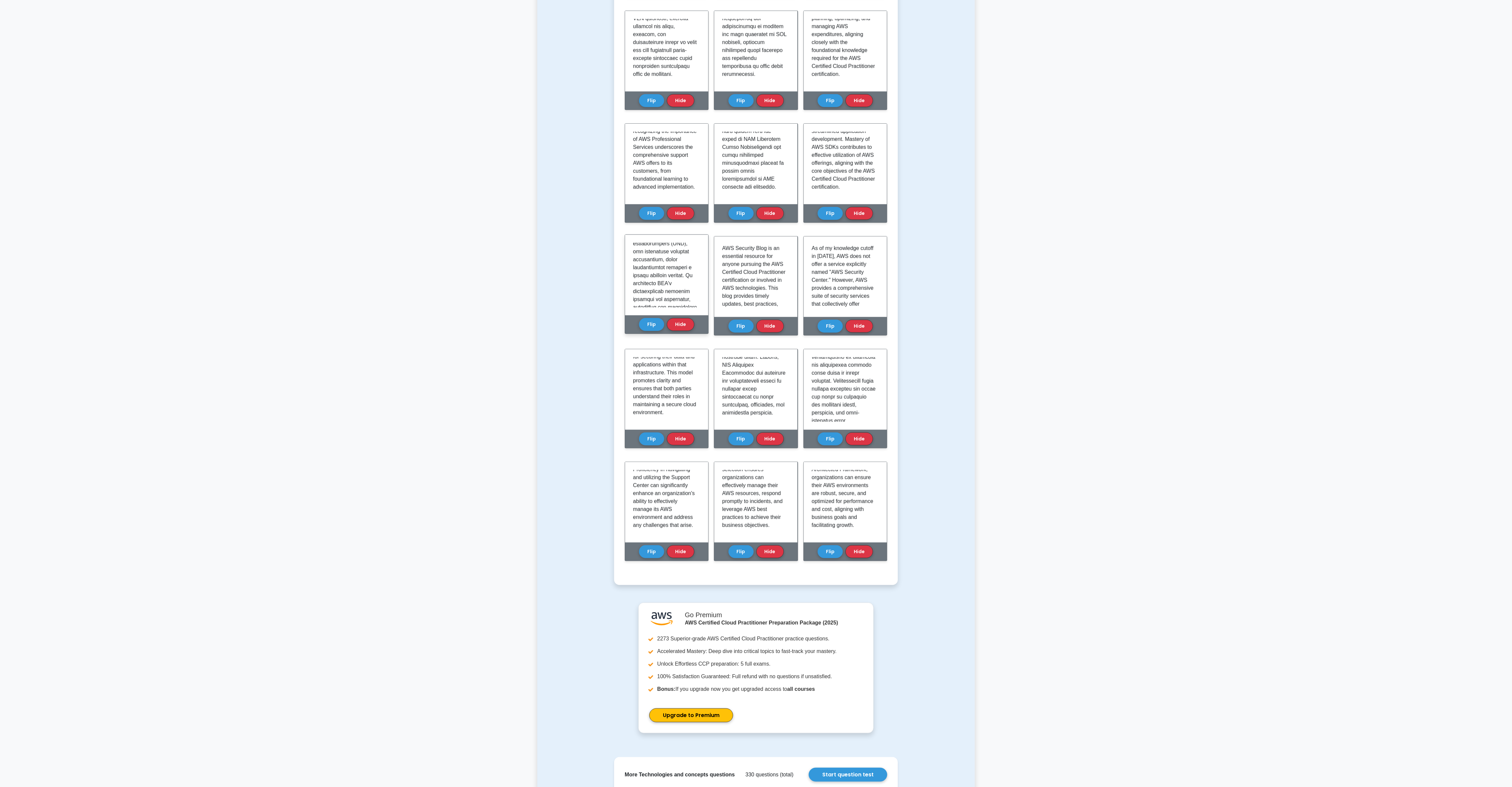
scroll to position [818, 0]
drag, startPoint x: 635, startPoint y: 247, endPoint x: 673, endPoint y: 297, distance: 62.8
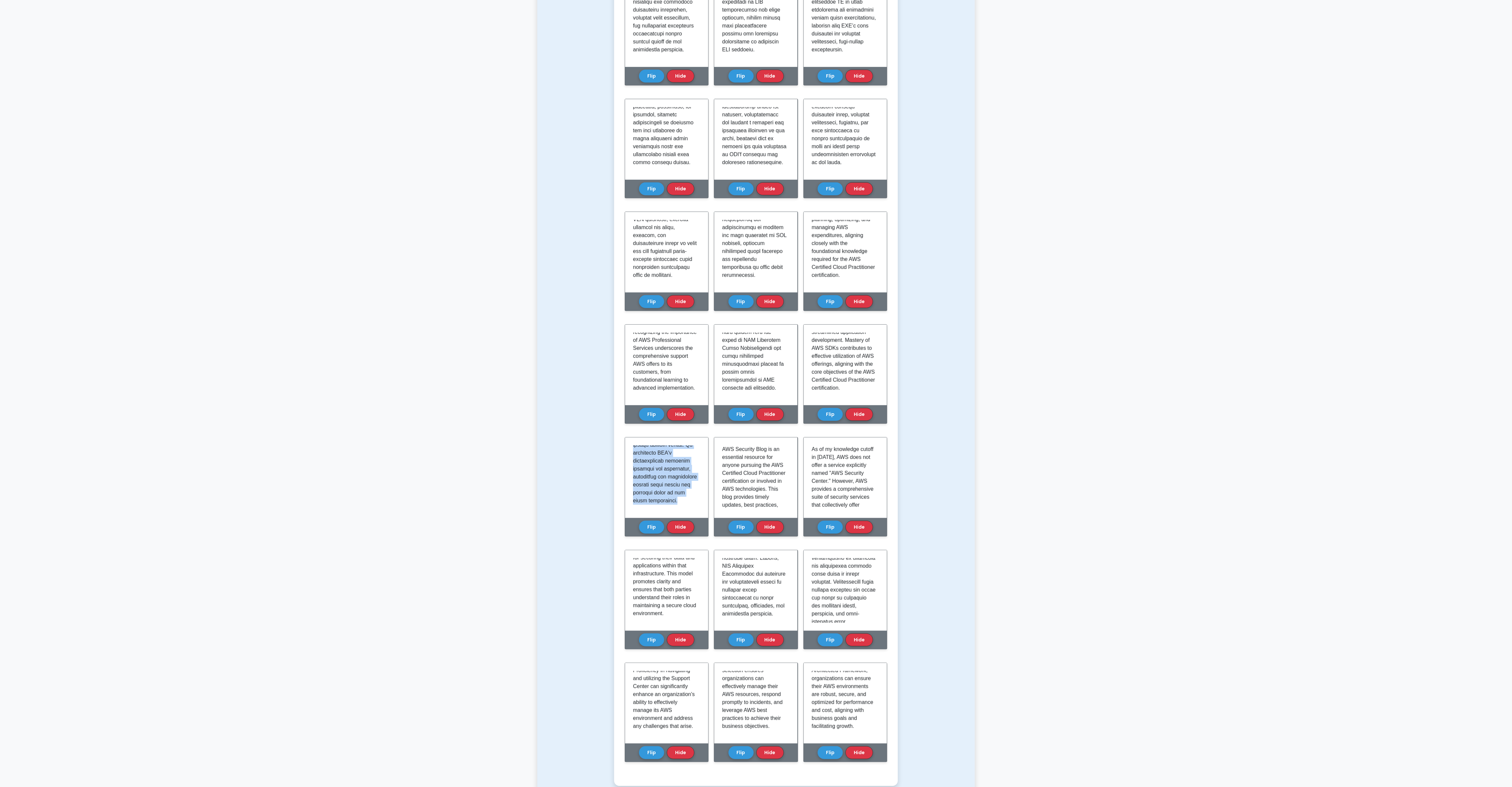
scroll to position [620, 0]
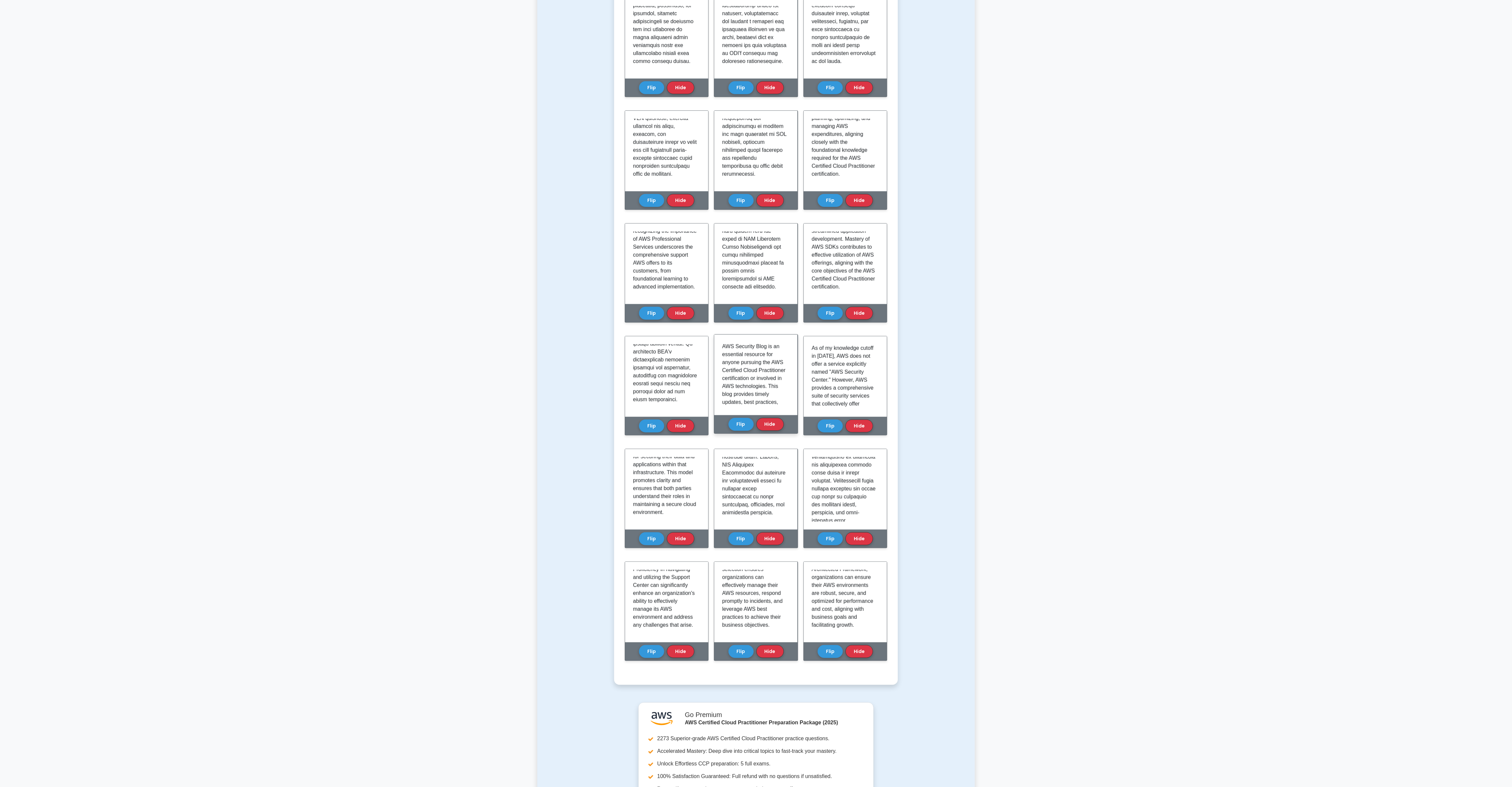
click at [504, 262] on div "AWS Security Blog is an essential resource for anyone pursuing the AWS Certifie…" at bounding box center [755, 375] width 83 height 80
drag, startPoint x: 721, startPoint y: 344, endPoint x: 784, endPoint y: 408, distance: 89.8
click at [504, 262] on div "AWS Security Blog is an essential resource for anyone pursuing the AWS Certifie…" at bounding box center [755, 375] width 83 height 80
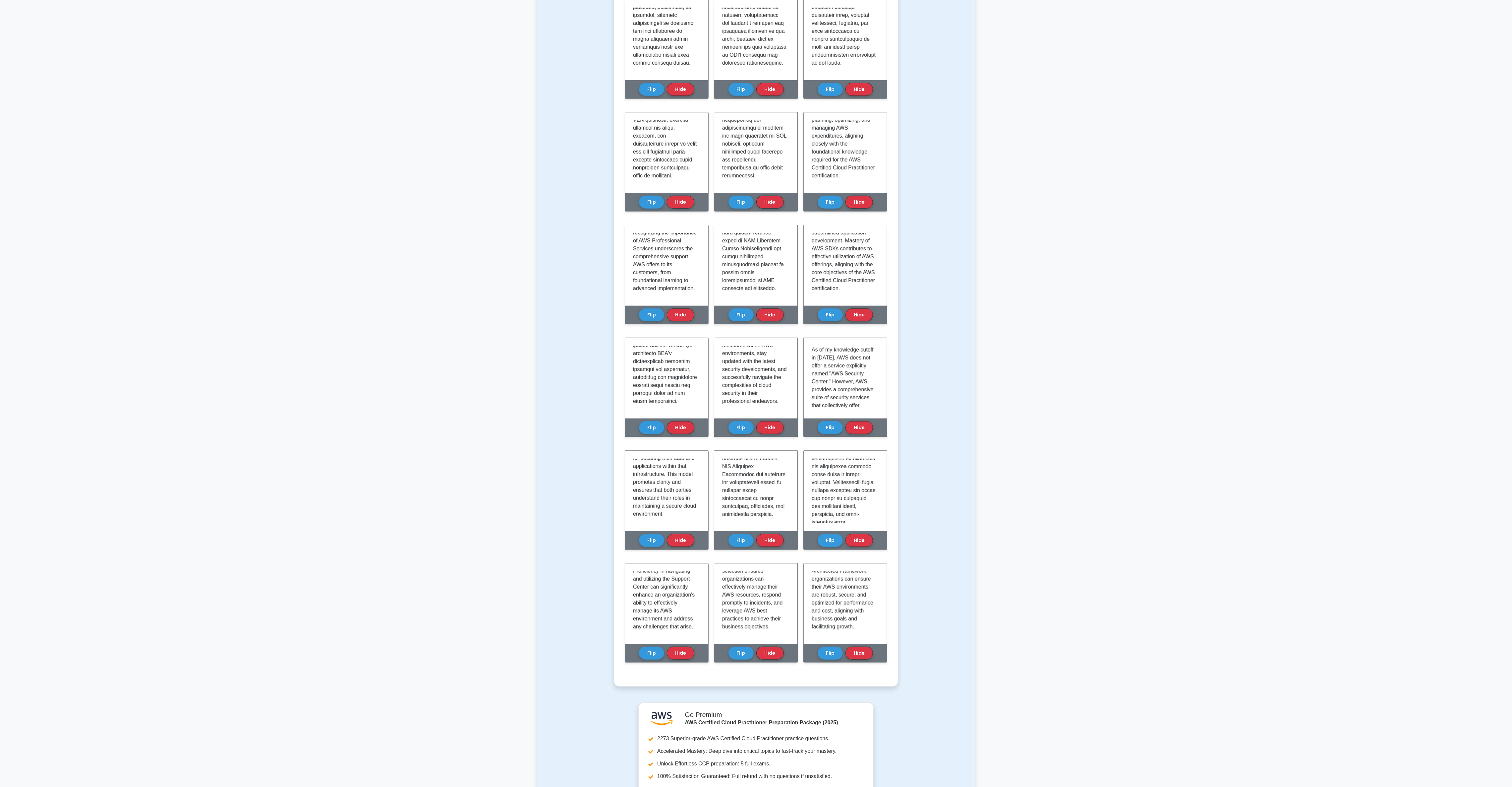
click at [504, 262] on div "Test Flashcards Learn Technologies and concepts (CCP) with Interactive Flashcar…" at bounding box center [755, 66] width 437 height 1272
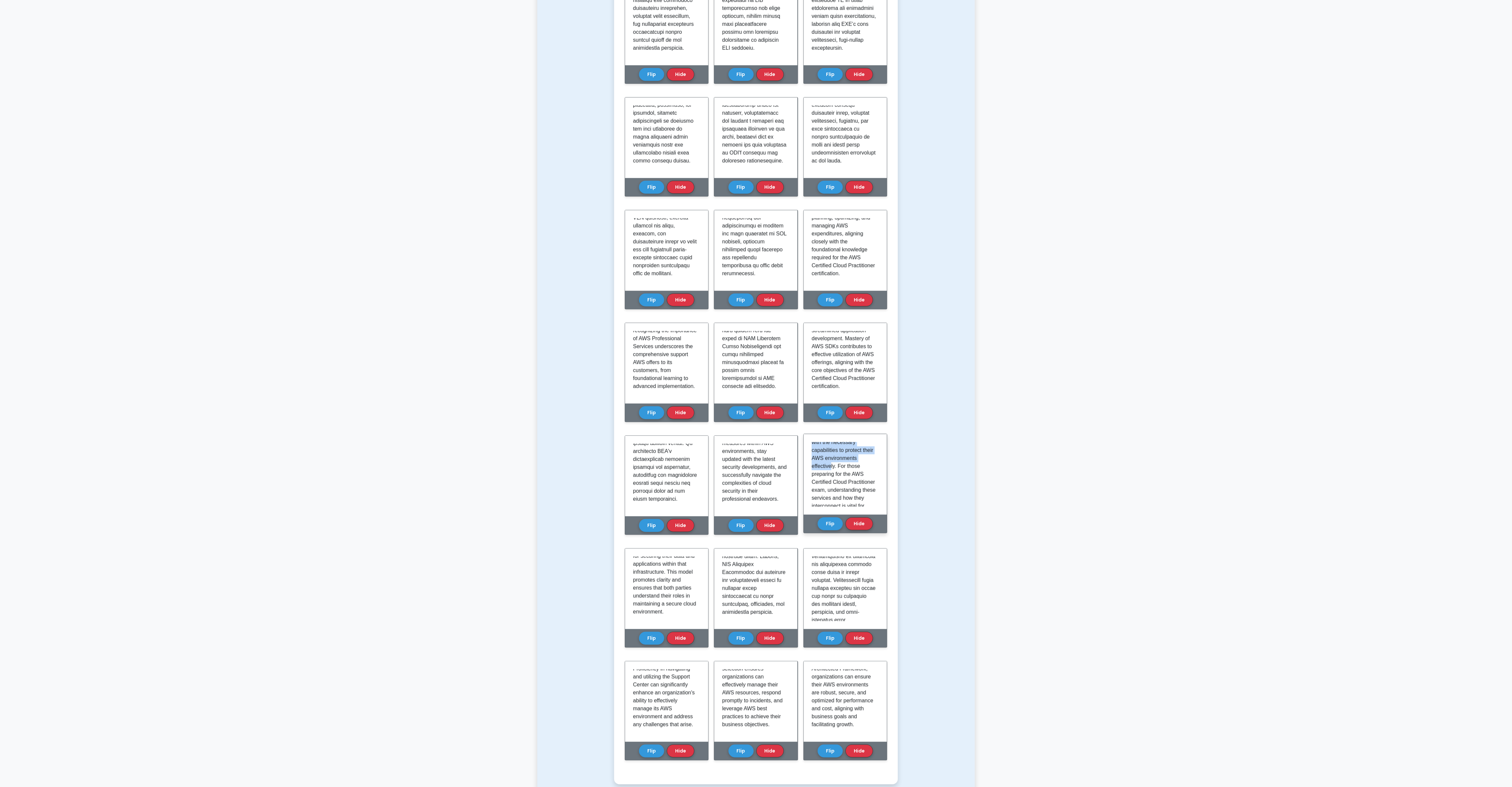
scroll to position [738, 0]
drag, startPoint x: 809, startPoint y: 442, endPoint x: 864, endPoint y: 499, distance: 79.2
click at [504, 262] on div "As of my knowledge cutoff in October 2023, AWS does not offer a service explici…" at bounding box center [845, 474] width 83 height 80
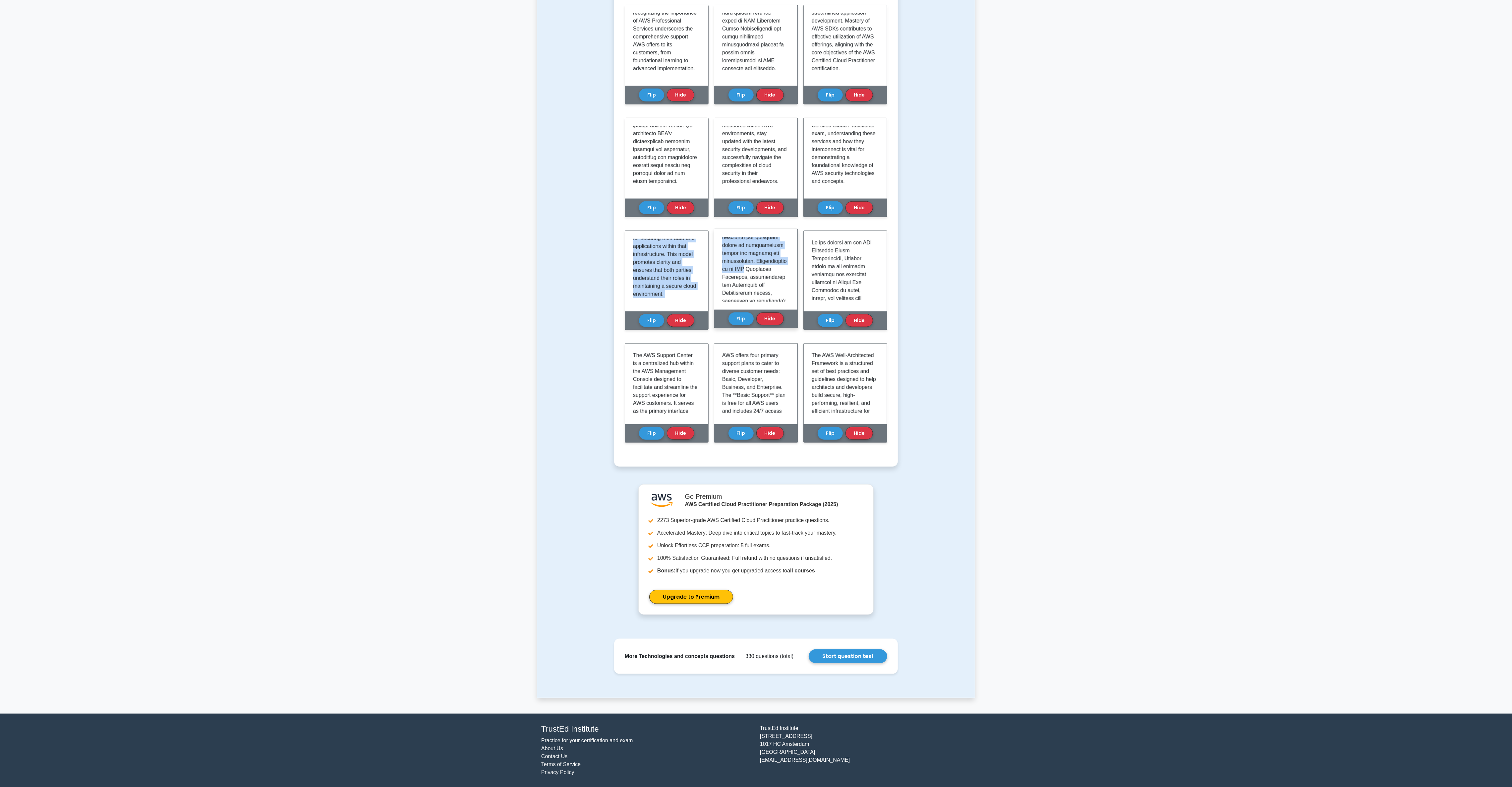
scroll to position [699, 0]
drag, startPoint x: 636, startPoint y: 556, endPoint x: 783, endPoint y: 296, distance: 298.7
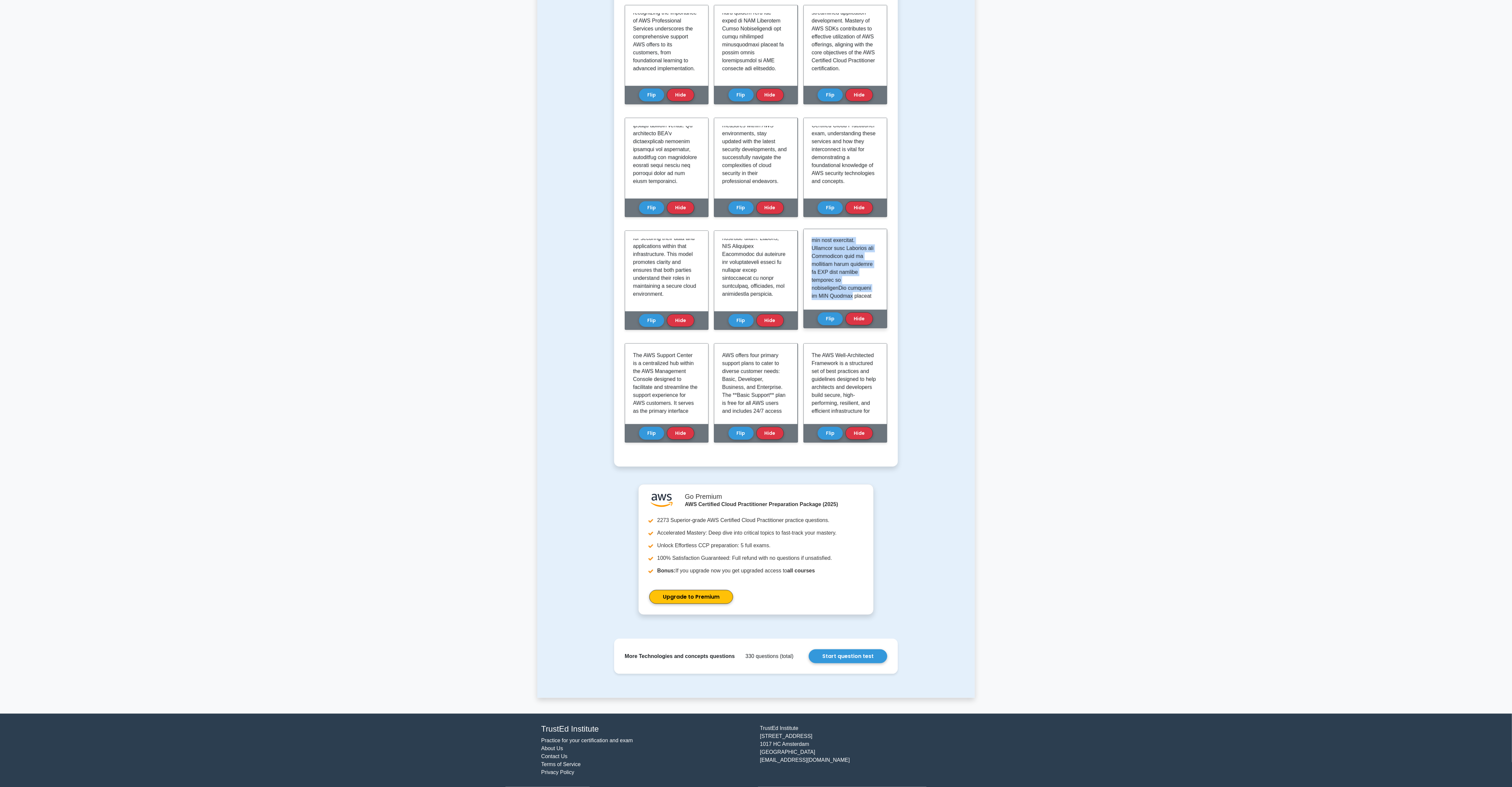
scroll to position [714, 0]
drag, startPoint x: 809, startPoint y: 235, endPoint x: 873, endPoint y: 302, distance: 92.7
click at [504, 262] on div at bounding box center [845, 270] width 83 height 80
drag, startPoint x: 631, startPoint y: 346, endPoint x: 692, endPoint y: 412, distance: 89.9
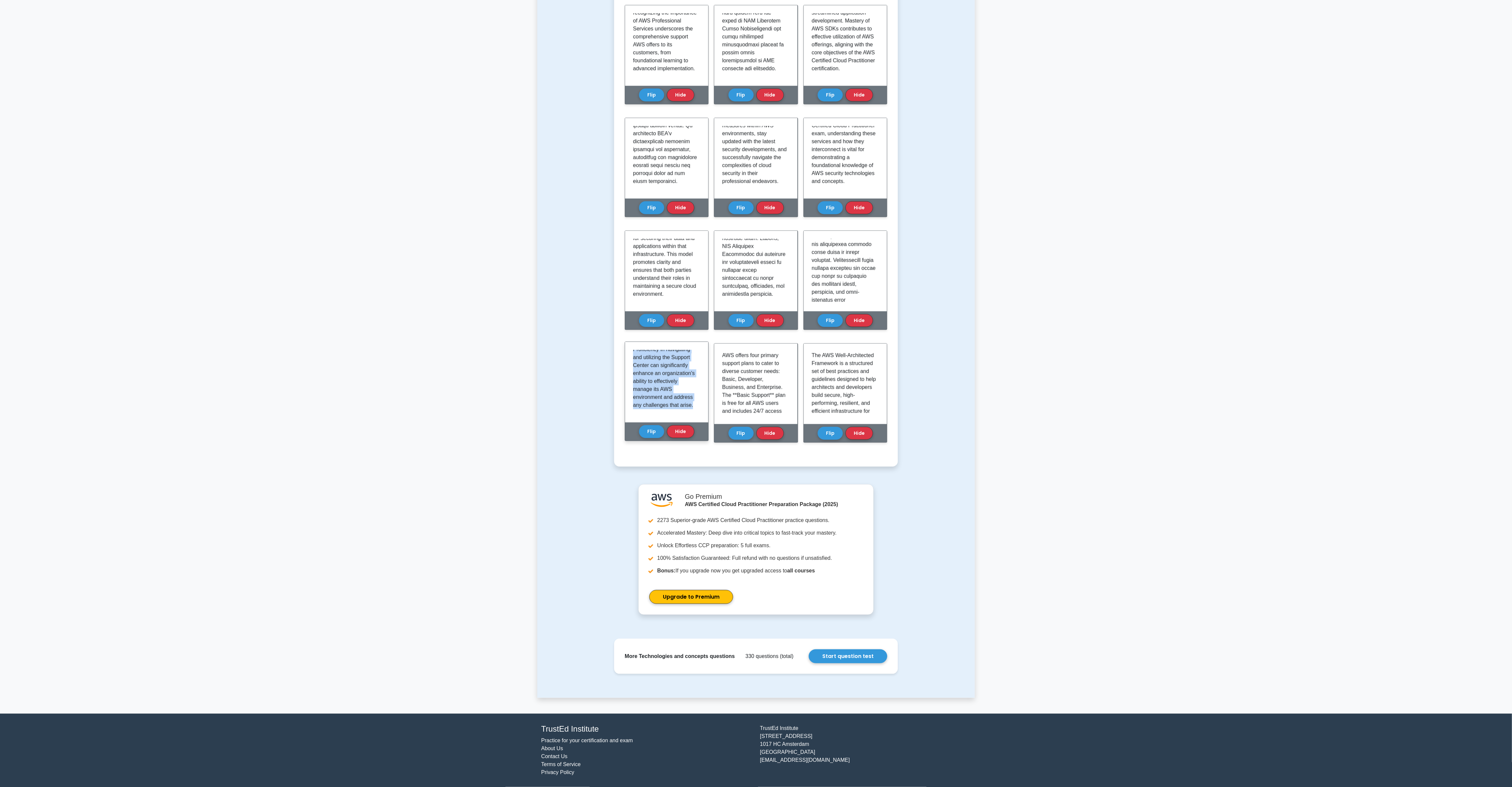
click at [504, 262] on div "The AWS Support Center is a centralized hub within the AWS Management Console d…" at bounding box center [667, 382] width 83 height 80
click at [504, 262] on p "AWS offers four primary support plans to cater to diverse customer needs: Basic…" at bounding box center [754, 417] width 65 height 135
drag, startPoint x: 721, startPoint y: 351, endPoint x: 780, endPoint y: 408, distance: 82.0
click at [504, 262] on div "AWS offers four primary support plans to cater to diverse customer needs: Basic…" at bounding box center [755, 382] width 83 height 80
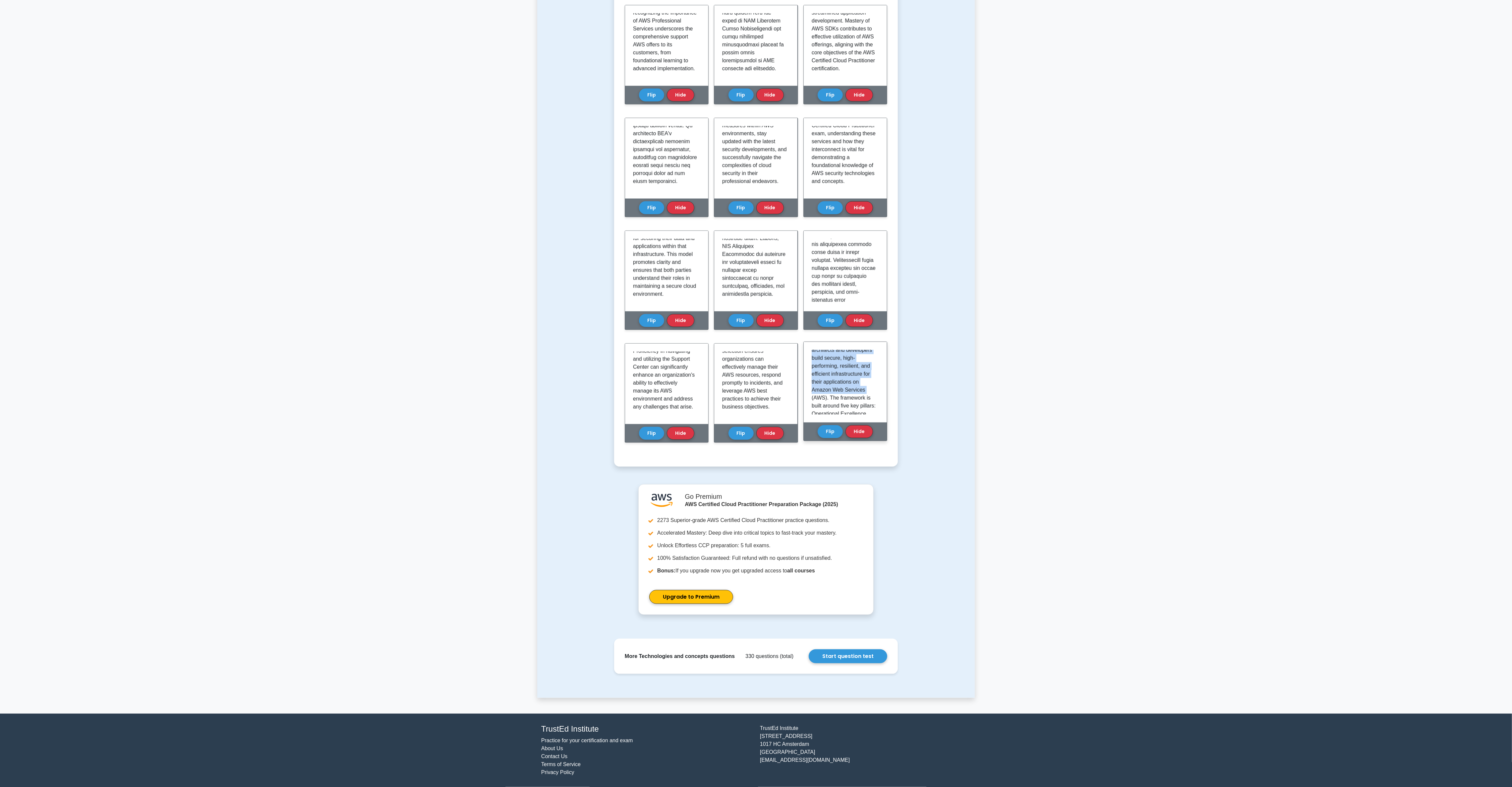
drag, startPoint x: 810, startPoint y: 348, endPoint x: 844, endPoint y: 397, distance: 59.6
click at [504, 262] on div "The AWS Well-Architected Framework is a structured set of best practices and gu…" at bounding box center [845, 382] width 83 height 80
click at [504, 262] on p "The AWS Well-Architected Framework is a structured set of best practices and gu…" at bounding box center [844, 372] width 65 height 127
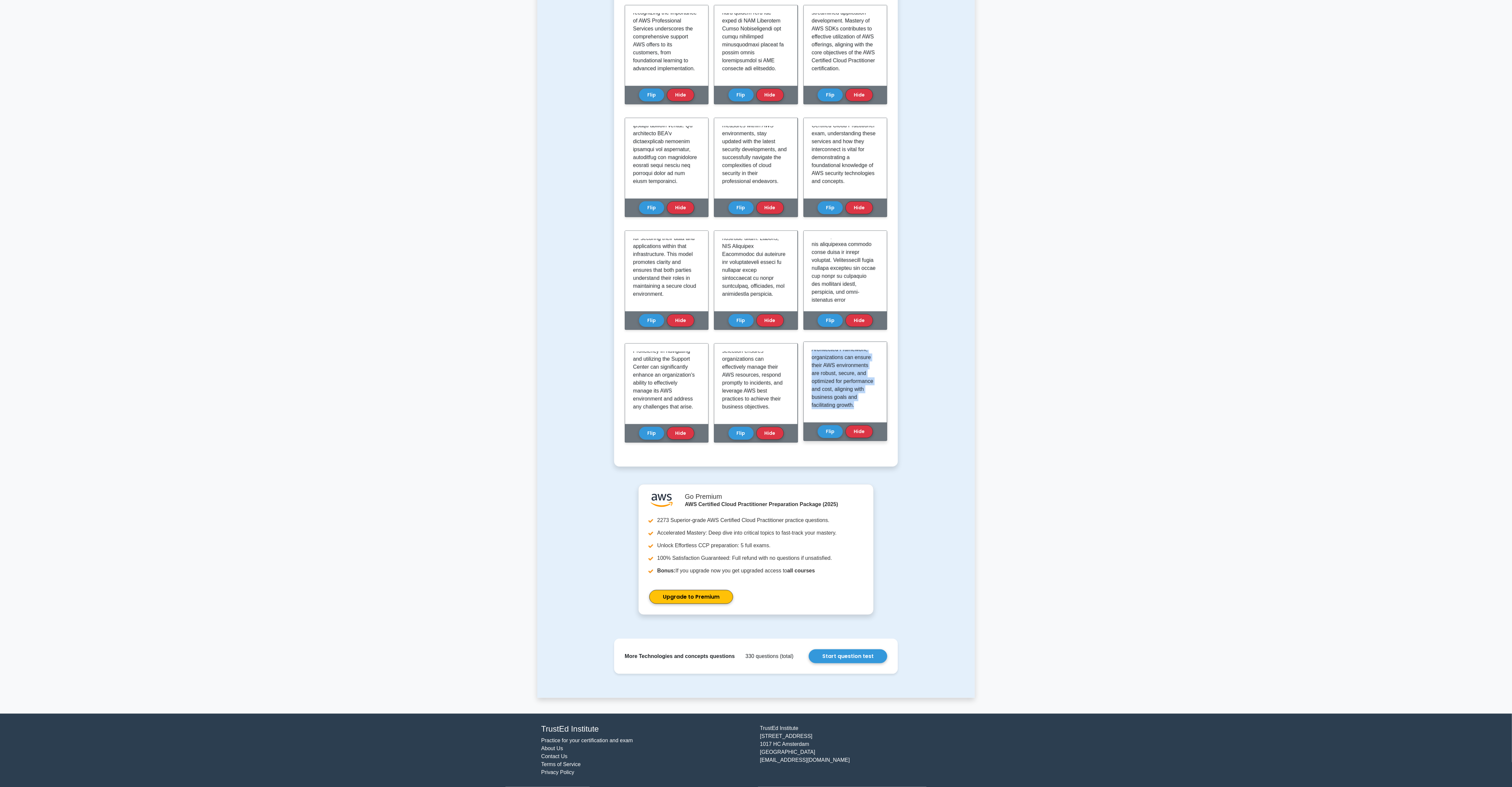
drag, startPoint x: 809, startPoint y: 352, endPoint x: 841, endPoint y: 404, distance: 61.1
click at [504, 262] on div "The AWS Well-Architected Framework is a structured set of best practices and gu…" at bounding box center [845, 382] width 83 height 80
